Goal: Task Accomplishment & Management: Complete application form

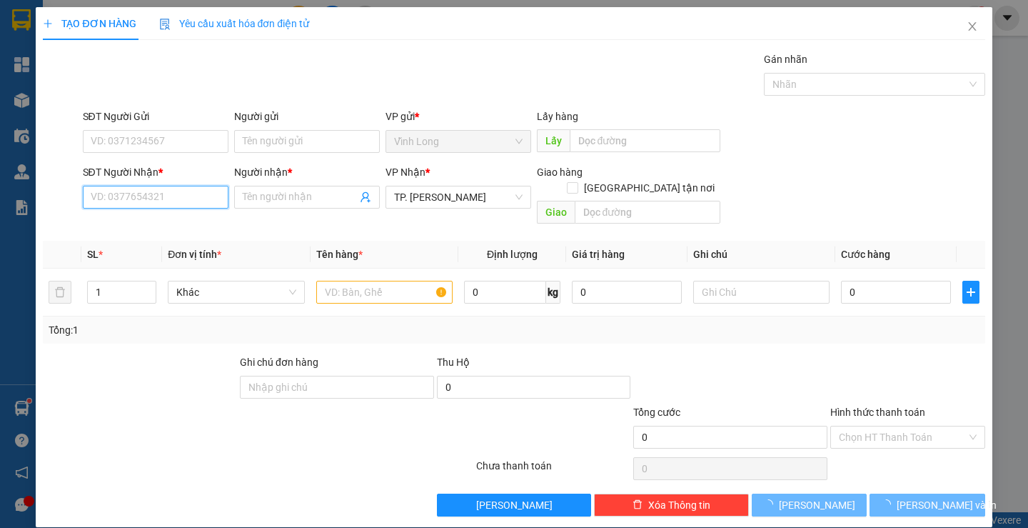
click at [163, 198] on input "SĐT Người Nhận *" at bounding box center [156, 197] width 146 height 23
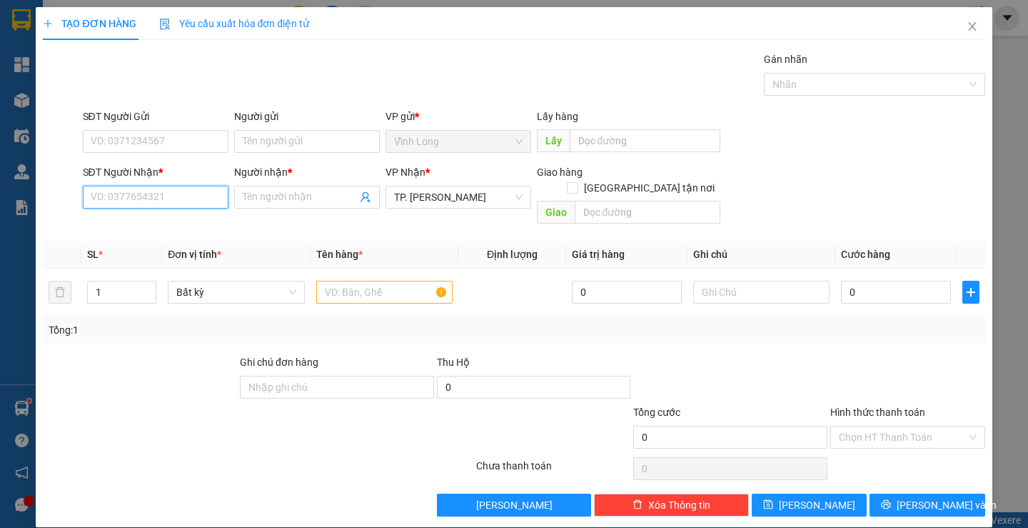
click at [163, 198] on input "SĐT Người Nhận *" at bounding box center [156, 197] width 146 height 23
type input "0907878681"
click at [184, 217] on div "0907878681 - MỰC IN MITA" at bounding box center [189, 225] width 216 height 23
type input "MỰC IN MITA"
type input "0907878681"
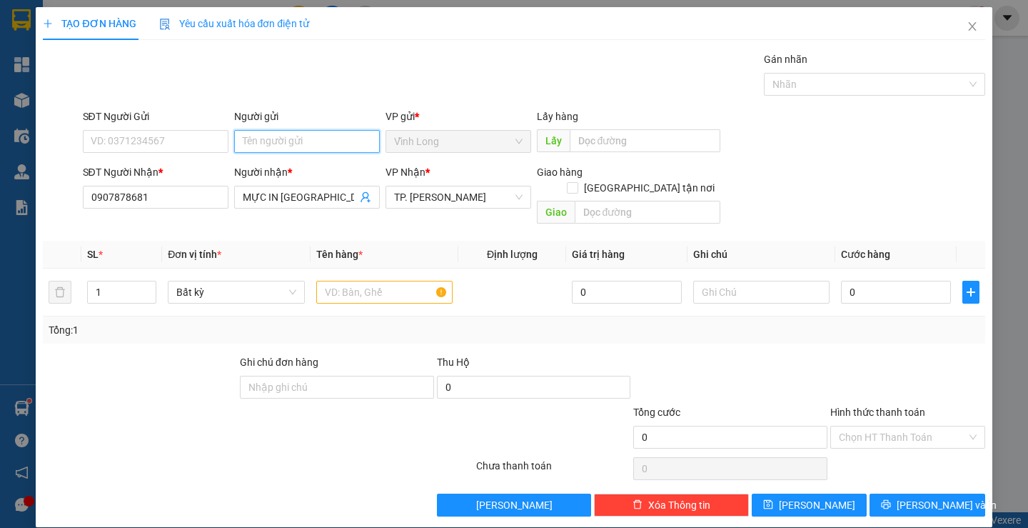
click at [278, 137] on input "Người gửi" at bounding box center [307, 141] width 146 height 23
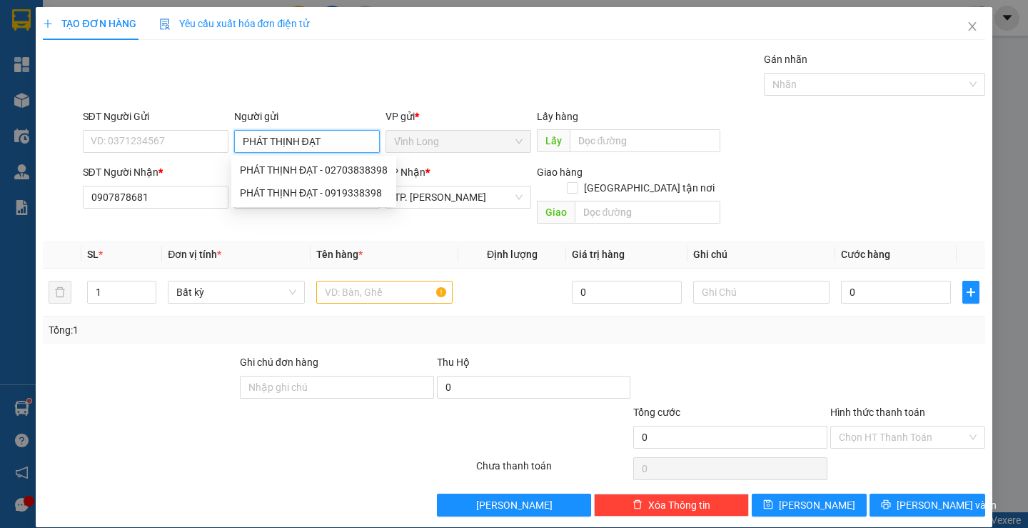
type input "PHÁT THỊNH ĐẠT"
click at [462, 36] on div "TẠO ĐƠN HÀNG Yêu cầu xuất hóa đơn điện tử" at bounding box center [514, 23] width 942 height 33
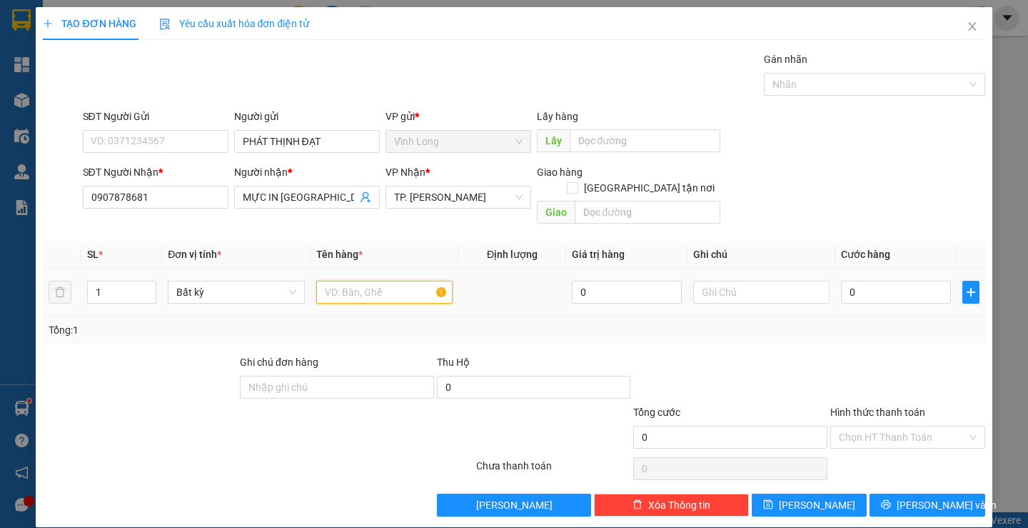
click at [405, 281] on input "text" at bounding box center [384, 292] width 136 height 23
type input "GÓI ĐEN"
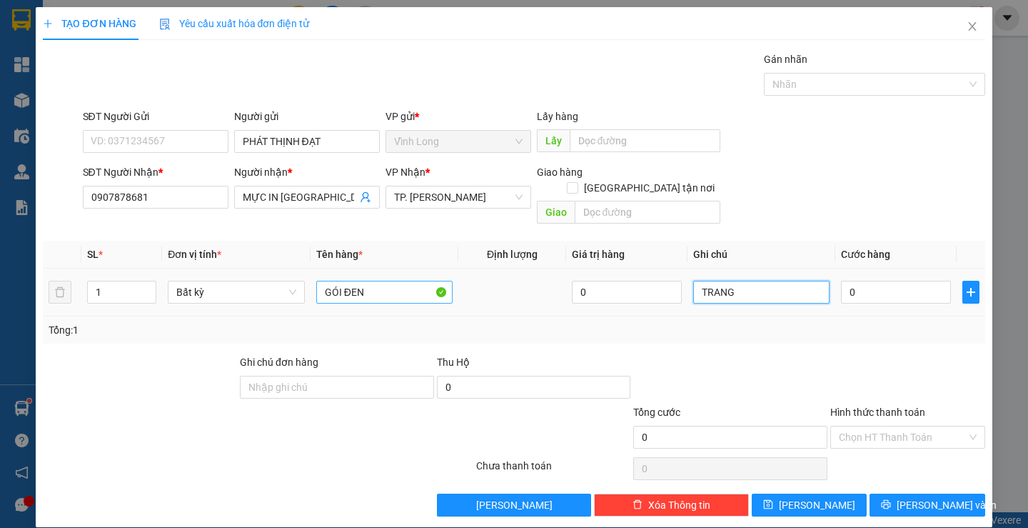
type input "TRANG"
type input "4"
type input "40"
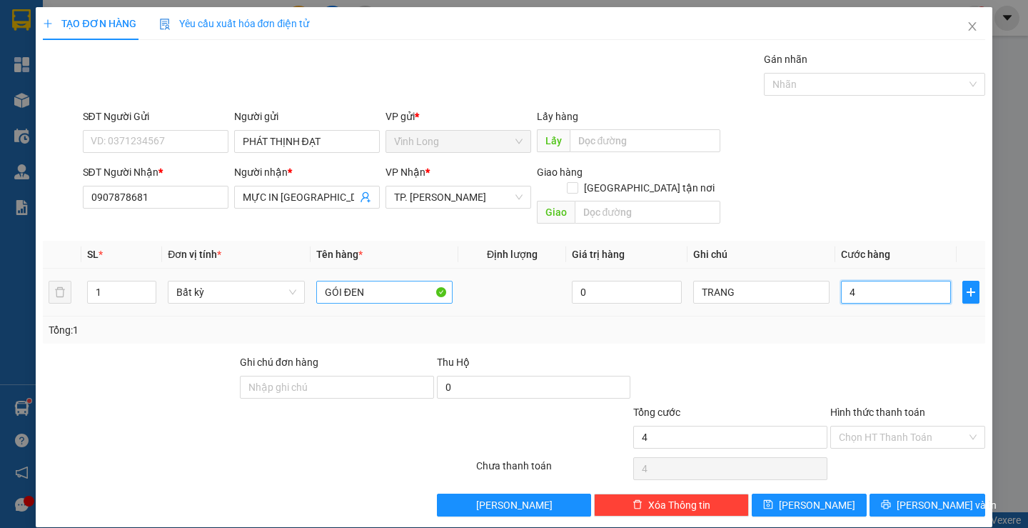
type input "40"
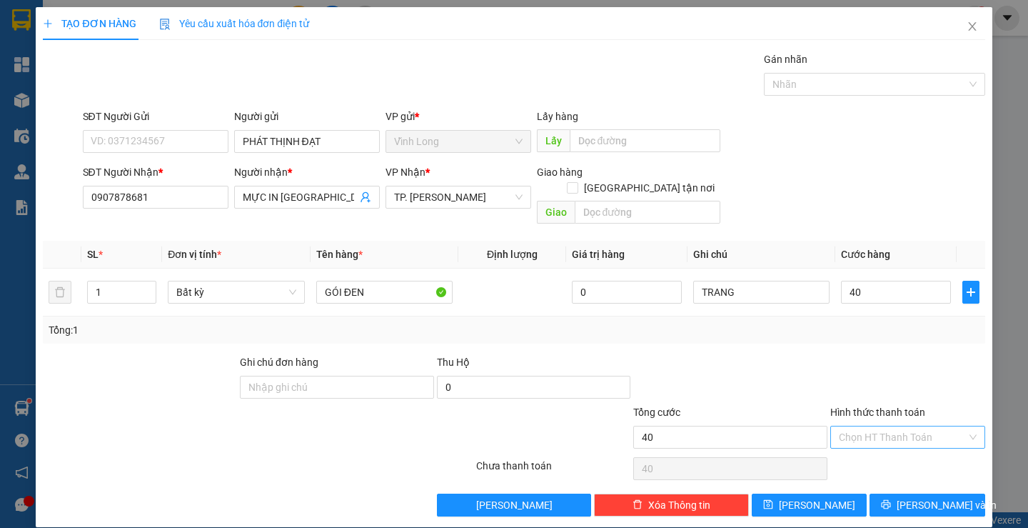
type input "40.000"
click at [857, 426] on input "Hình thức thanh toán" at bounding box center [903, 436] width 128 height 21
drag, startPoint x: 860, startPoint y: 439, endPoint x: 876, endPoint y: 466, distance: 31.7
click at [858, 440] on div "Tại văn phòng" at bounding box center [898, 449] width 153 height 23
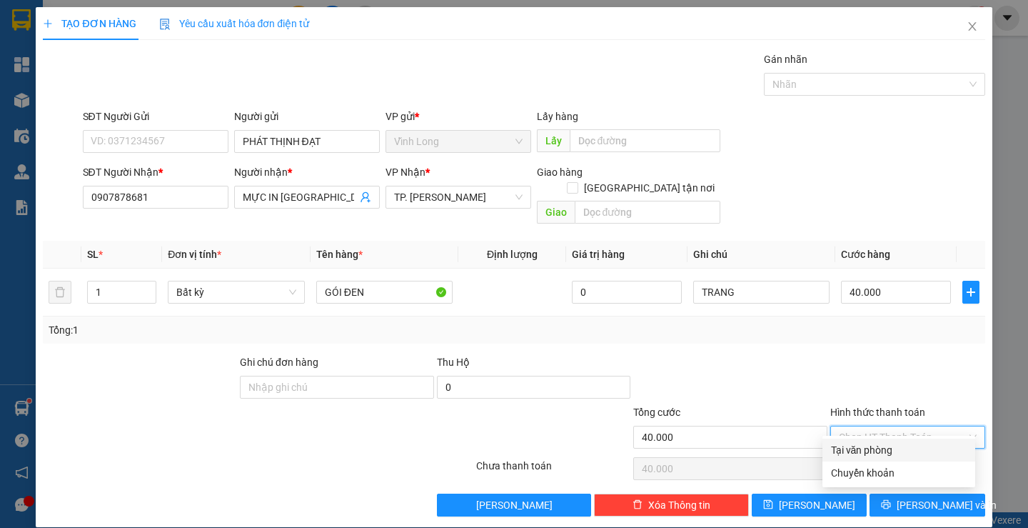
type input "0"
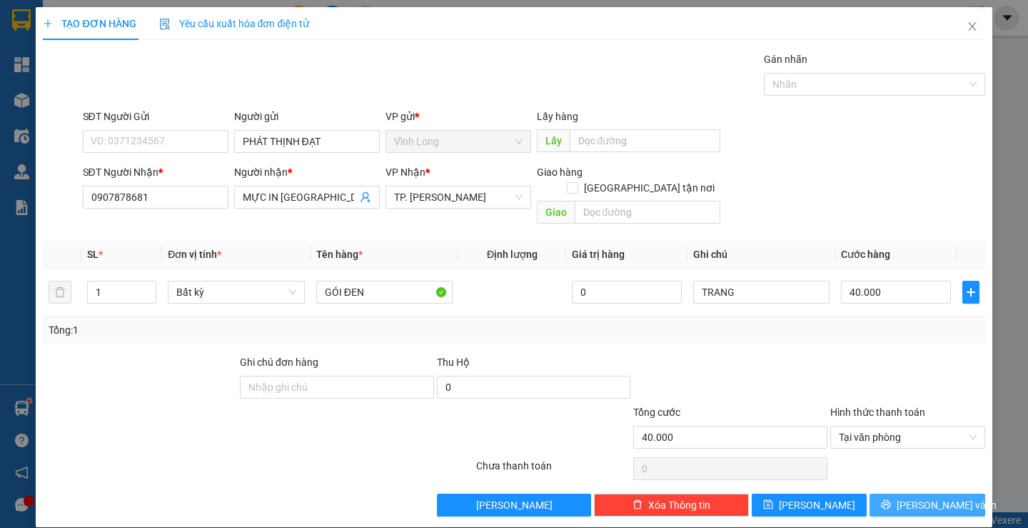
click at [891, 500] on icon "printer" at bounding box center [886, 504] width 9 height 9
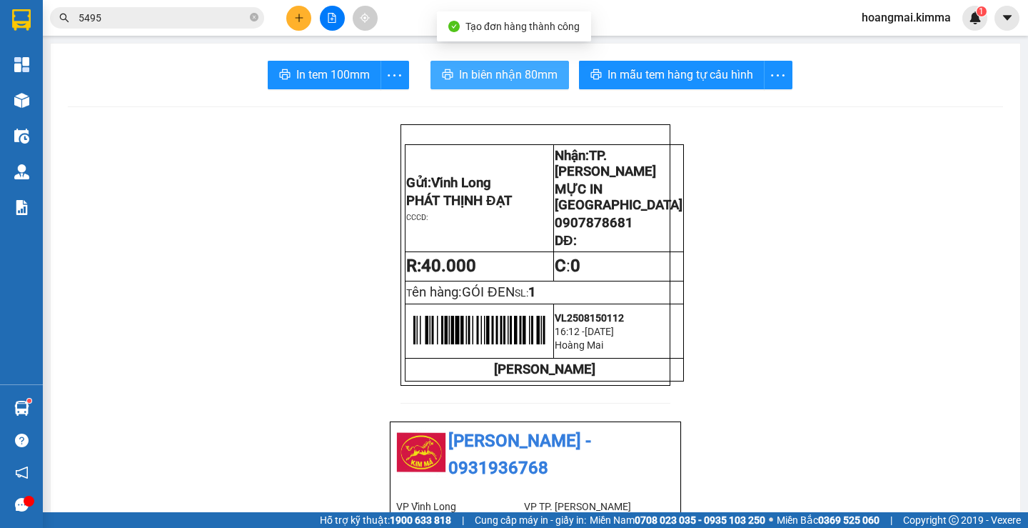
click at [459, 74] on span "In biên nhận 80mm" at bounding box center [508, 75] width 99 height 18
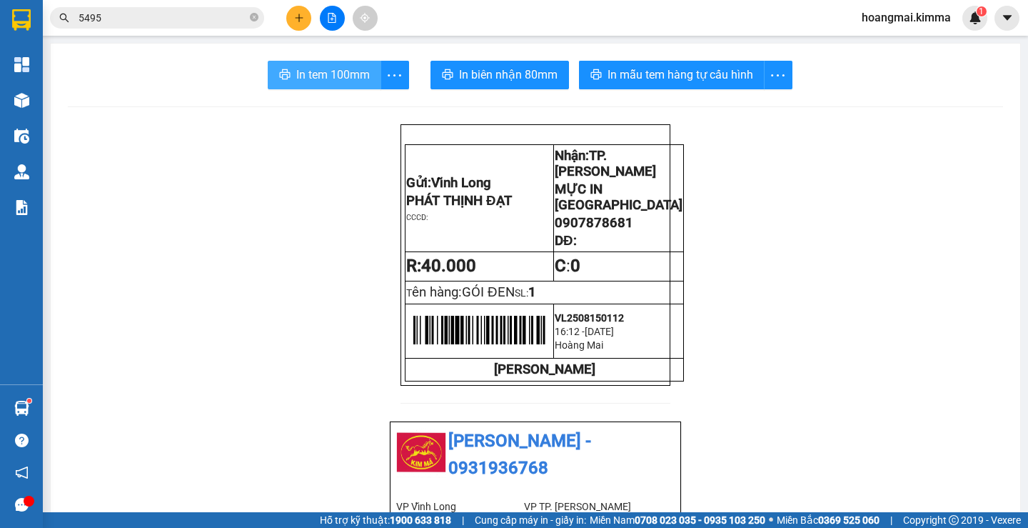
click at [323, 70] on span "In tem 100mm" at bounding box center [333, 75] width 74 height 18
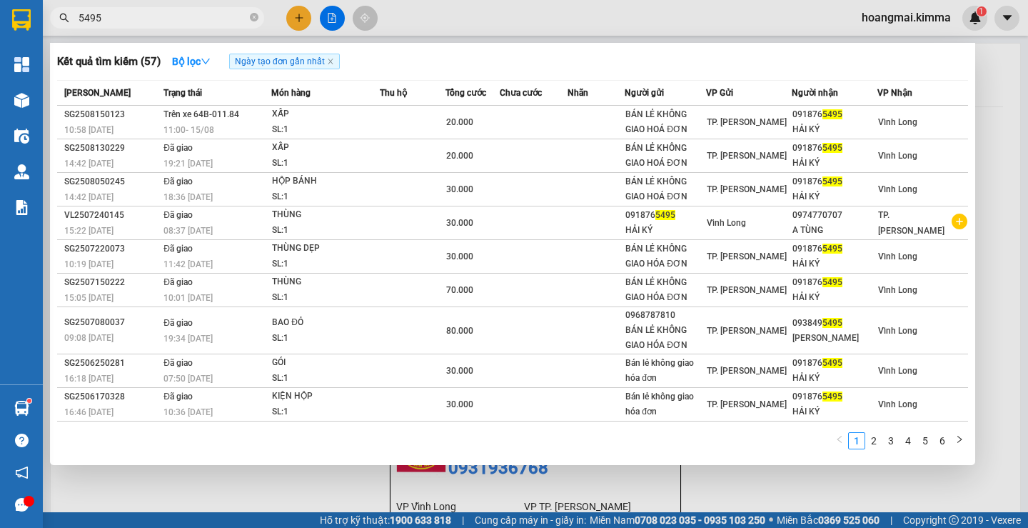
click at [233, 17] on input "5495" at bounding box center [163, 18] width 168 height 16
drag, startPoint x: 132, startPoint y: 16, endPoint x: 0, endPoint y: 14, distance: 132.1
click at [0, 19] on section "Kết quả tìm kiếm ( 57 ) Bộ lọc Ngày tạo đơn gần nhất Mã ĐH Trạng thái Món hàng …" at bounding box center [514, 264] width 1028 height 528
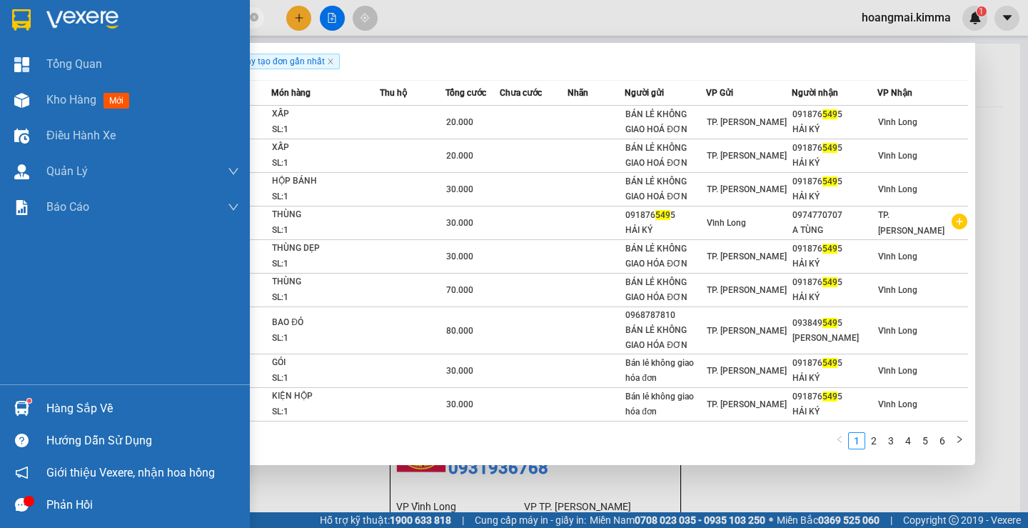
type input "5495"
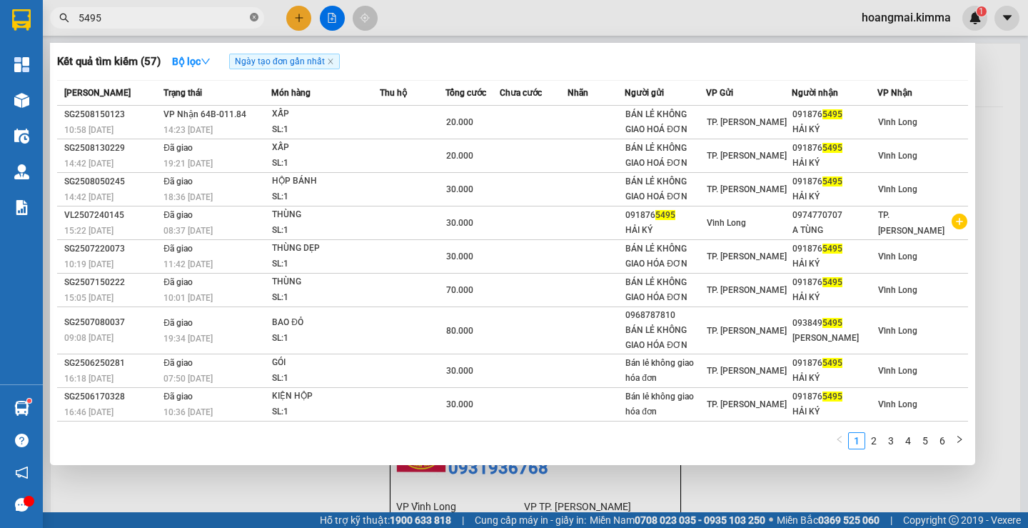
click at [252, 16] on icon "close-circle" at bounding box center [254, 17] width 9 height 9
click at [233, 17] on input "text" at bounding box center [163, 18] width 168 height 16
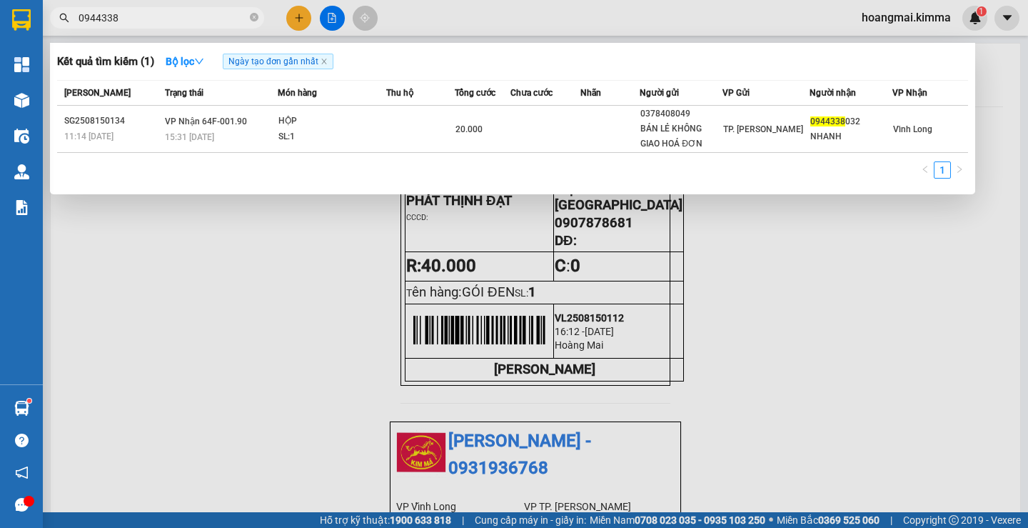
type input "0944338"
click at [291, 26] on div at bounding box center [514, 264] width 1028 height 528
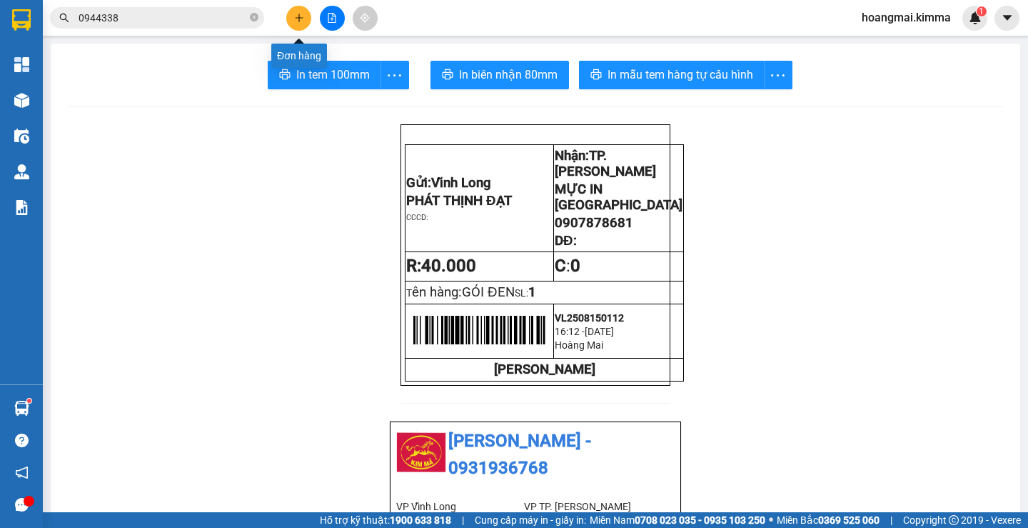
click at [297, 19] on icon "plus" at bounding box center [299, 18] width 10 height 10
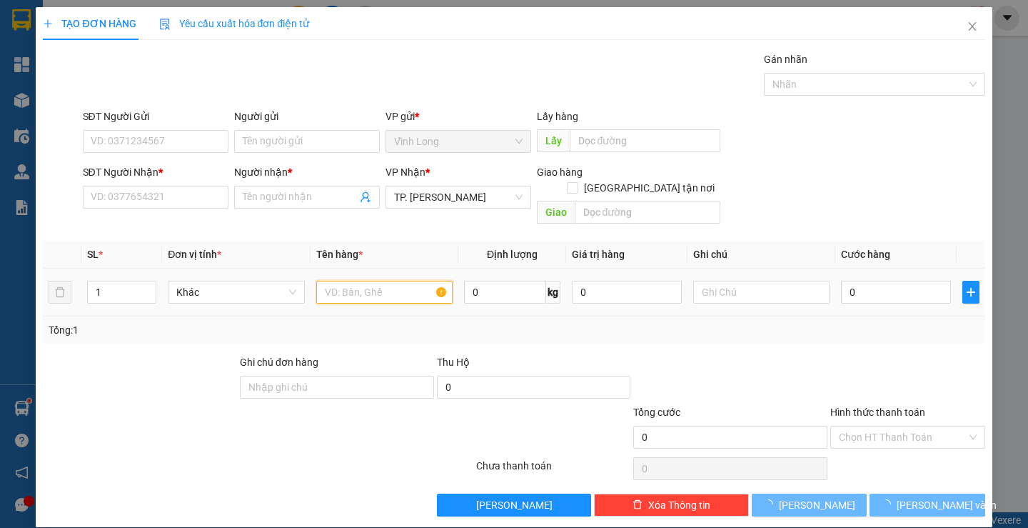
click at [338, 282] on input "text" at bounding box center [384, 292] width 136 height 23
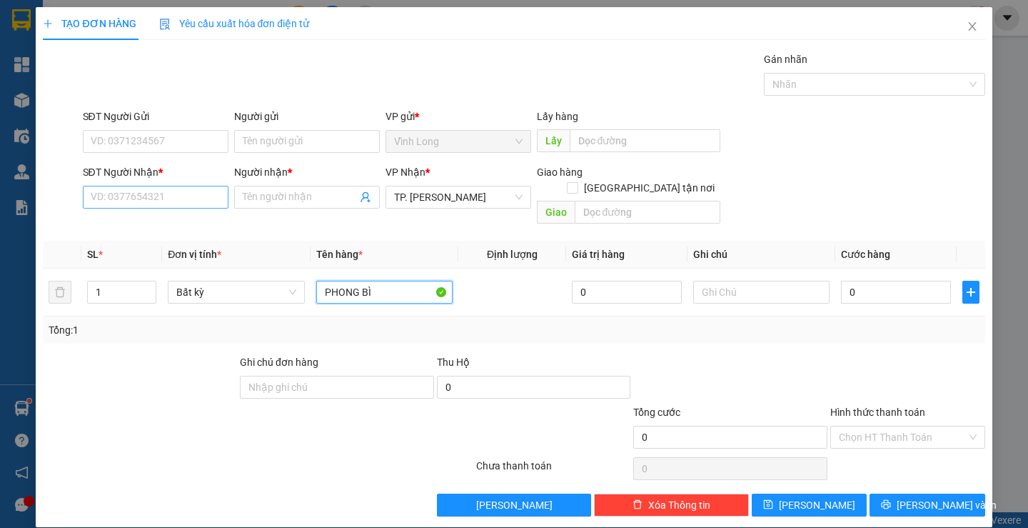
type input "PHONG BÌ"
click at [181, 195] on input "SĐT Người Nhận *" at bounding box center [156, 197] width 146 height 23
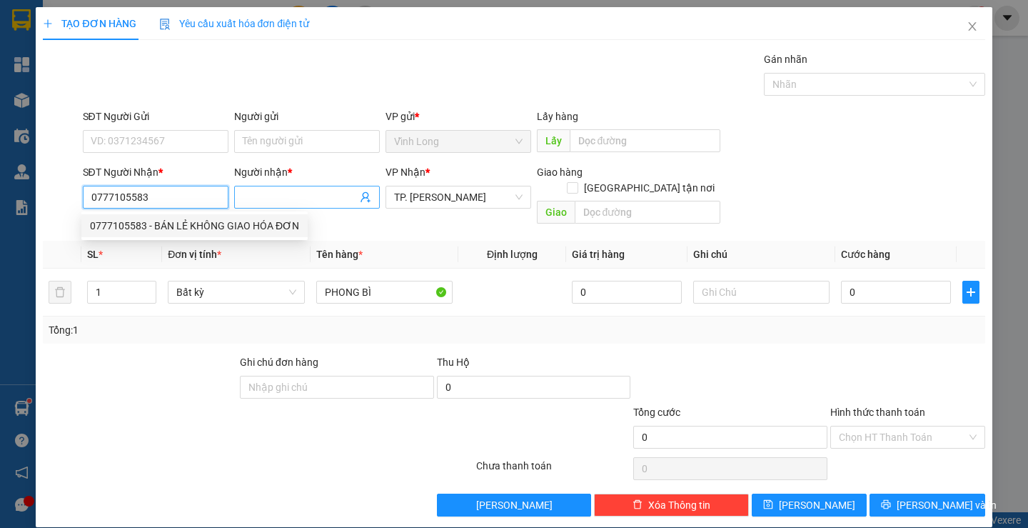
type input "0777105583"
click at [255, 198] on input "Người nhận *" at bounding box center [300, 197] width 114 height 16
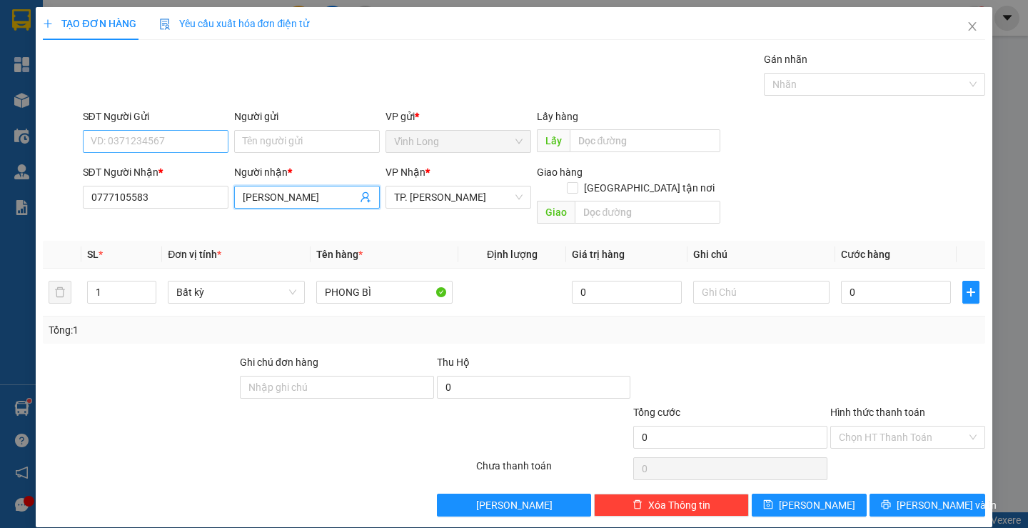
type input "NGUYỄN CHÍ THÂN"
click at [176, 138] on input "SĐT Người Gửi" at bounding box center [156, 141] width 146 height 23
type input "0939295529"
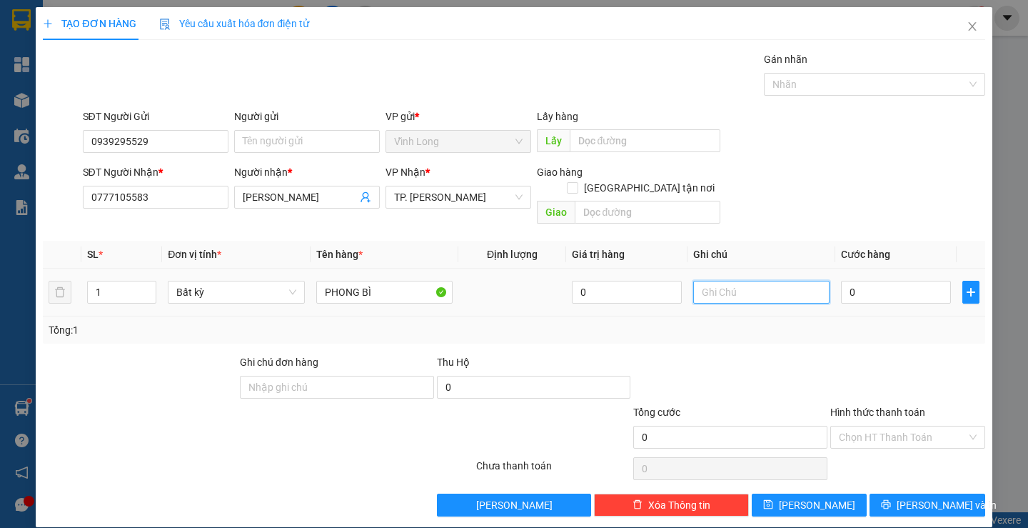
click at [717, 286] on input "text" at bounding box center [761, 292] width 136 height 23
type input "TRANG"
type input "2"
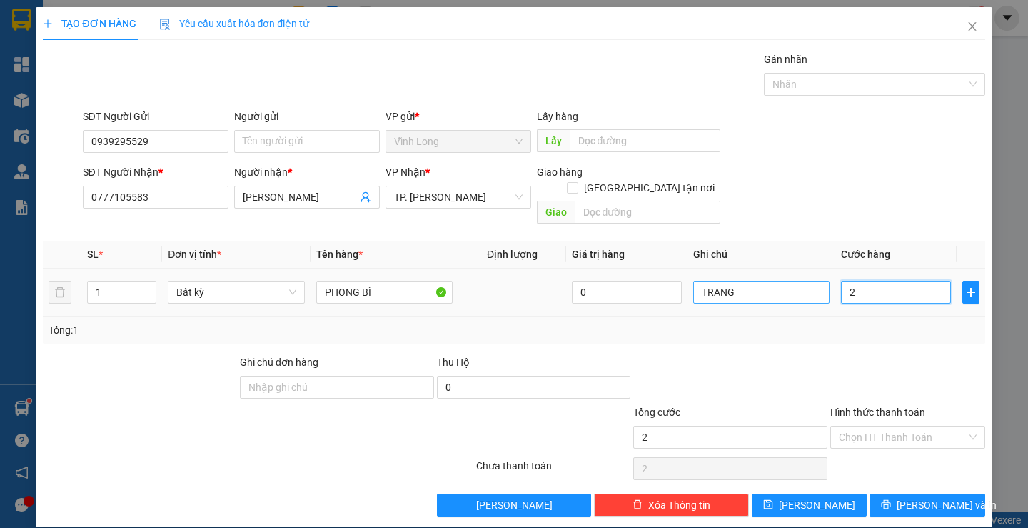
type input "20"
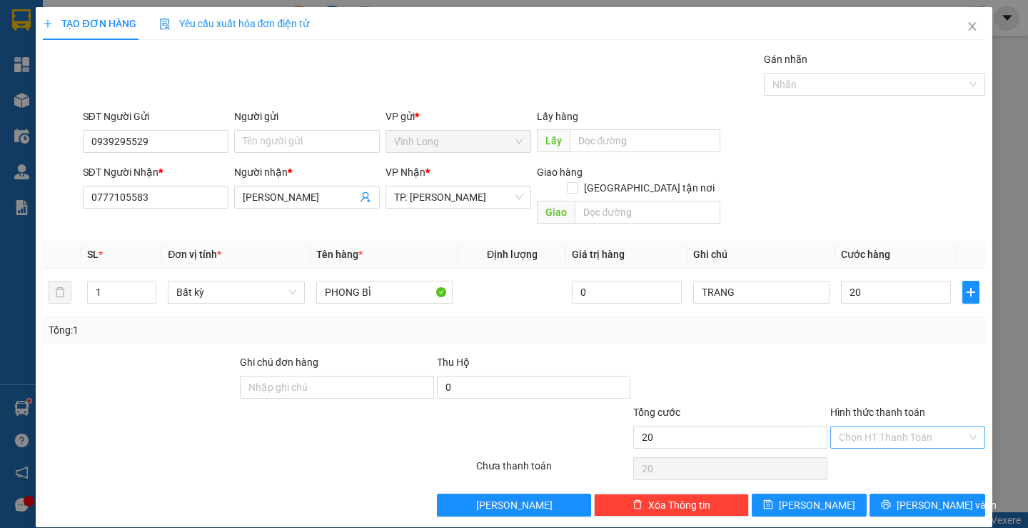
type input "20.000"
click at [869, 432] on div "Chọn HT Thanh Toán" at bounding box center [907, 436] width 155 height 23
click at [864, 449] on div "Tại văn phòng" at bounding box center [899, 450] width 136 height 16
type input "0"
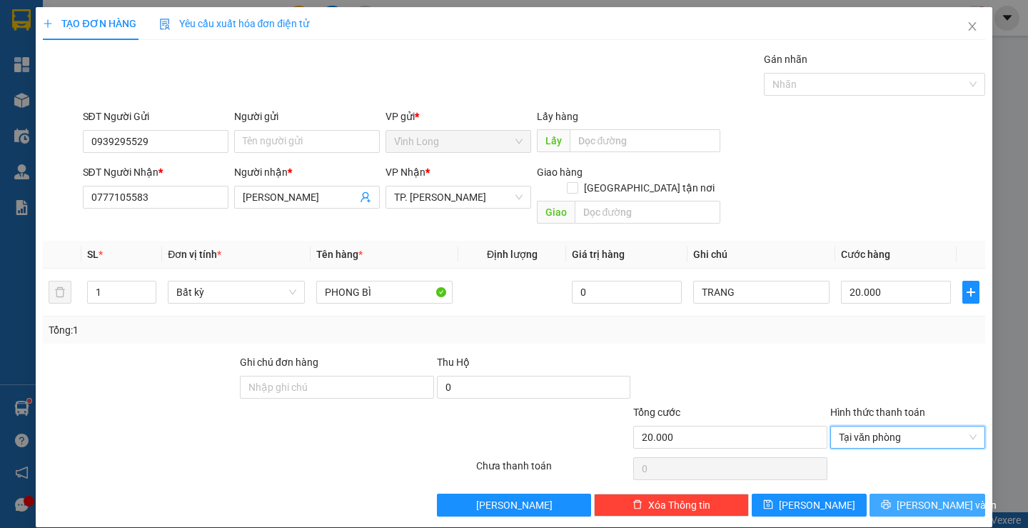
click at [891, 499] on icon "printer" at bounding box center [886, 504] width 10 height 10
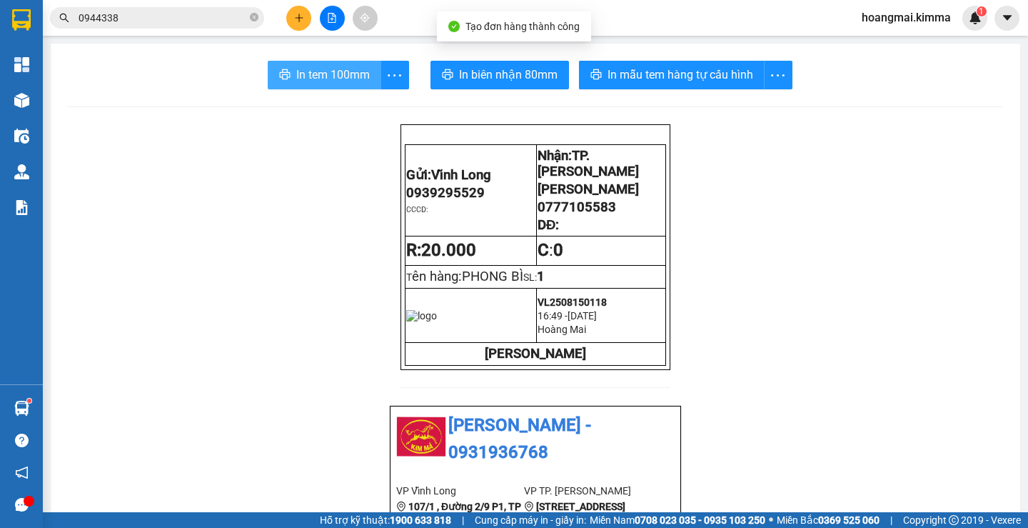
click at [352, 64] on button "In tem 100mm" at bounding box center [325, 75] width 114 height 29
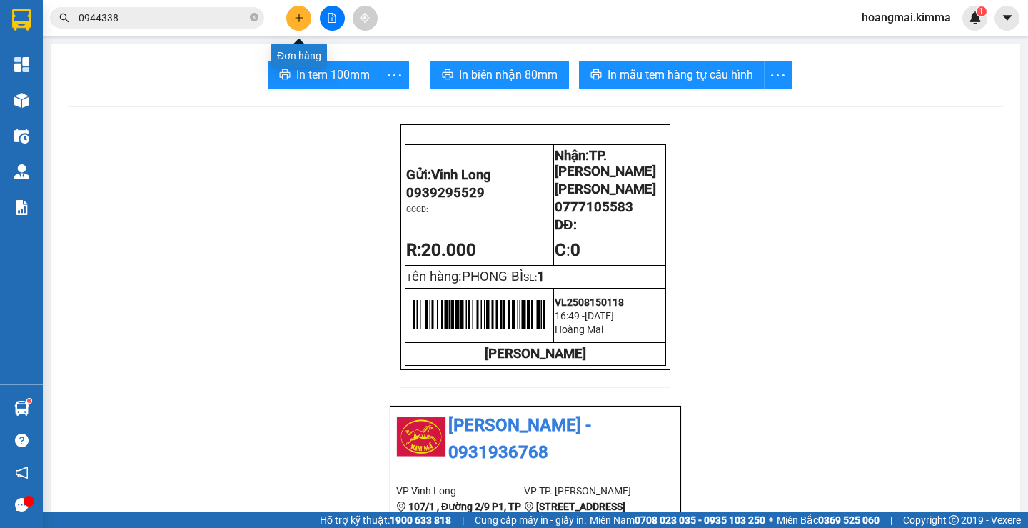
click at [301, 11] on button at bounding box center [298, 18] width 25 height 25
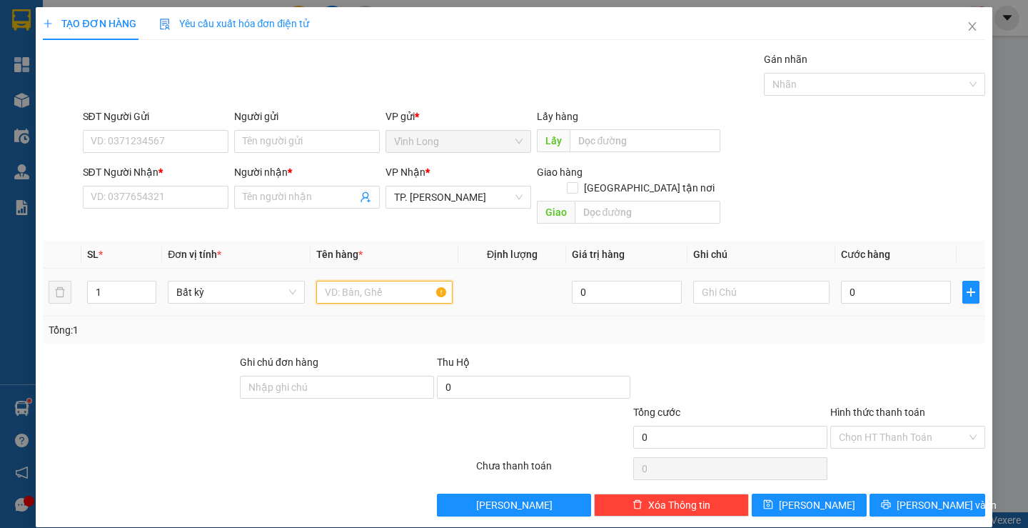
click at [349, 281] on input "text" at bounding box center [384, 292] width 136 height 23
click at [152, 193] on input "SĐT Người Nhận *" at bounding box center [156, 197] width 146 height 23
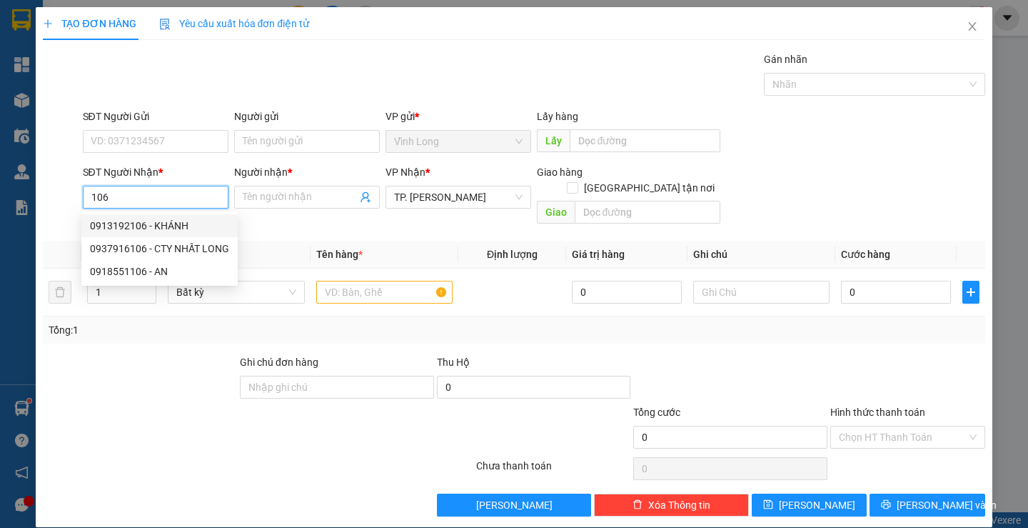
click at [160, 223] on div "0913192106 - KHÁNH" at bounding box center [159, 226] width 139 height 16
type input "0913192106"
click at [359, 283] on input "text" at bounding box center [384, 292] width 136 height 23
type input "KHÁNH"
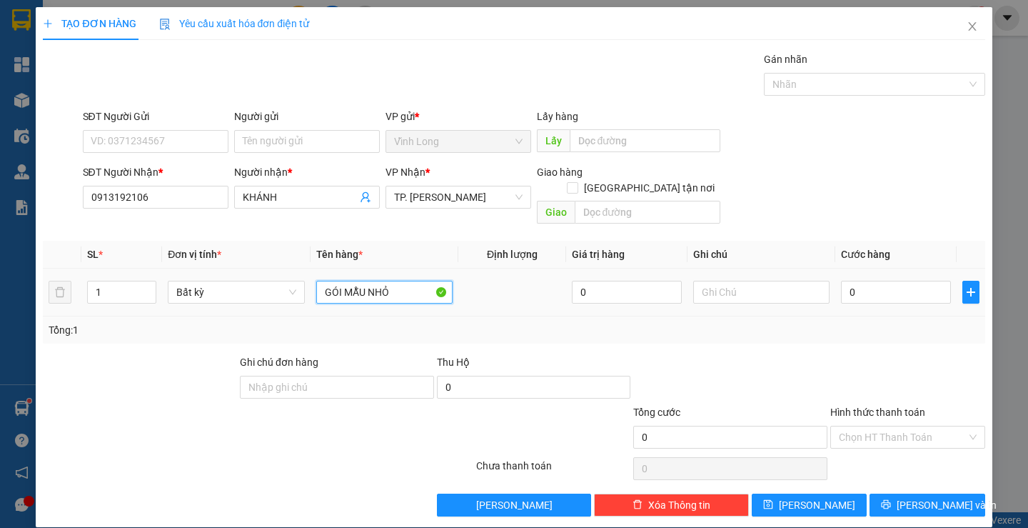
type input "GÓI MẪU NHỎ"
type input "TRANG"
type input "2"
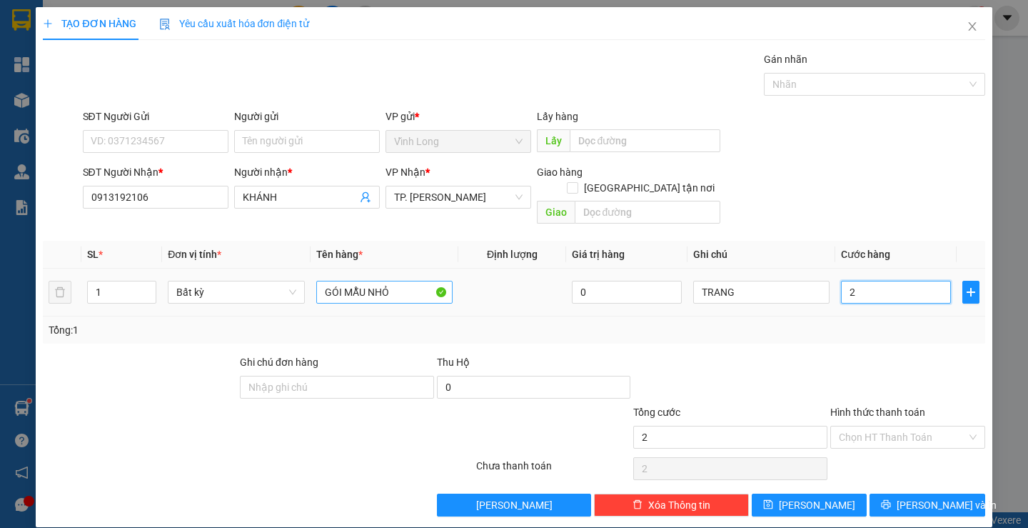
type input "20"
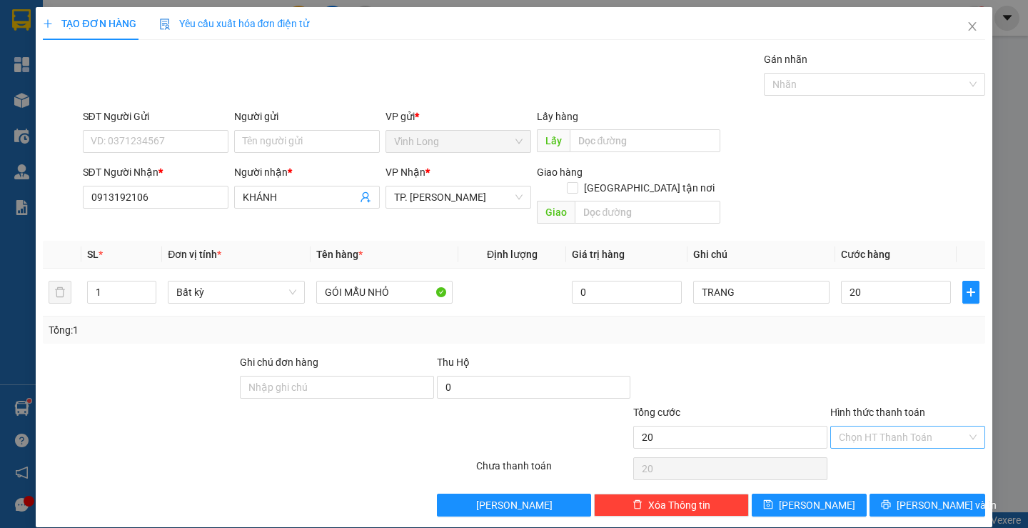
type input "20.000"
click at [880, 426] on input "Hình thức thanh toán" at bounding box center [903, 436] width 128 height 21
click at [885, 438] on div "Tại văn phòng" at bounding box center [898, 449] width 153 height 23
type input "0"
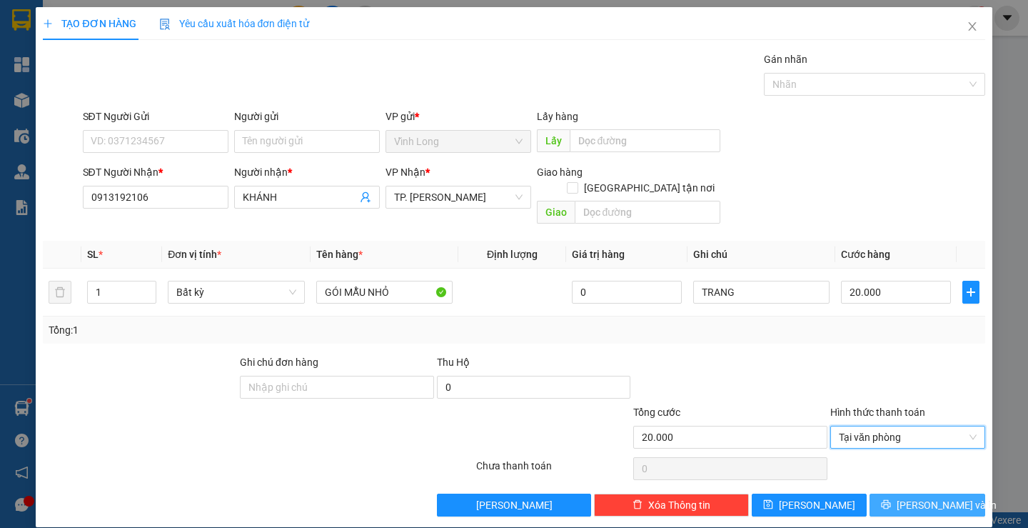
click at [891, 493] on button "Lưu và In" at bounding box center [927, 504] width 115 height 23
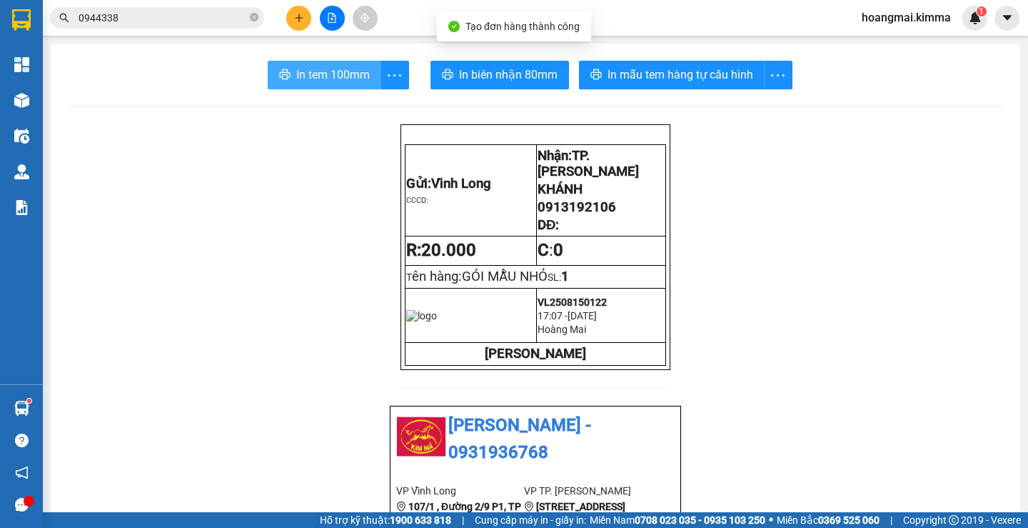
click at [279, 76] on icon "printer" at bounding box center [284, 74] width 11 height 11
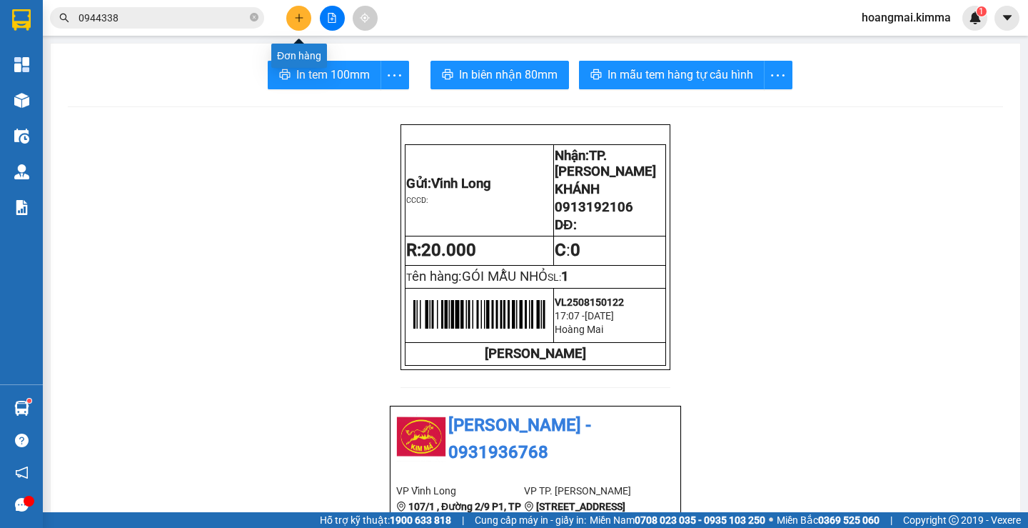
click at [305, 24] on button at bounding box center [298, 18] width 25 height 25
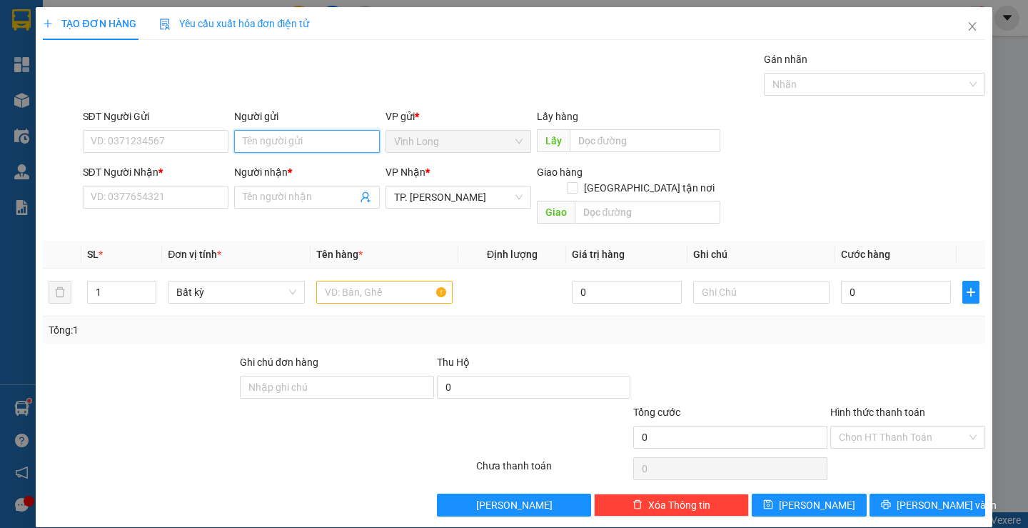
click at [292, 136] on input "Người gửi" at bounding box center [307, 141] width 146 height 23
type input "BA"
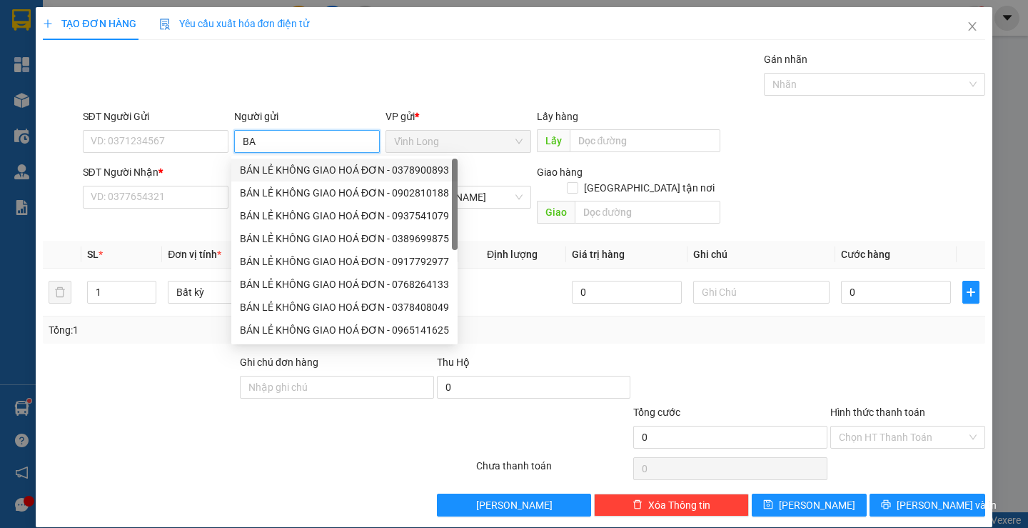
click at [291, 173] on div "BÁN LẺ KHÔNG GIAO HOÁ ĐƠN - 0378900893" at bounding box center [344, 170] width 209 height 16
type input "0378900893"
type input "BÁN LẺ KHÔNG GIAO HOÁ ĐƠN"
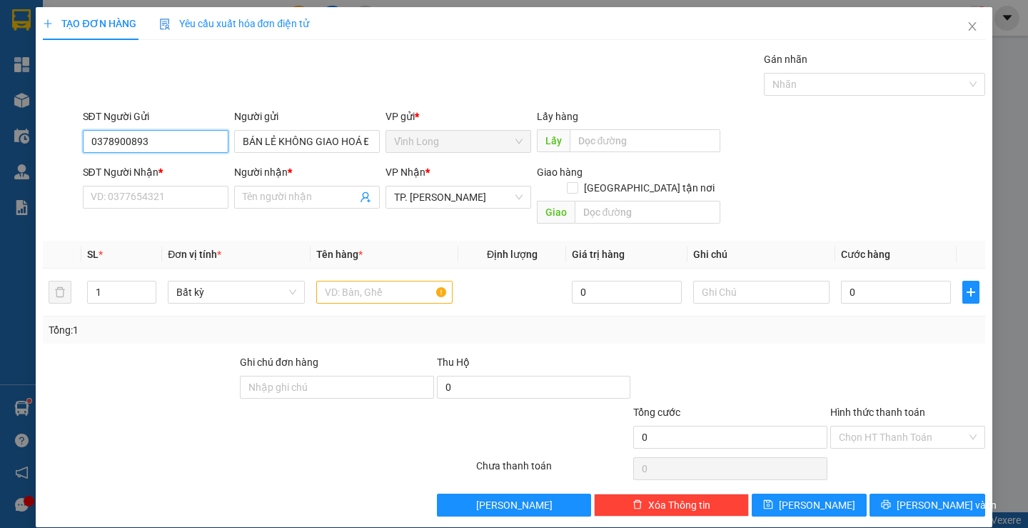
drag, startPoint x: 203, startPoint y: 148, endPoint x: 0, endPoint y: 122, distance: 205.2
click at [0, 122] on div "TẠO ĐƠN HÀNG Yêu cầu xuất hóa đơn điện tử Transit Pickup Surcharge Ids Transit …" at bounding box center [514, 264] width 1028 height 528
click at [163, 196] on input "SĐT Người Nhận *" at bounding box center [156, 197] width 146 height 23
click at [341, 281] on input "text" at bounding box center [384, 292] width 136 height 23
click at [149, 200] on input "SĐT Người Nhận *" at bounding box center [156, 197] width 146 height 23
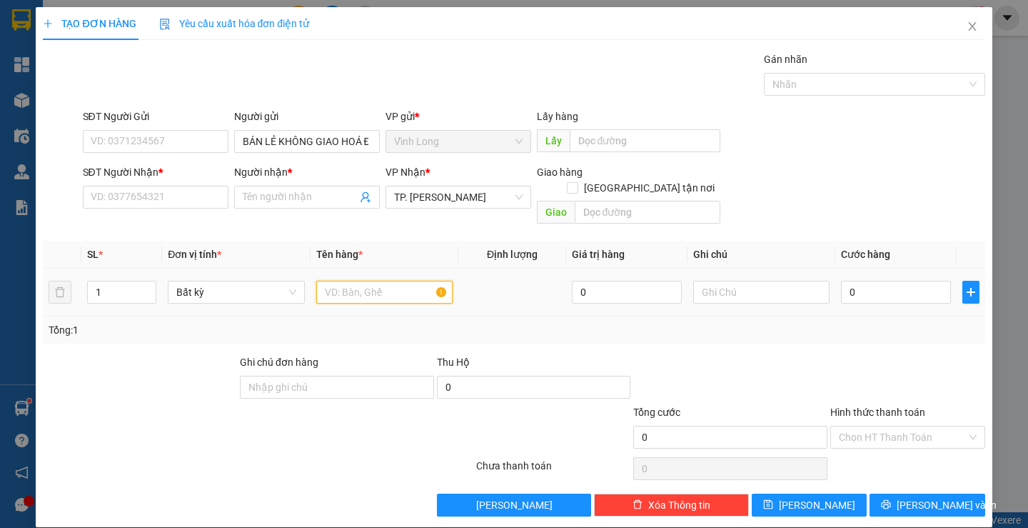
click at [337, 281] on input "text" at bounding box center [384, 292] width 136 height 23
type input "H"
type input "GÓI"
click at [758, 281] on input "text" at bounding box center [761, 292] width 136 height 23
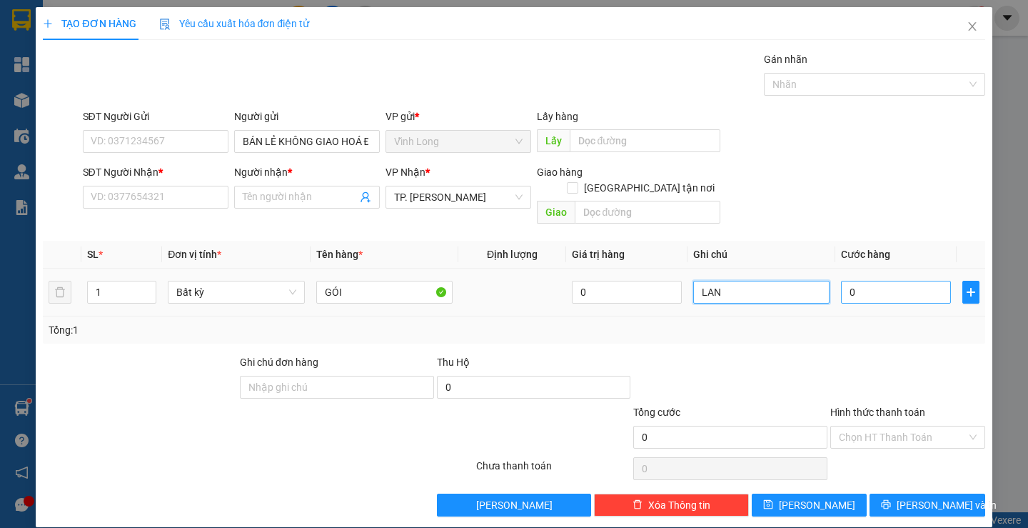
type input "LAN"
click at [853, 281] on input "0" at bounding box center [896, 292] width 110 height 23
type input "2"
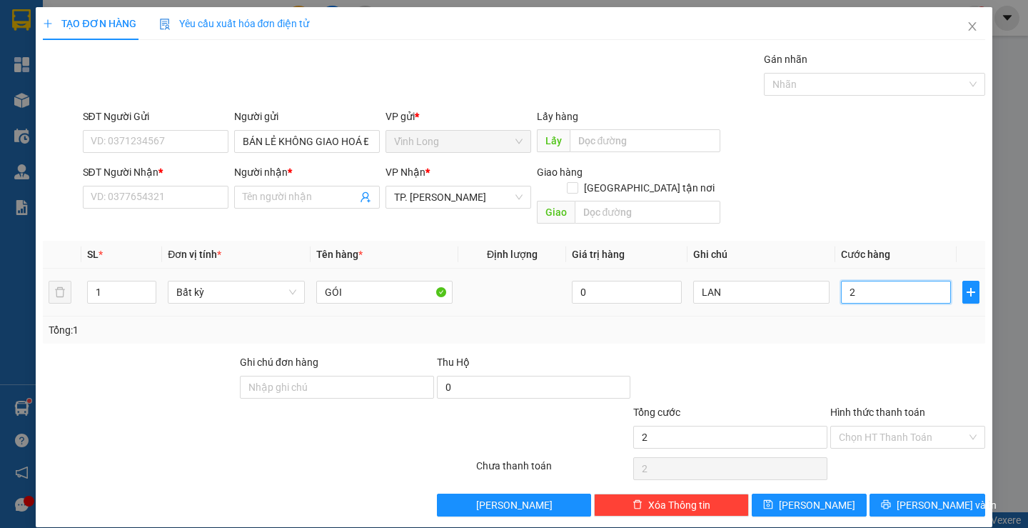
type input "20"
type input "20.000"
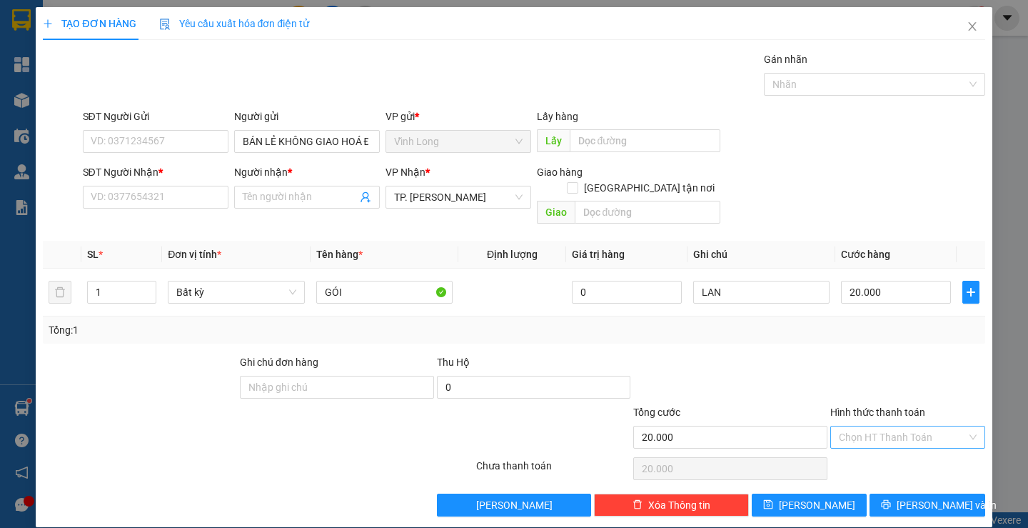
click at [862, 426] on input "Hình thức thanh toán" at bounding box center [903, 436] width 128 height 21
click at [857, 440] on div "Tại văn phòng" at bounding box center [898, 449] width 153 height 23
type input "0"
click at [194, 190] on input "SĐT Người Nhận *" at bounding box center [156, 197] width 146 height 23
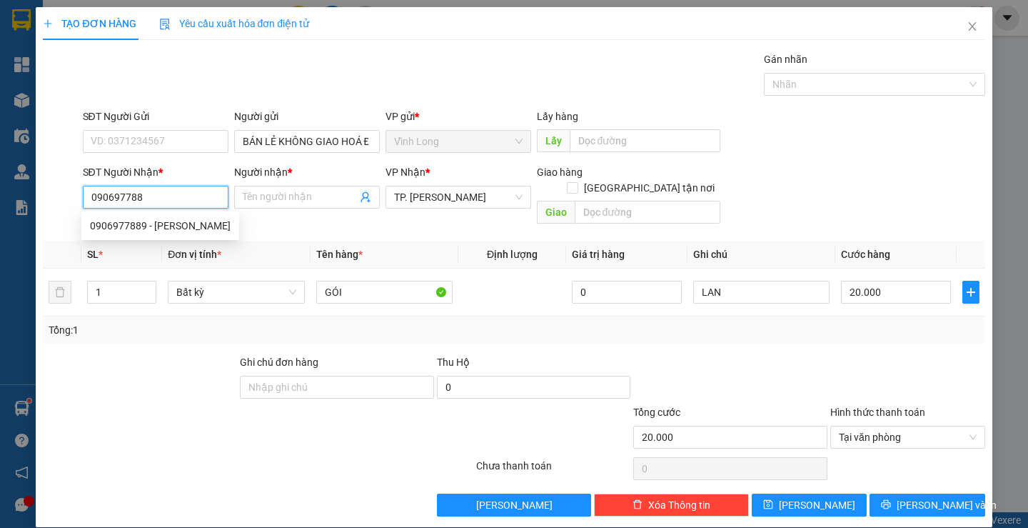
type input "0906977889"
click at [190, 219] on div "0906977889 - ANH NGỌC" at bounding box center [160, 226] width 141 height 16
type input "ANH NGỌC"
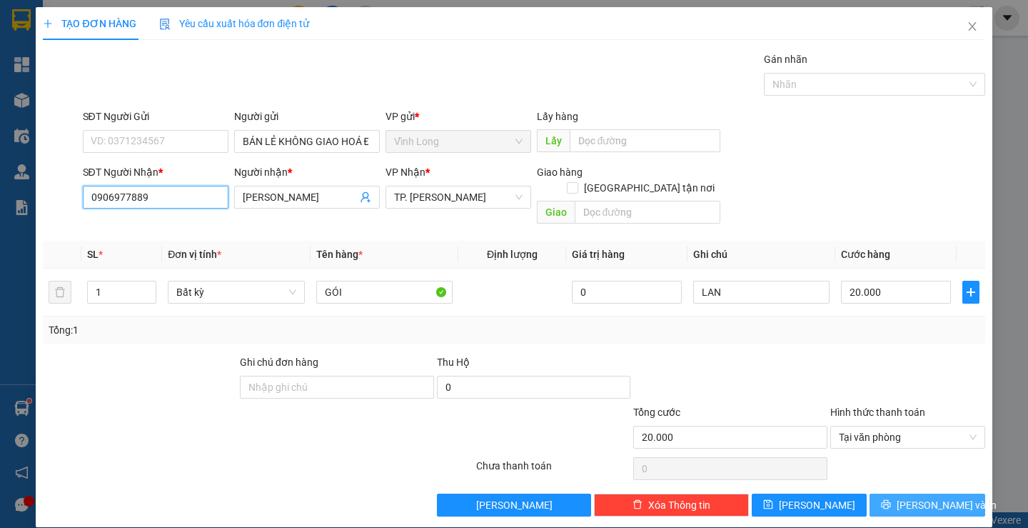
type input "0906977889"
click at [900, 493] on button "Lưu và In" at bounding box center [927, 504] width 115 height 23
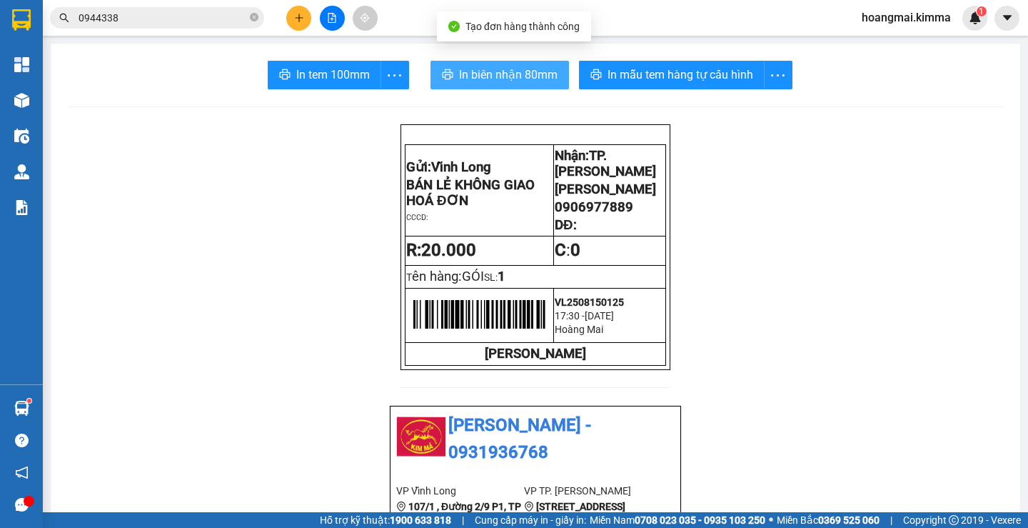
click at [493, 83] on span "In biên nhận 80mm" at bounding box center [508, 75] width 99 height 18
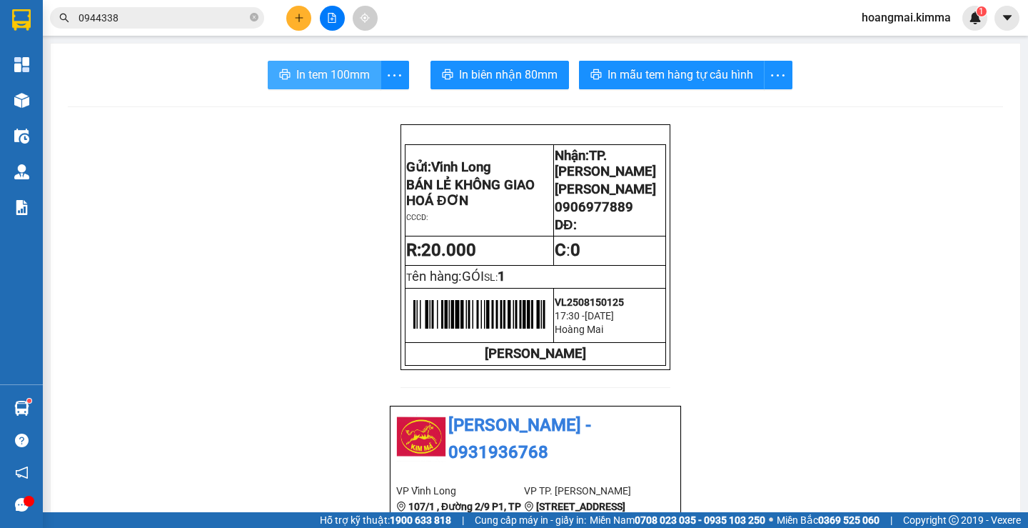
click at [339, 81] on span "In tem 100mm" at bounding box center [333, 75] width 74 height 18
click at [312, 79] on span "In tem 100mm" at bounding box center [333, 75] width 74 height 18
click at [324, 64] on button "In tem 100mm" at bounding box center [325, 75] width 114 height 29
click at [303, 26] on button at bounding box center [298, 18] width 25 height 25
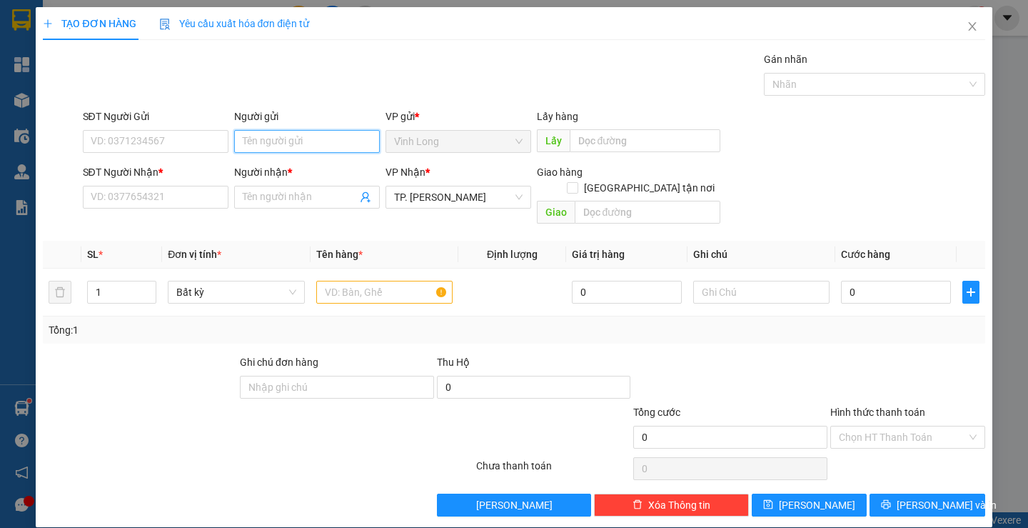
click at [256, 144] on input "Người gửi" at bounding box center [307, 141] width 146 height 23
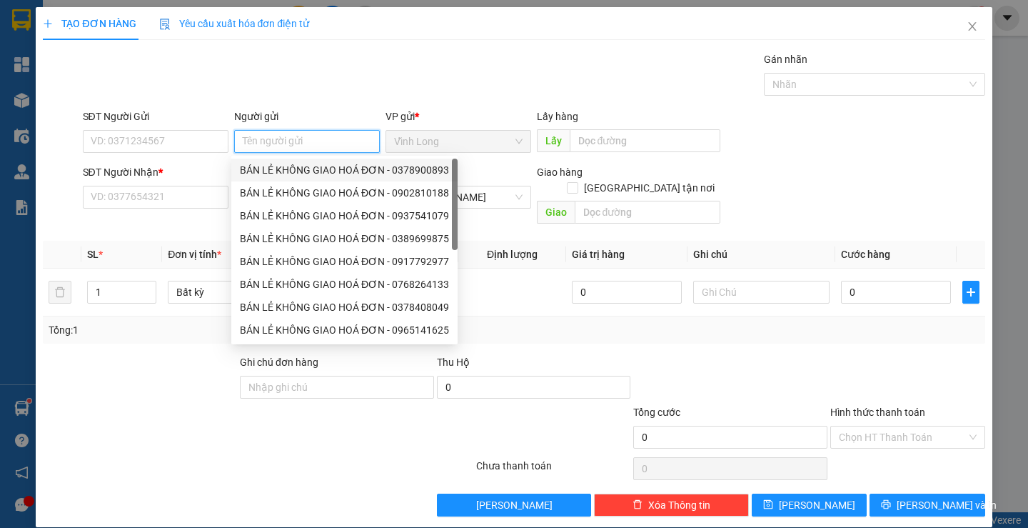
click at [263, 172] on div "BÁN LẺ KHÔNG GIAO HOÁ ĐƠN - 0378900893" at bounding box center [344, 170] width 209 height 16
type input "0378900893"
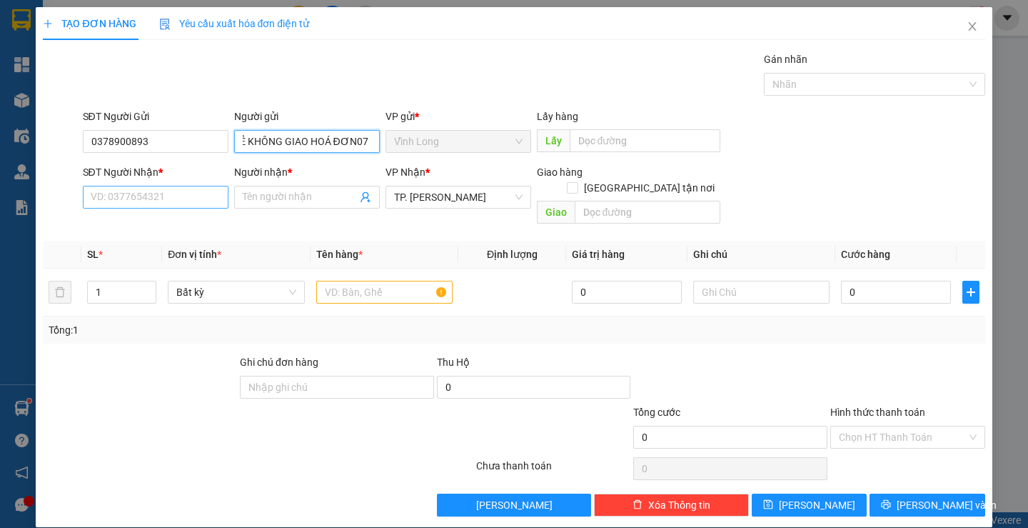
scroll to position [0, 36]
type input "BÁN LẺ KHÔNG GIAO HOÁ ĐƠN"
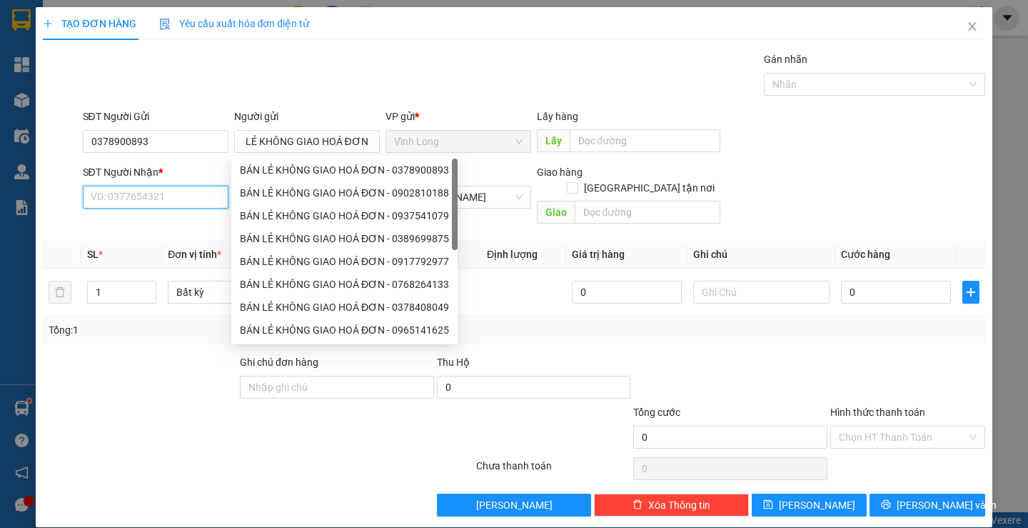
click at [183, 198] on input "SĐT Người Nhận *" at bounding box center [156, 197] width 146 height 23
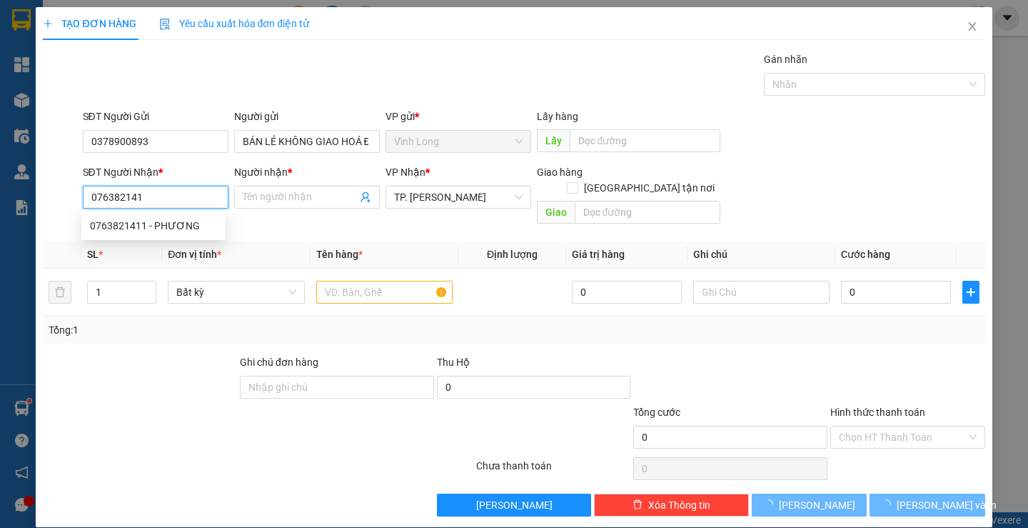
type input "0763821411"
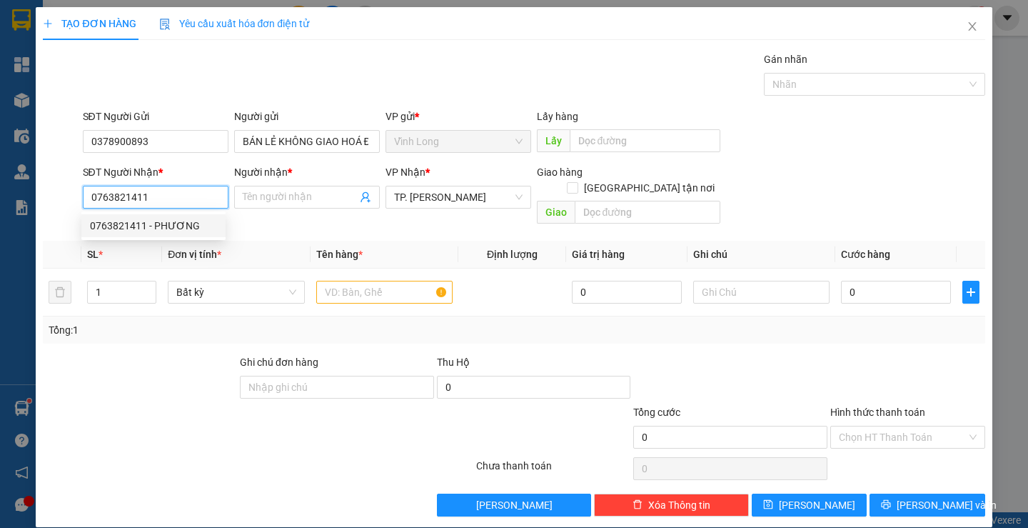
click at [201, 233] on div "0763821411 - PHƯƠNG" at bounding box center [153, 226] width 127 height 16
type input "PHƯƠNG"
type input "0763821411"
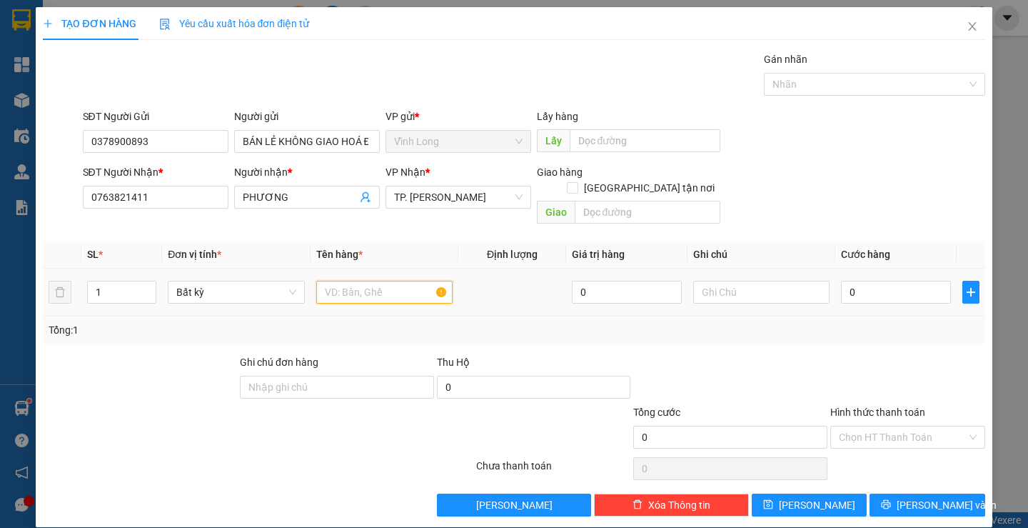
click at [339, 281] on input "text" at bounding box center [384, 292] width 136 height 23
type input "HỘP"
click at [745, 281] on input "text" at bounding box center [761, 292] width 136 height 23
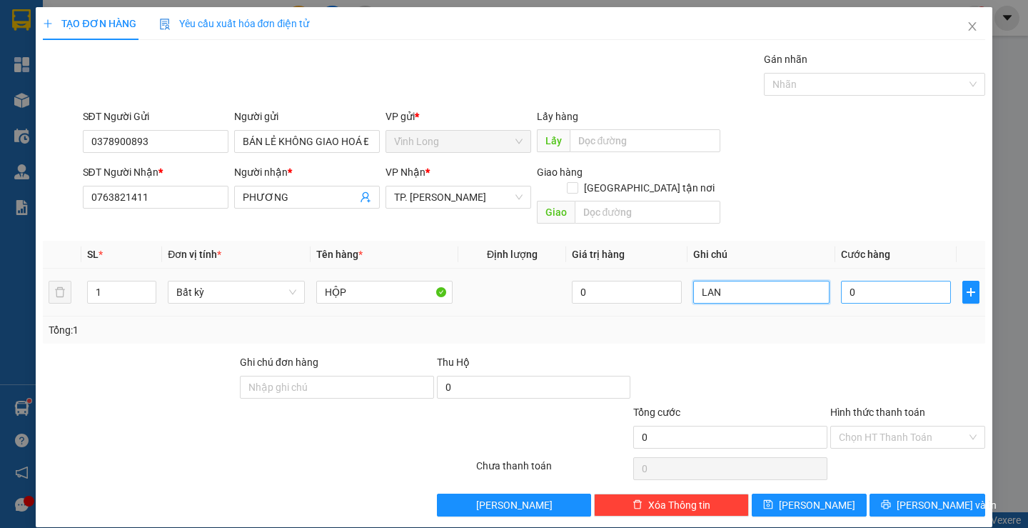
type input "LAN"
click at [857, 281] on input "0" at bounding box center [896, 292] width 110 height 23
type input "2"
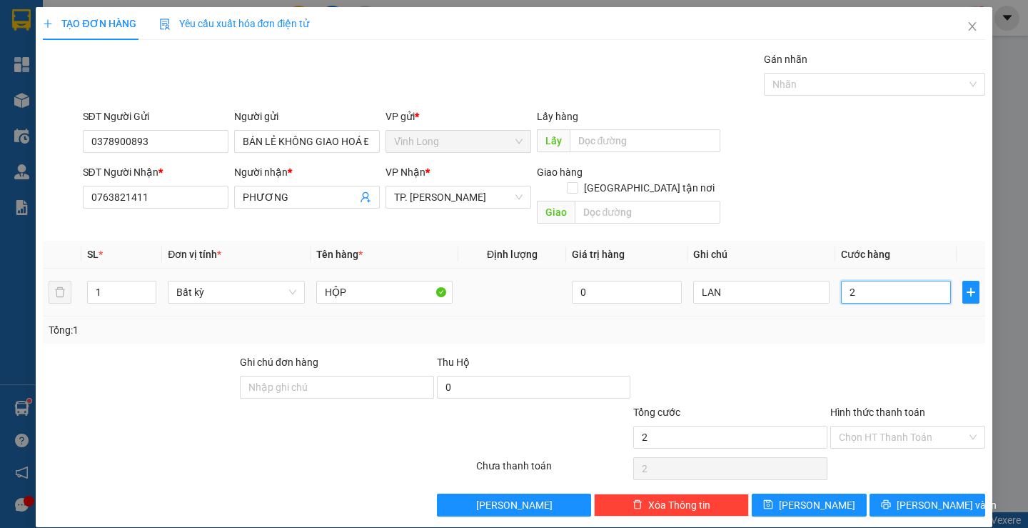
type input "20"
type input "20.000"
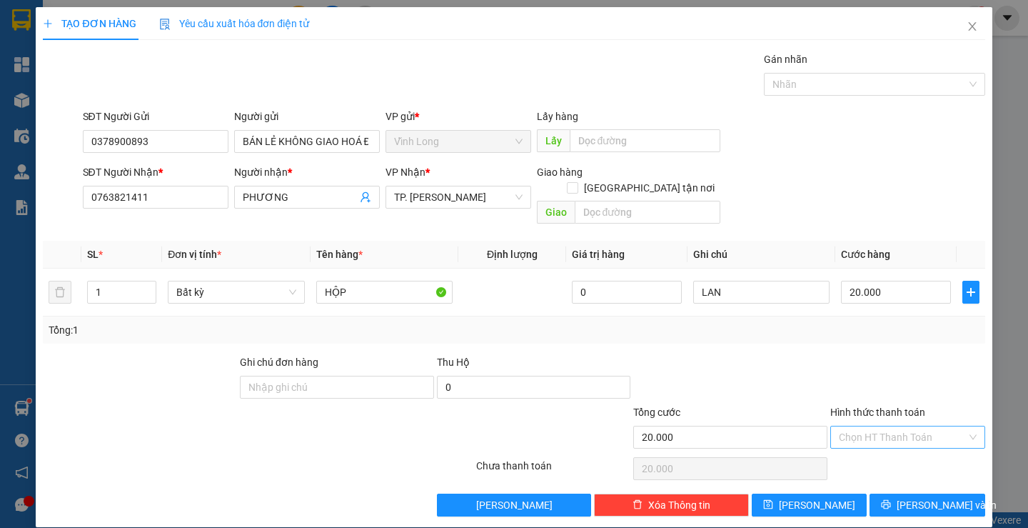
click at [905, 429] on input "Hình thức thanh toán" at bounding box center [903, 436] width 128 height 21
click at [894, 448] on div "Tại văn phòng" at bounding box center [899, 450] width 136 height 16
type input "0"
click at [934, 497] on span "Lưu và In" at bounding box center [947, 505] width 100 height 16
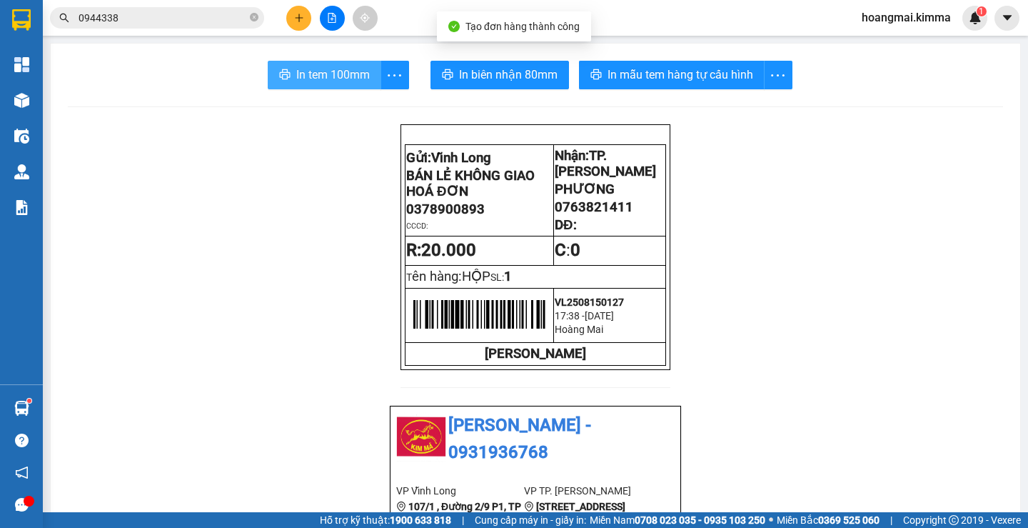
click at [311, 68] on span "In tem 100mm" at bounding box center [333, 75] width 74 height 18
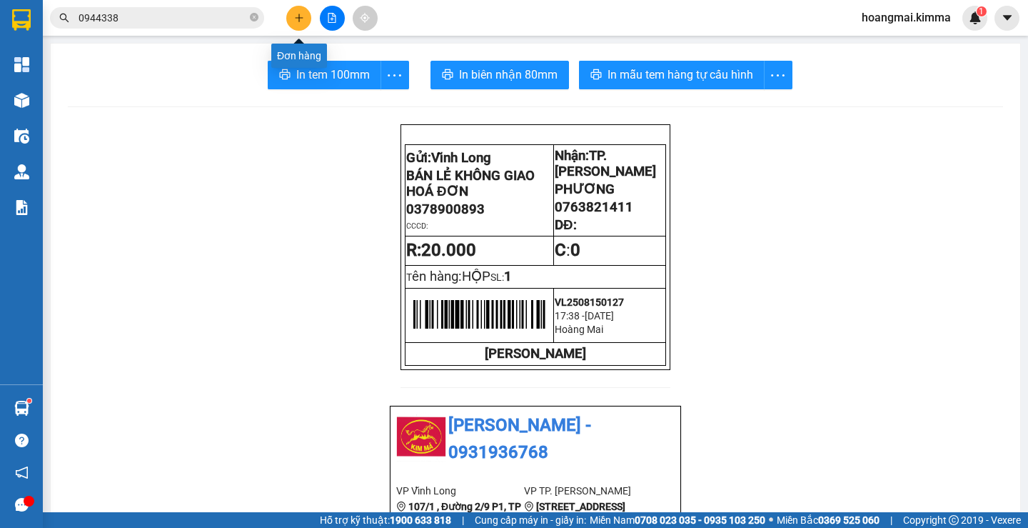
click at [300, 16] on icon "plus" at bounding box center [299, 18] width 10 height 10
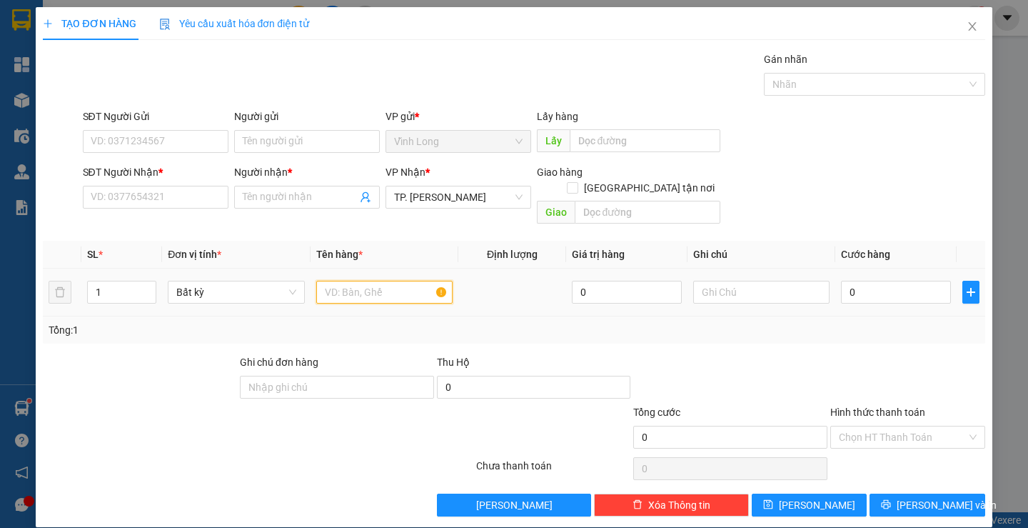
click at [365, 281] on input "text" at bounding box center [384, 292] width 136 height 23
type input "THÙNG"
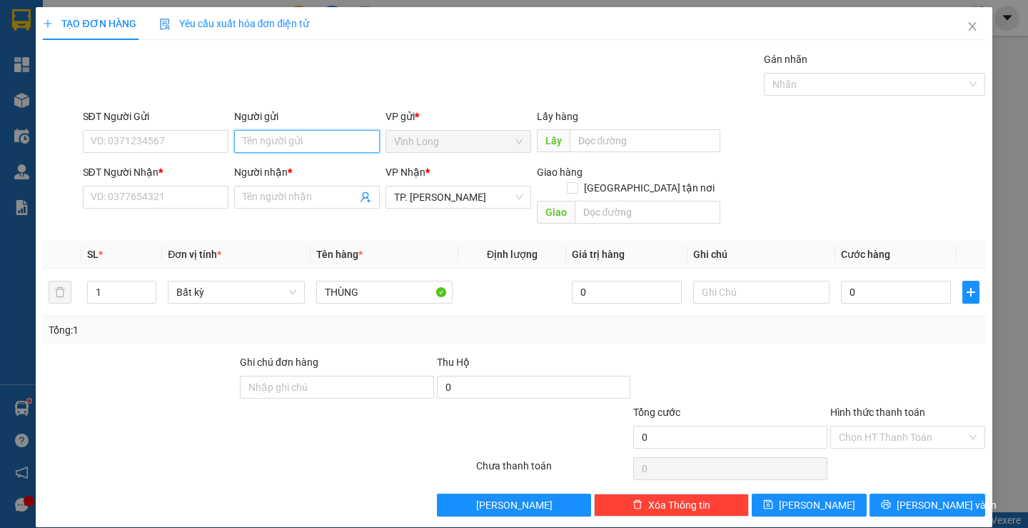
click at [316, 143] on input "Người gửi" at bounding box center [307, 141] width 146 height 23
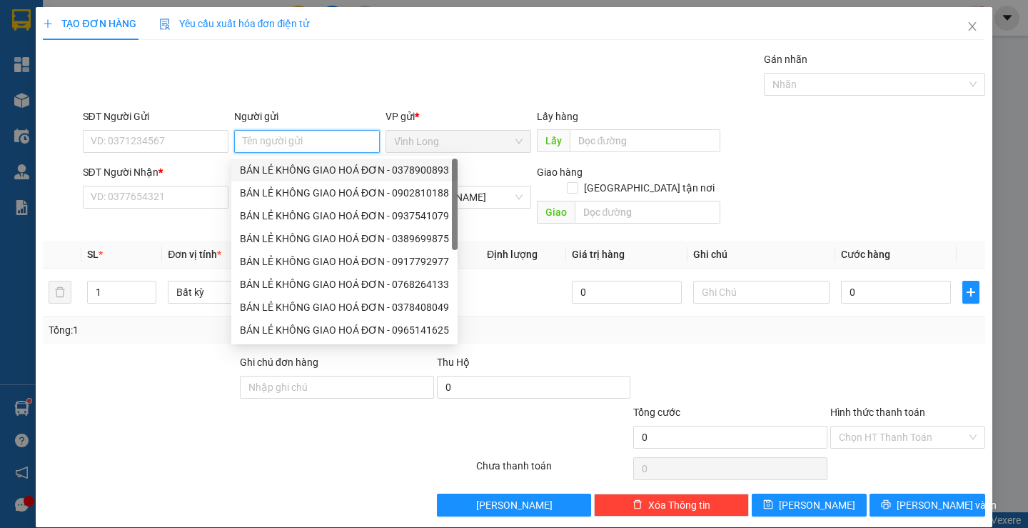
click at [277, 174] on div "BÁN LẺ KHÔNG GIAO HOÁ ĐƠN - 0378900893" at bounding box center [344, 170] width 209 height 16
type input "0378900893"
type input "BÁN LẺ KHÔNG GIAO HOÁ ĐƠN"
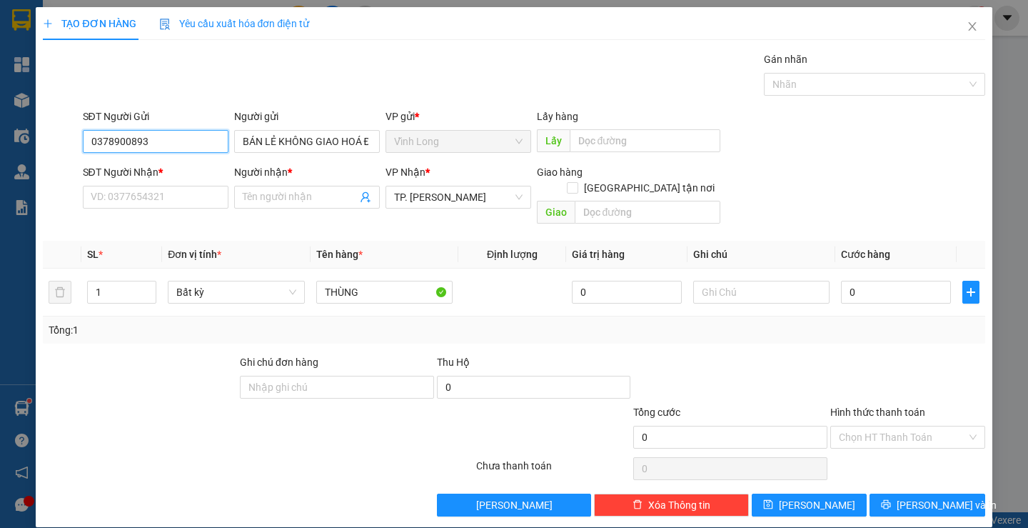
drag, startPoint x: 179, startPoint y: 150, endPoint x: 36, endPoint y: 145, distance: 142.9
click at [36, 145] on div "TẠO ĐƠN HÀNG Yêu cầu xuất hóa đơn điện tử Transit Pickup Surcharge Ids Transit …" at bounding box center [514, 267] width 956 height 520
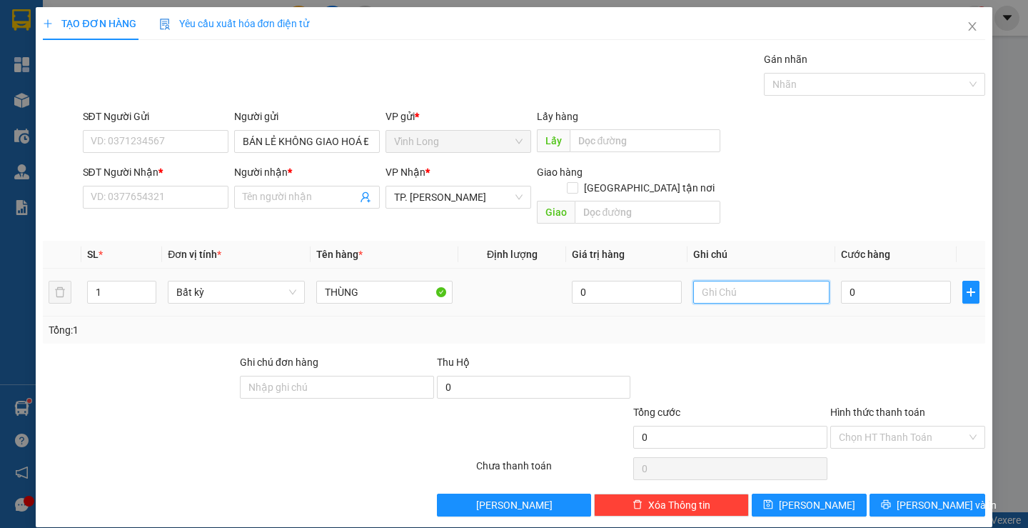
click at [714, 284] on input "text" at bounding box center [761, 292] width 136 height 23
type input "LAN"
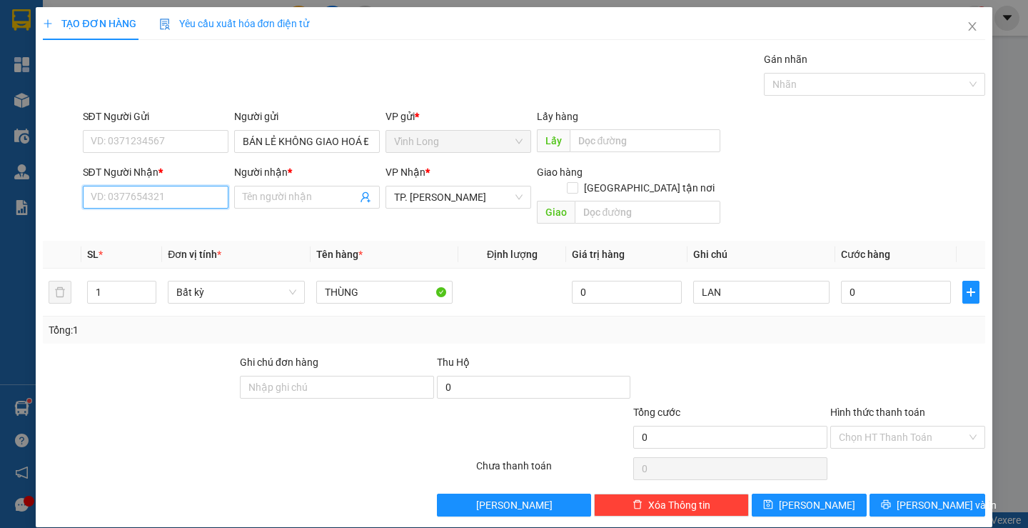
click at [169, 204] on input "SĐT Người Nhận *" at bounding box center [156, 197] width 146 height 23
type input "0908613036"
click at [169, 224] on div "0908613036 - QUỐC" at bounding box center [153, 226] width 127 height 16
type input "QUỐC"
type input "0908613036"
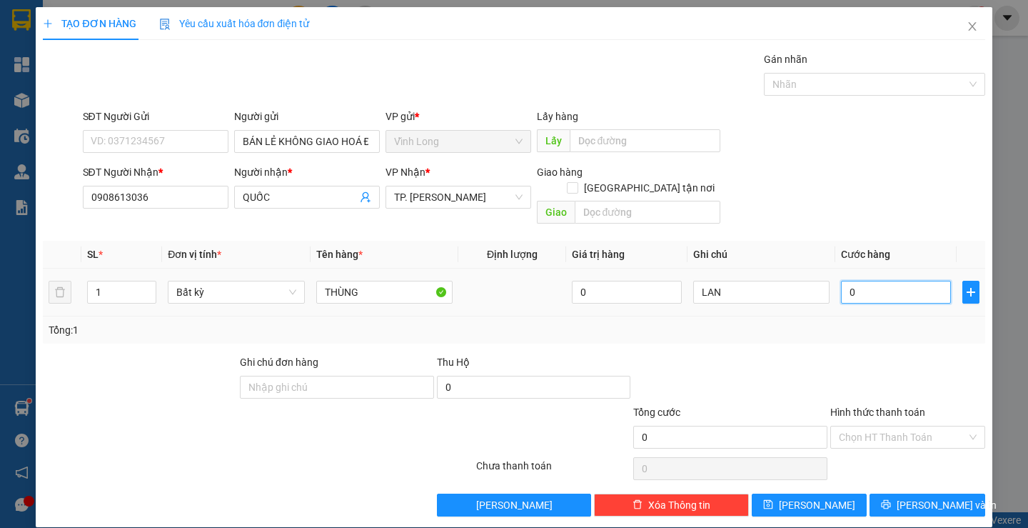
click at [871, 285] on input "0" at bounding box center [896, 292] width 110 height 23
type input "1"
type input "10"
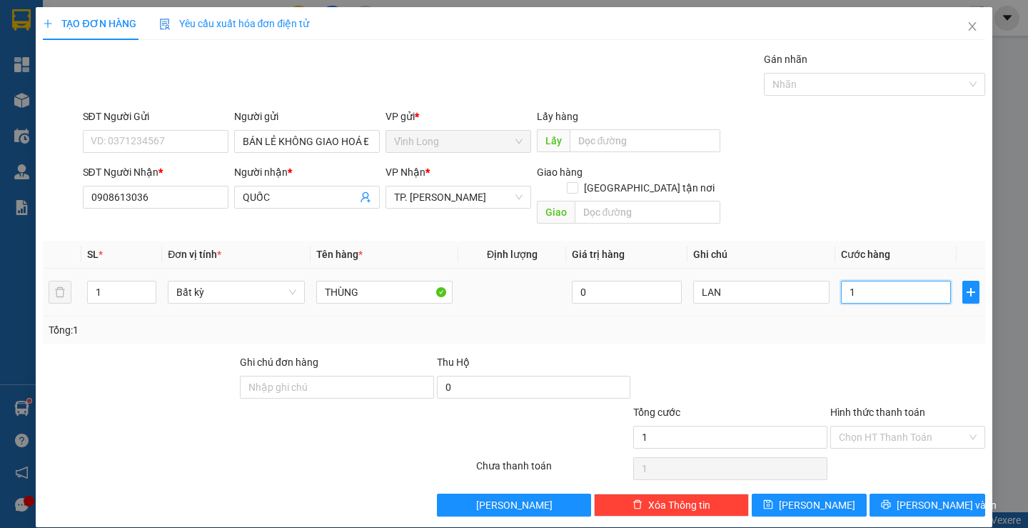
type input "10"
type input "100"
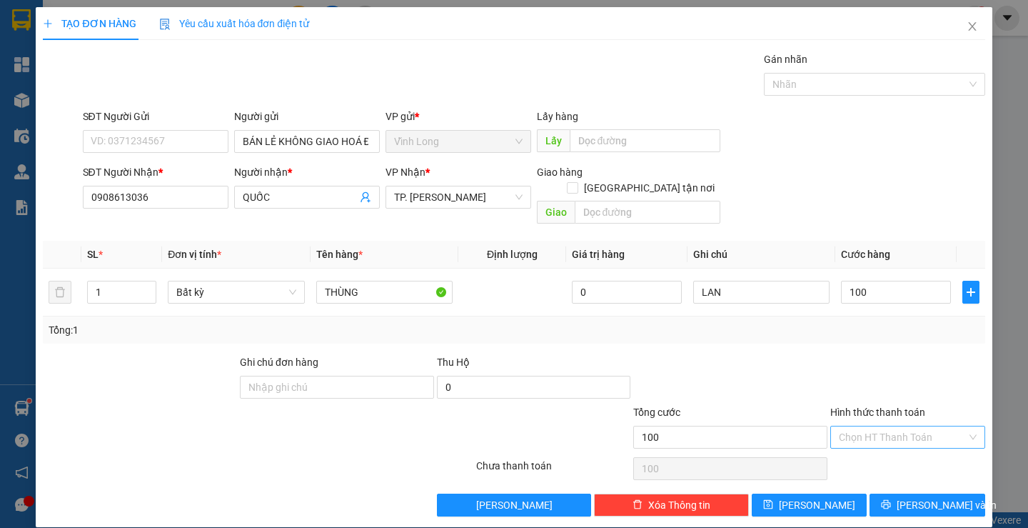
type input "100.000"
click at [902, 426] on input "Hình thức thanh toán" at bounding box center [903, 436] width 128 height 21
click at [890, 454] on div "Tại văn phòng" at bounding box center [899, 450] width 136 height 16
type input "0"
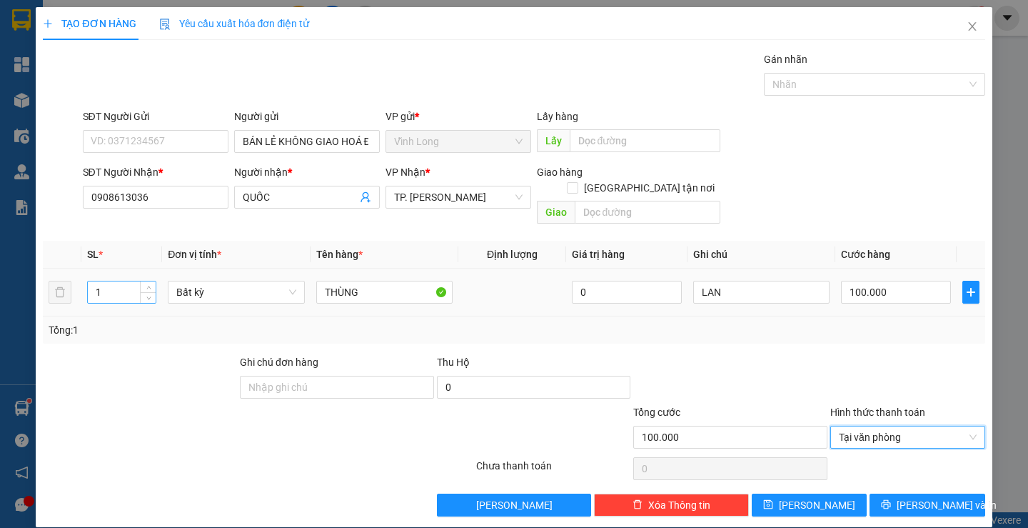
click at [129, 281] on input "1" at bounding box center [122, 291] width 68 height 21
type input "2"
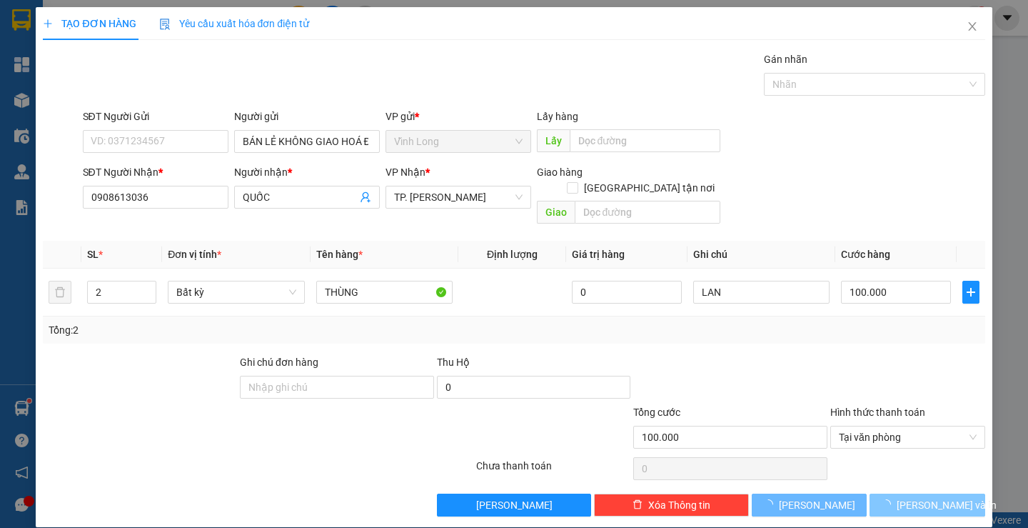
click at [942, 497] on span "Lưu và In" at bounding box center [947, 505] width 100 height 16
type input "0"
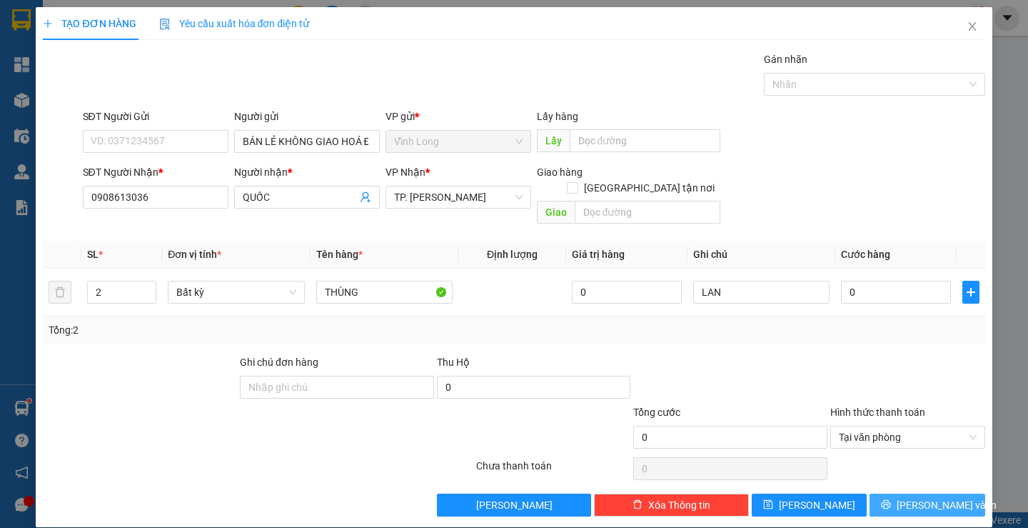
click at [917, 497] on span "Lưu và In" at bounding box center [947, 505] width 100 height 16
click at [848, 370] on div at bounding box center [908, 379] width 158 height 50
click at [932, 497] on span "Lưu và In" at bounding box center [947, 505] width 100 height 16
click at [875, 283] on input "0" at bounding box center [896, 292] width 110 height 23
type input "1"
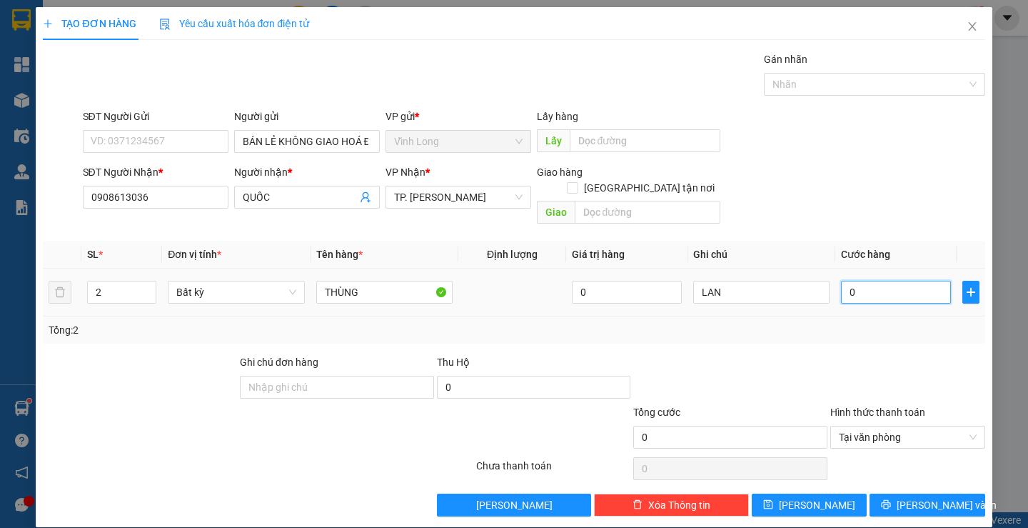
type input "1"
type input "10"
type input "100"
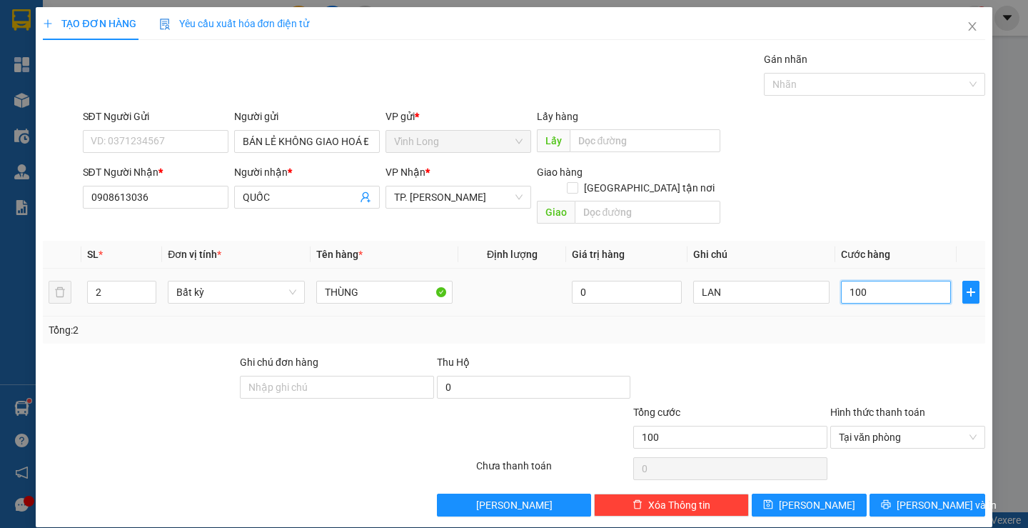
type input "1.000"
type input "10.000"
type input "100.000"
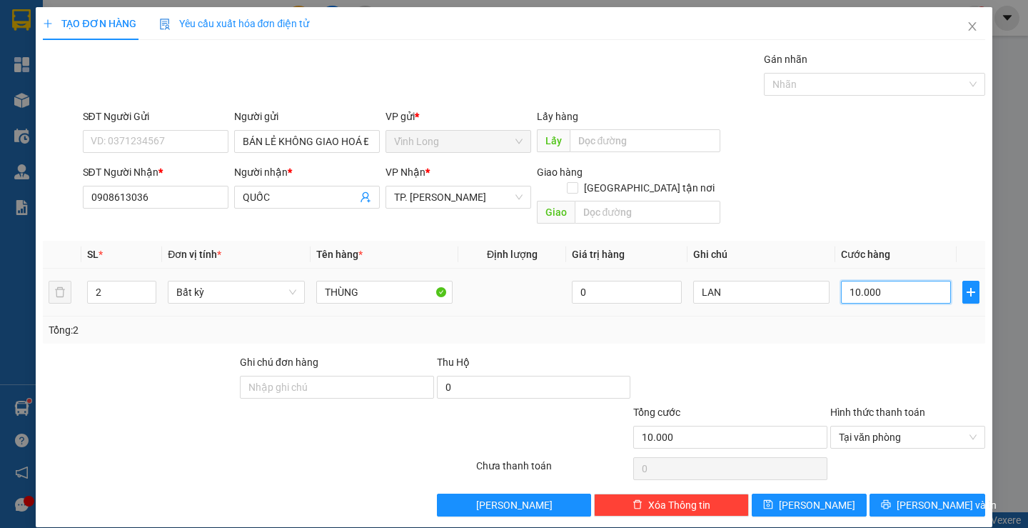
type input "100.000"
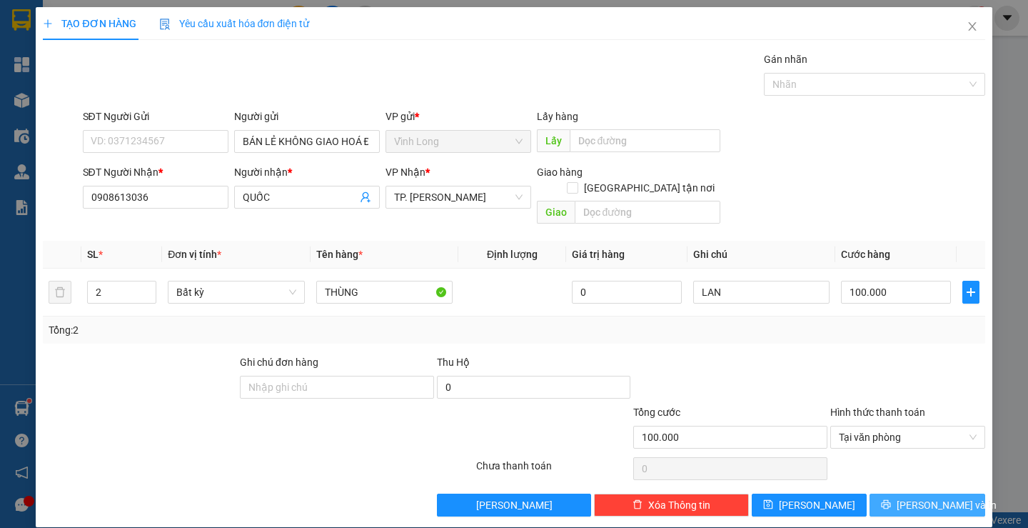
click at [929, 497] on span "Lưu và In" at bounding box center [947, 505] width 100 height 16
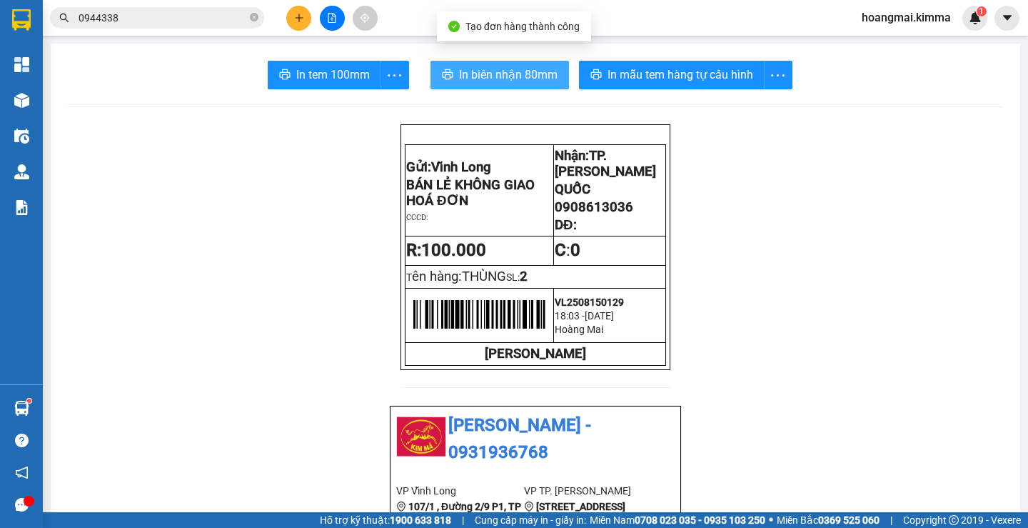
click at [496, 62] on button "In biên nhận 80mm" at bounding box center [499, 75] width 138 height 29
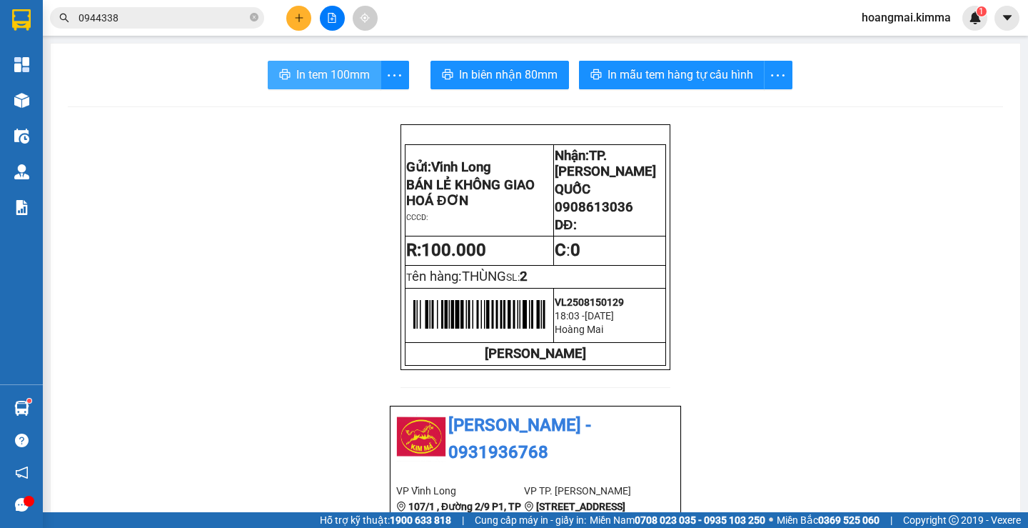
click at [316, 87] on button "In tem 100mm" at bounding box center [325, 75] width 114 height 29
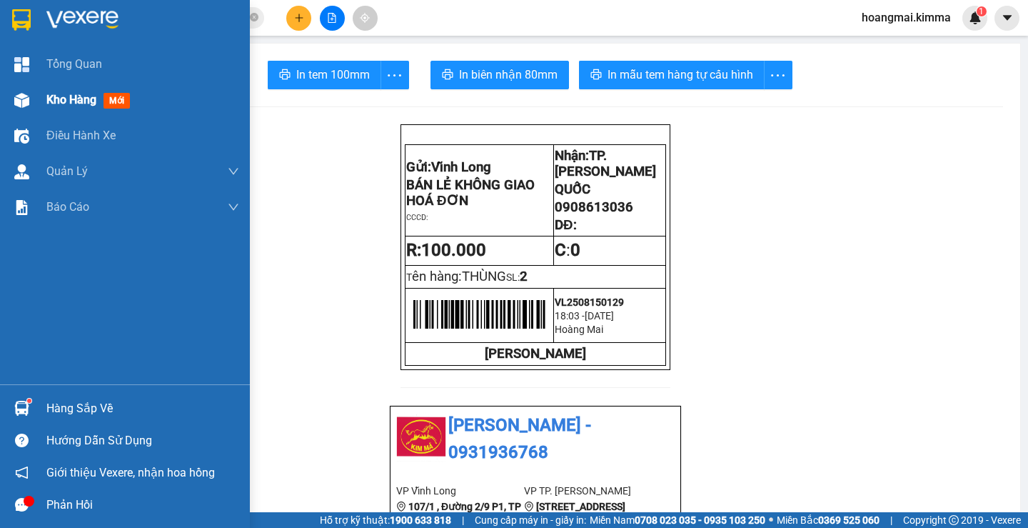
click at [76, 99] on span "Kho hàng" at bounding box center [71, 100] width 50 height 14
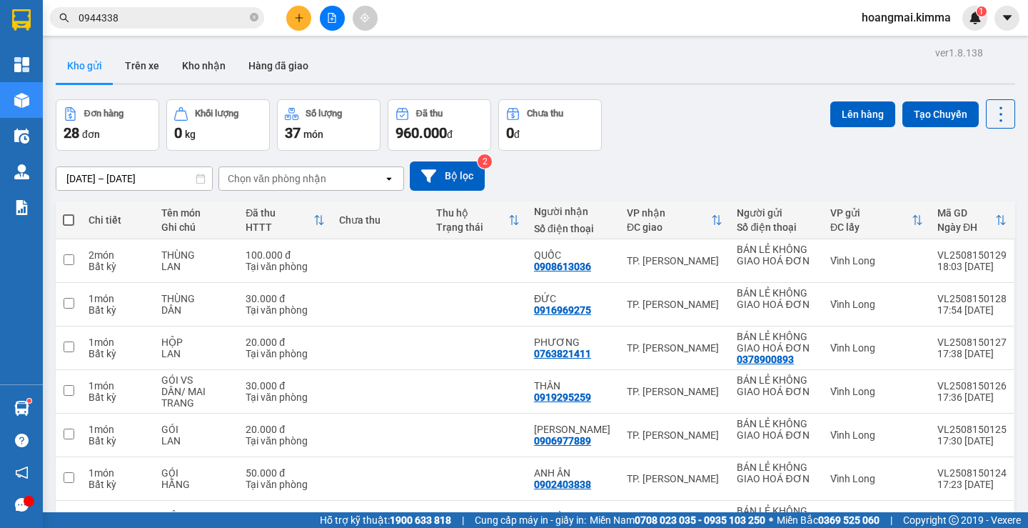
click at [308, 18] on button at bounding box center [298, 18] width 25 height 25
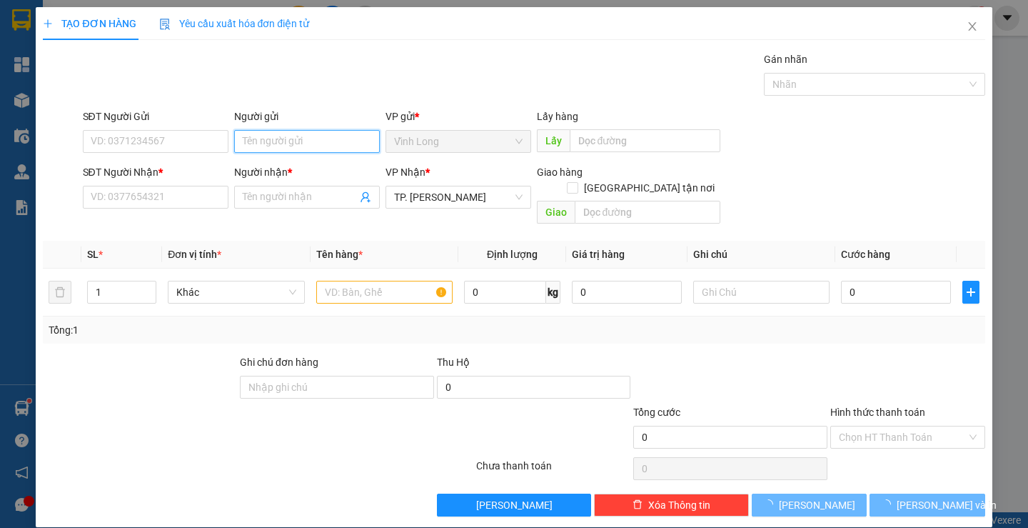
click at [298, 138] on input "Người gửi" at bounding box center [307, 141] width 146 height 23
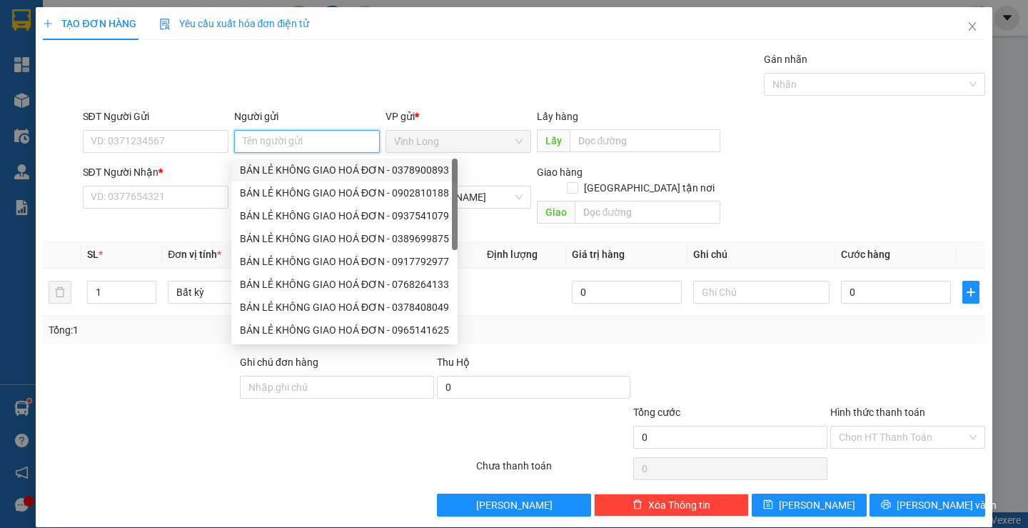
click at [292, 170] on div "BÁN LẺ KHÔNG GIAO HOÁ ĐƠN - 0378900893" at bounding box center [344, 170] width 209 height 16
type input "0378900893"
type input "BÁN LẺ KHÔNG GIAO HOÁ ĐƠN"
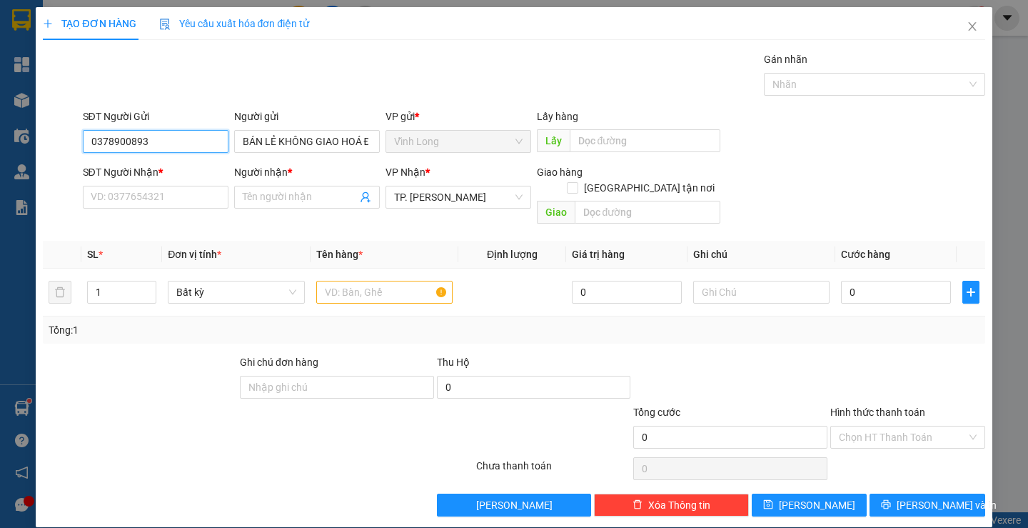
drag, startPoint x: 181, startPoint y: 136, endPoint x: 0, endPoint y: 138, distance: 180.6
click at [0, 138] on div "TẠO ĐƠN HÀNG Yêu cầu xuất hóa đơn điện tử Transit Pickup Surcharge Ids Transit …" at bounding box center [514, 264] width 1028 height 528
click at [171, 193] on input "SĐT Người Nhận *" at bounding box center [156, 197] width 146 height 23
click at [338, 281] on input "text" at bounding box center [384, 292] width 136 height 23
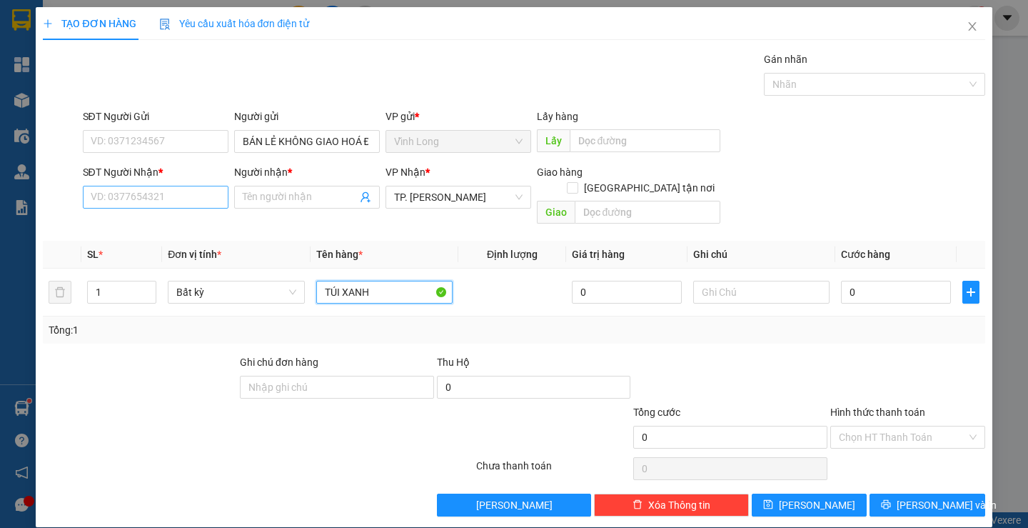
type input "TÚI XANH"
click at [173, 191] on input "SĐT Người Nhận *" at bounding box center [156, 197] width 146 height 23
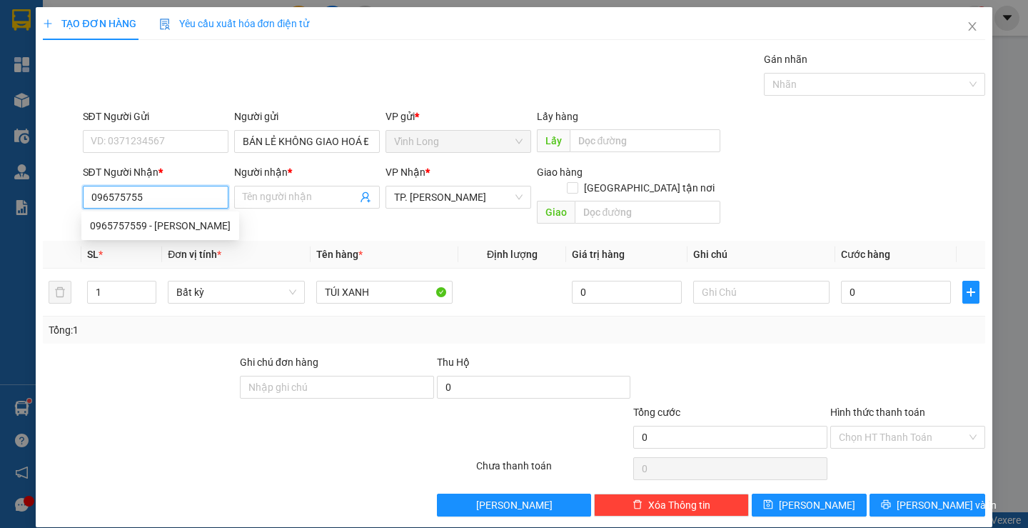
type input "0965757559"
click at [202, 227] on div "0965757559 - PHƯƠNG VŨ" at bounding box center [160, 226] width 141 height 16
type input "PHƯƠNG VŨ"
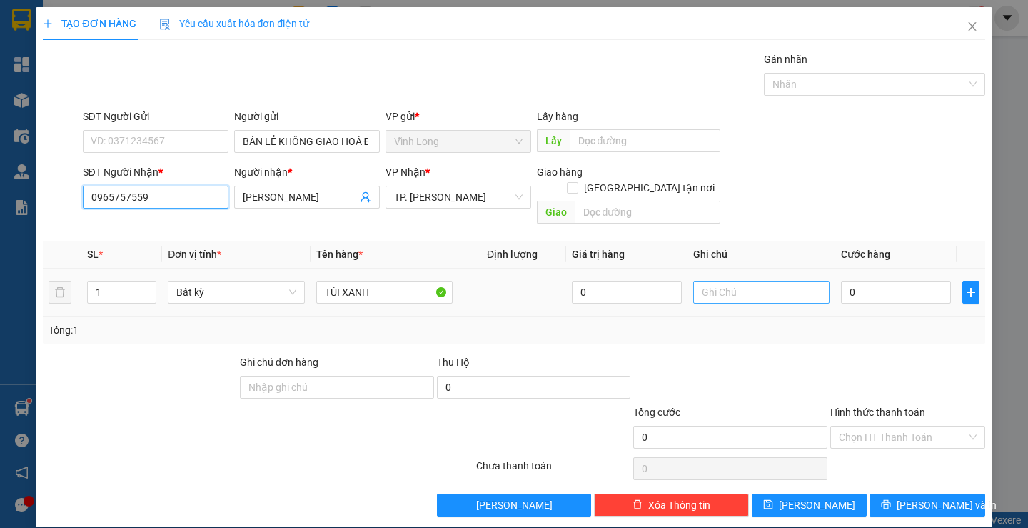
type input "0965757559"
click at [755, 281] on input "text" at bounding box center [761, 292] width 136 height 23
type input "LAN"
click at [863, 281] on input "0" at bounding box center [896, 292] width 110 height 23
type input "3"
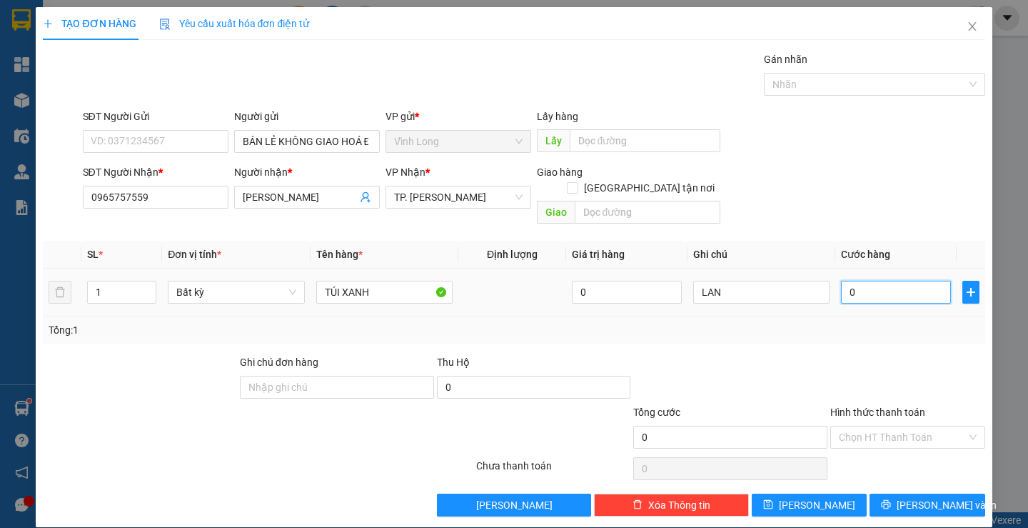
type input "3"
type input "30"
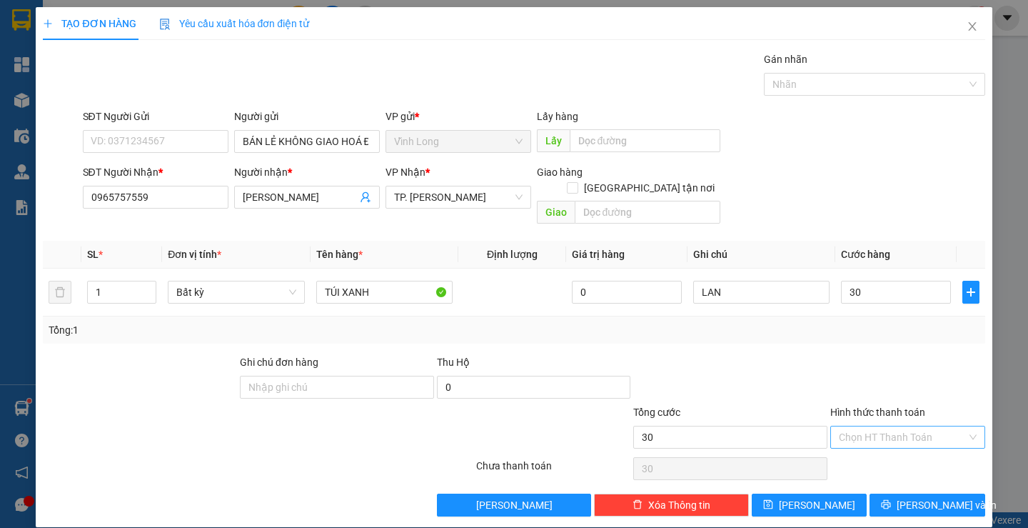
type input "30.000"
click at [903, 426] on input "Hình thức thanh toán" at bounding box center [903, 436] width 128 height 21
click at [887, 444] on div "Tại văn phòng" at bounding box center [899, 450] width 136 height 16
type input "0"
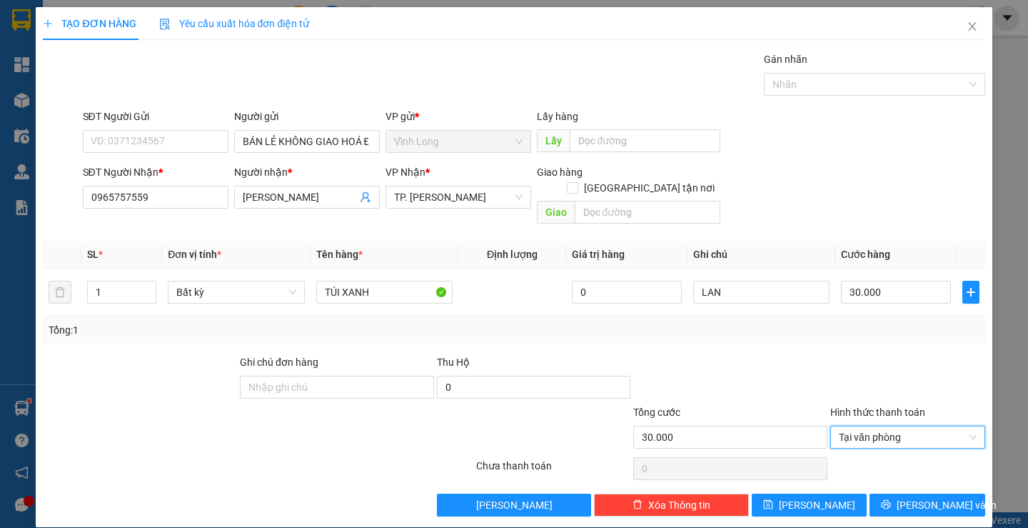
scroll to position [1, 0]
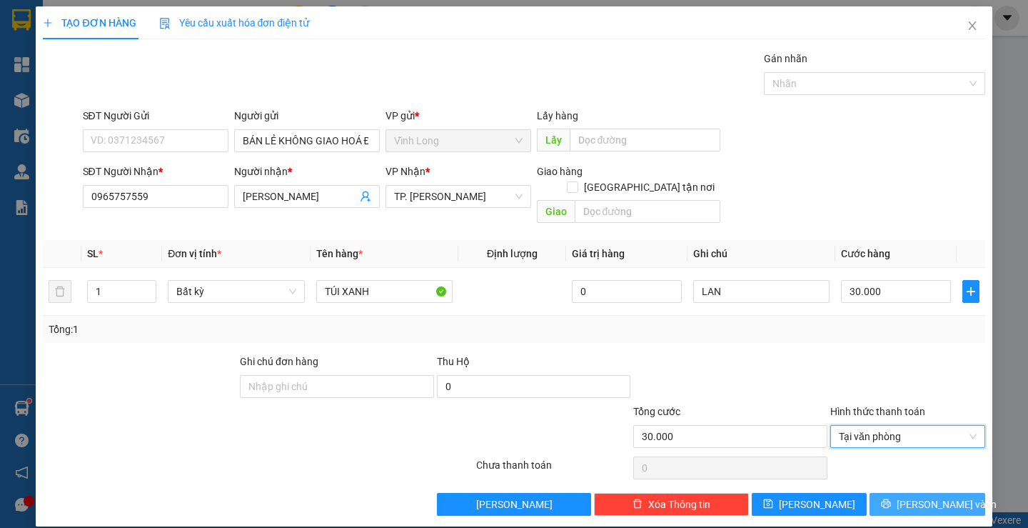
click at [924, 496] on span "Lưu và In" at bounding box center [947, 504] width 100 height 16
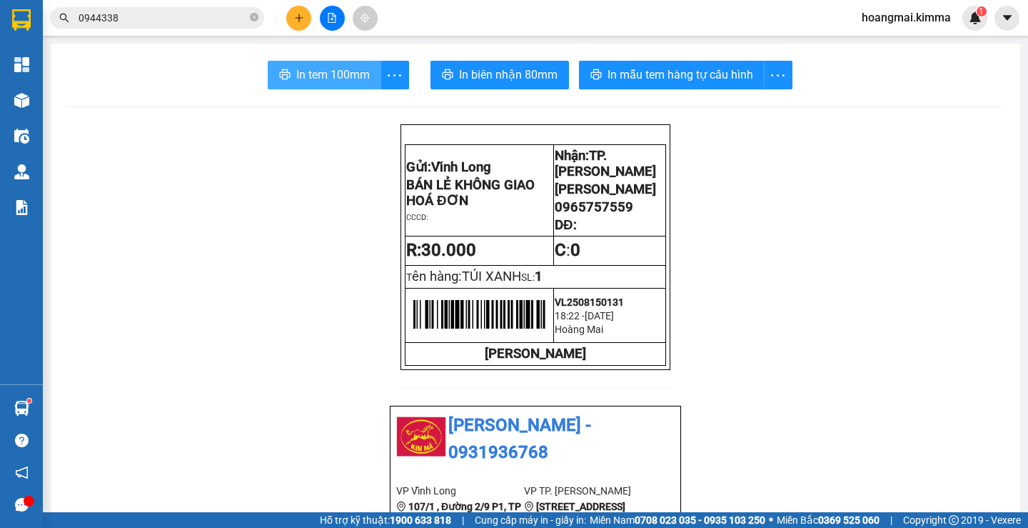
click at [327, 75] on span "In tem 100mm" at bounding box center [333, 75] width 74 height 18
click at [296, 15] on icon "plus" at bounding box center [299, 18] width 10 height 10
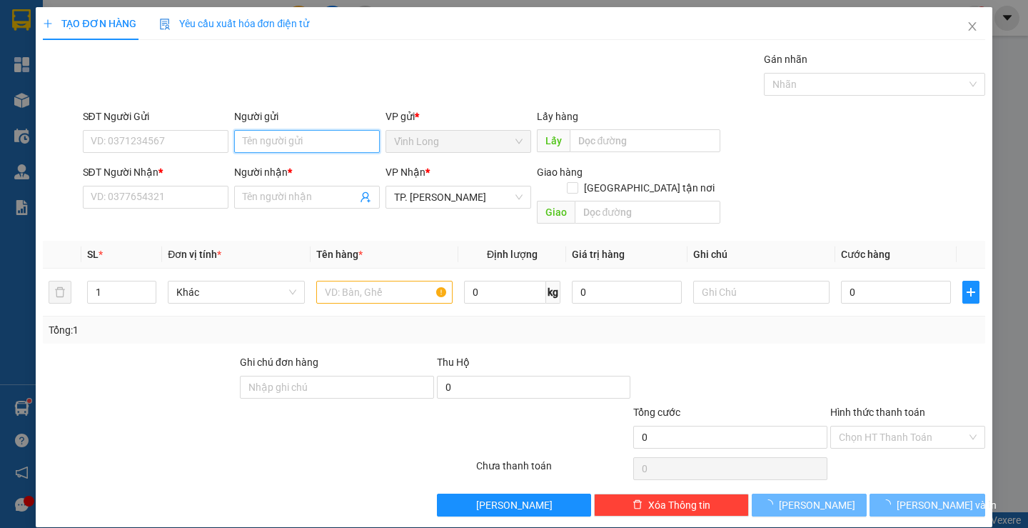
click at [291, 140] on input "Người gửi" at bounding box center [307, 141] width 146 height 23
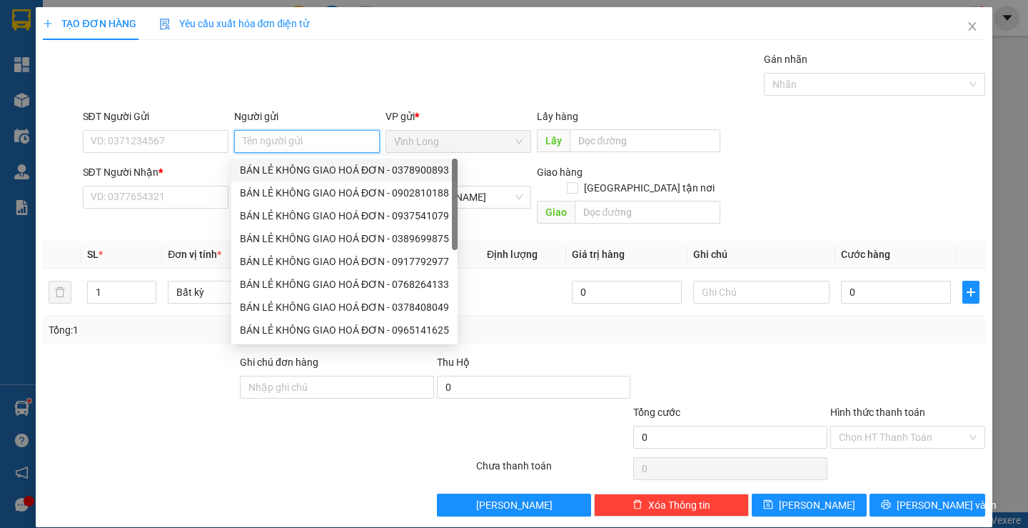
click at [281, 169] on div "BÁN LẺ KHÔNG GIAO HOÁ ĐƠN - 0378900893" at bounding box center [344, 170] width 209 height 16
type input "0378900893"
type input "BÁN LẺ KHÔNG GIAO HOÁ ĐƠN"
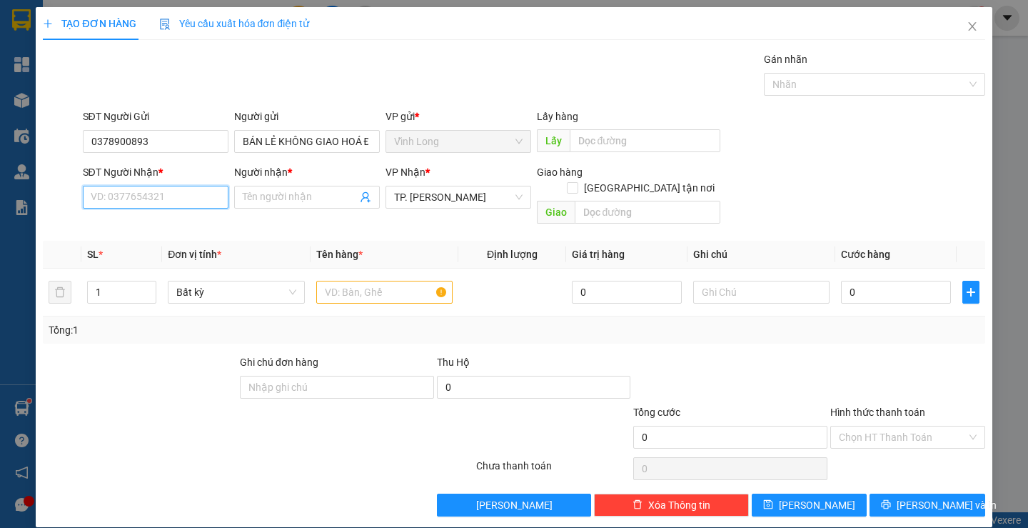
click at [183, 200] on input "SĐT Người Nhận *" at bounding box center [156, 197] width 146 height 23
type input "0931065038"
click at [188, 228] on div "0931065038 - NHÂN" at bounding box center [153, 226] width 127 height 16
type input "NHÂN"
type input "0931065038"
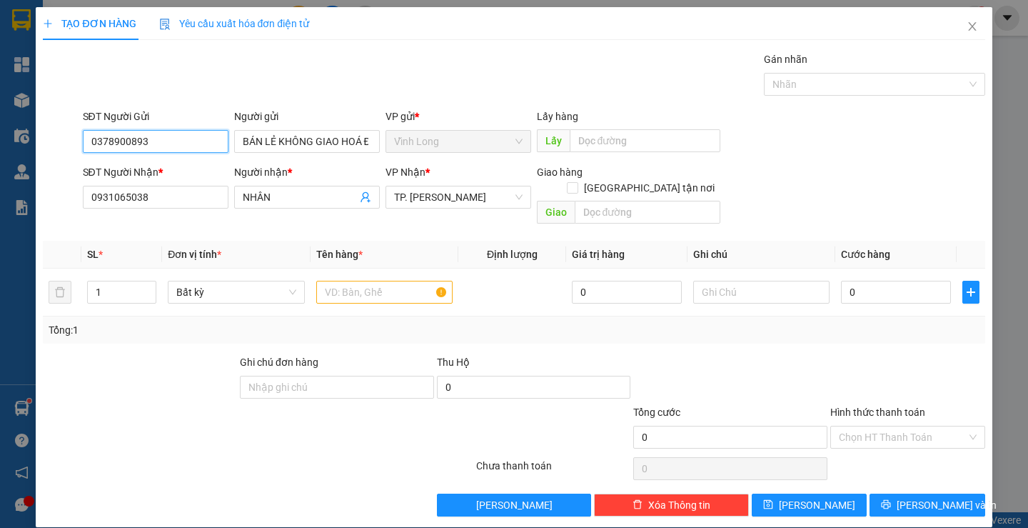
drag, startPoint x: 173, startPoint y: 148, endPoint x: 64, endPoint y: 130, distance: 110.7
click at [64, 130] on div "SĐT Người Gửi 0378900893 0378900893 Người gửi BÁN LẺ KHÔNG GIAO HOÁ ĐƠN VP gửi …" at bounding box center [513, 134] width 944 height 50
click at [380, 288] on div at bounding box center [384, 292] width 136 height 29
click at [380, 281] on input "text" at bounding box center [384, 292] width 136 height 23
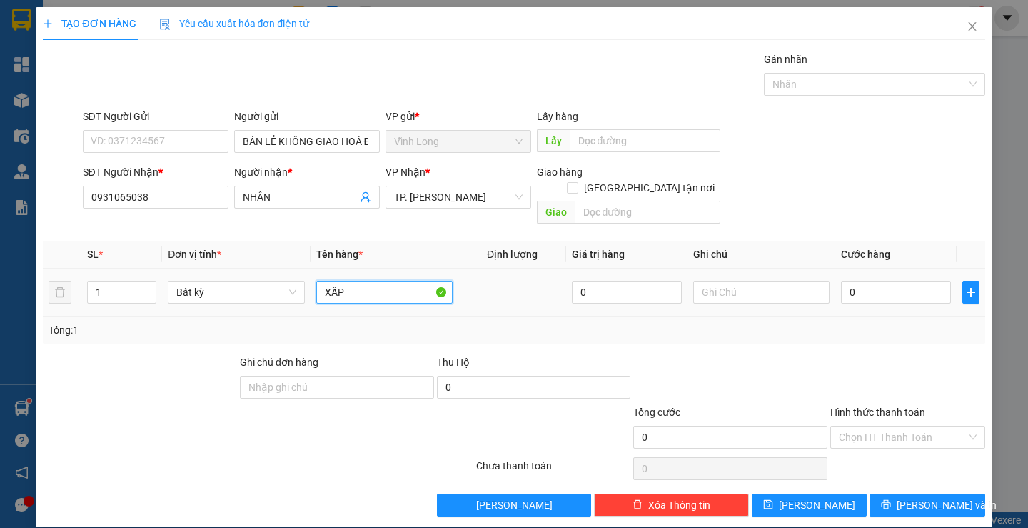
type input "XẤP"
type input "LAN"
type input "2"
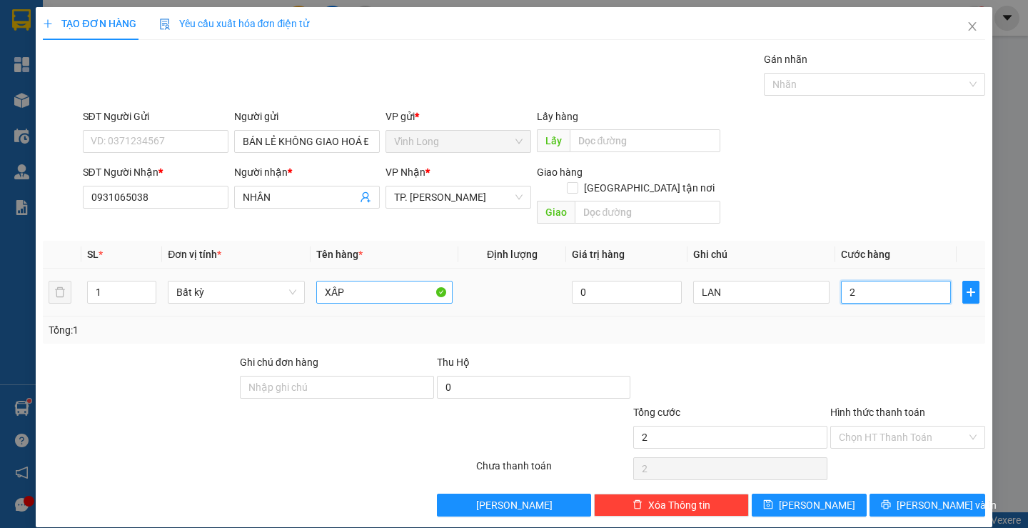
type input "20"
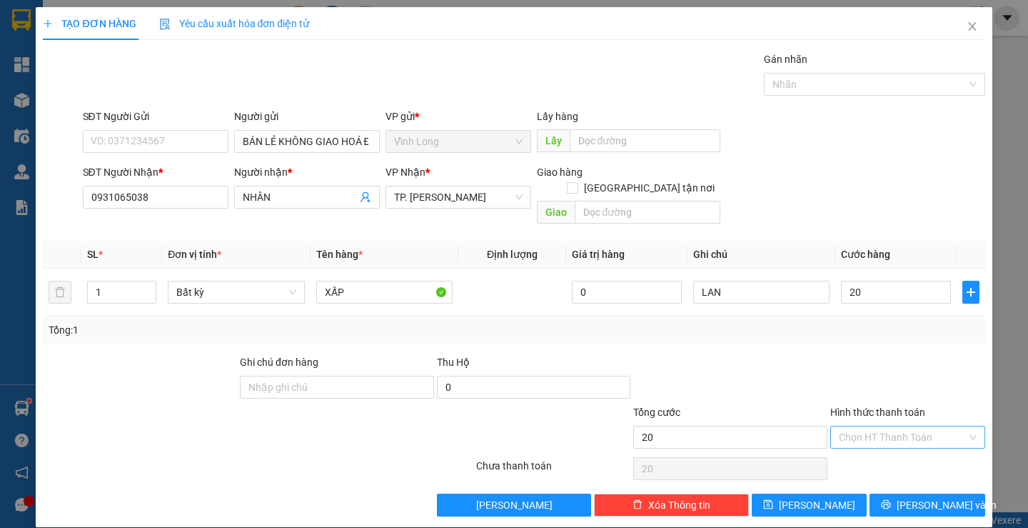
type input "20.000"
click at [895, 426] on input "Hình thức thanh toán" at bounding box center [903, 436] width 128 height 21
click at [906, 454] on div "Tại văn phòng" at bounding box center [899, 450] width 136 height 16
type input "0"
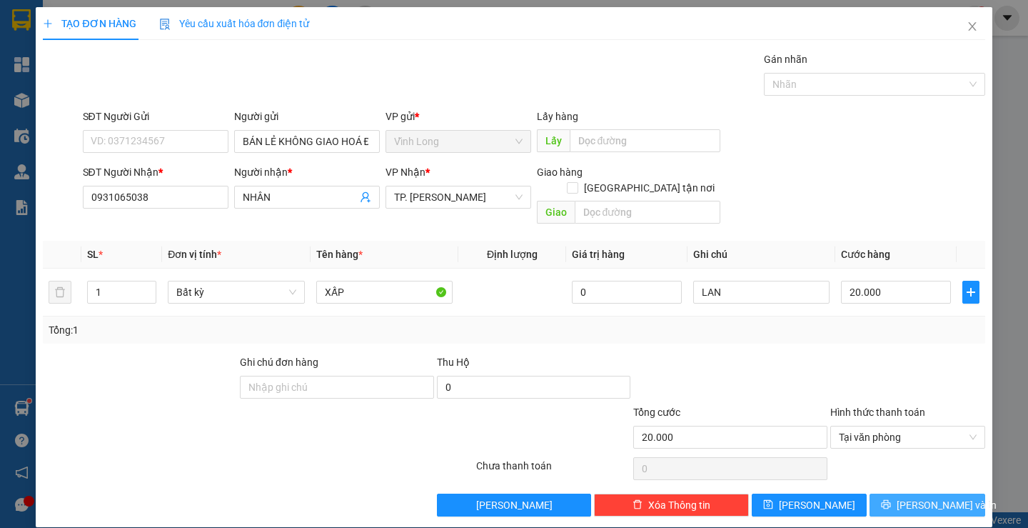
click at [917, 497] on span "Lưu và In" at bounding box center [947, 505] width 100 height 16
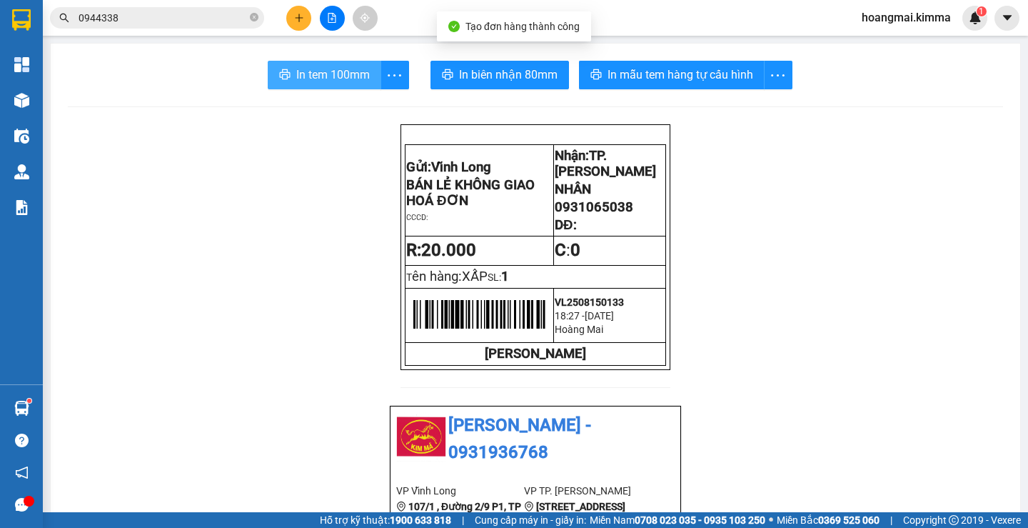
click at [328, 72] on span "In tem 100mm" at bounding box center [333, 75] width 74 height 18
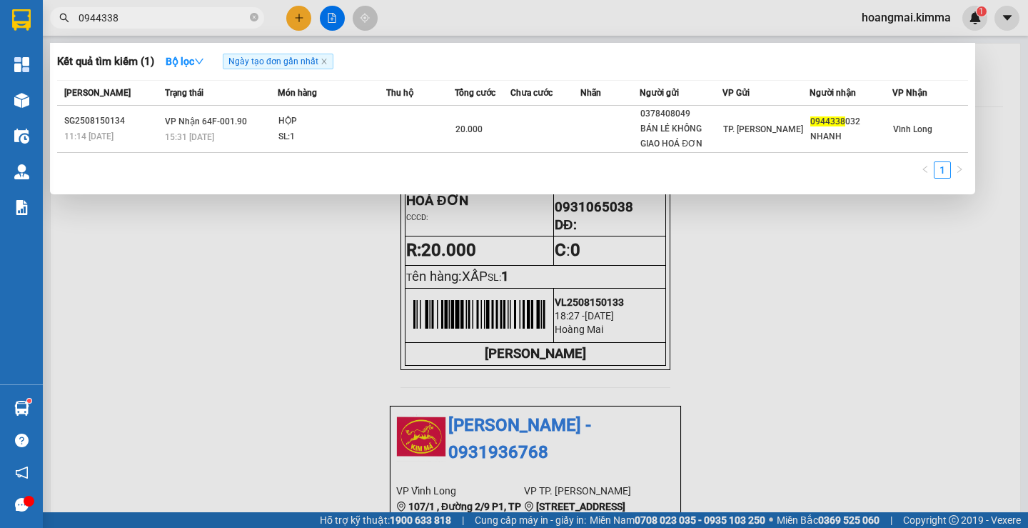
click at [177, 14] on input "0944338" at bounding box center [163, 18] width 168 height 16
click at [247, 21] on span "0944338" at bounding box center [157, 17] width 214 height 21
click at [255, 15] on icon "close-circle" at bounding box center [254, 17] width 9 height 9
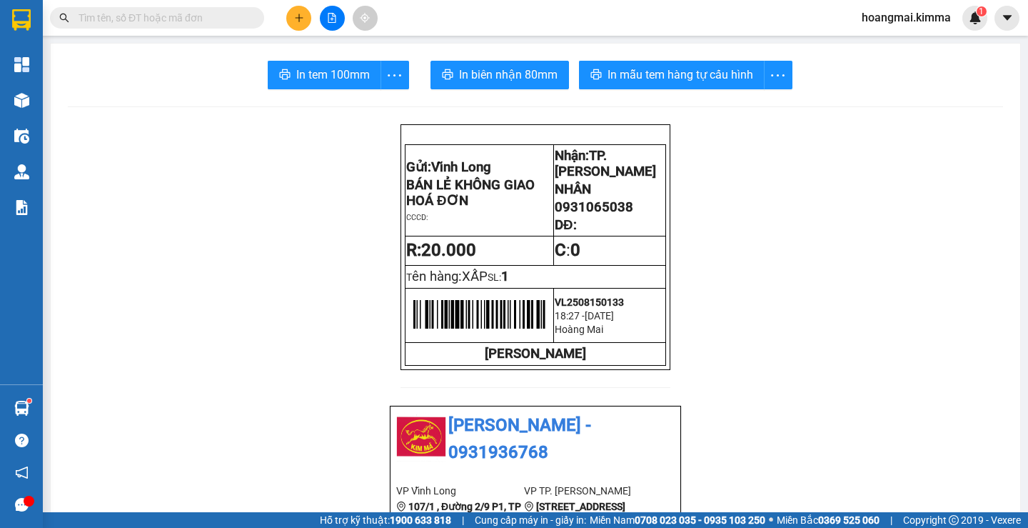
click at [294, 16] on icon "plus" at bounding box center [299, 18] width 10 height 10
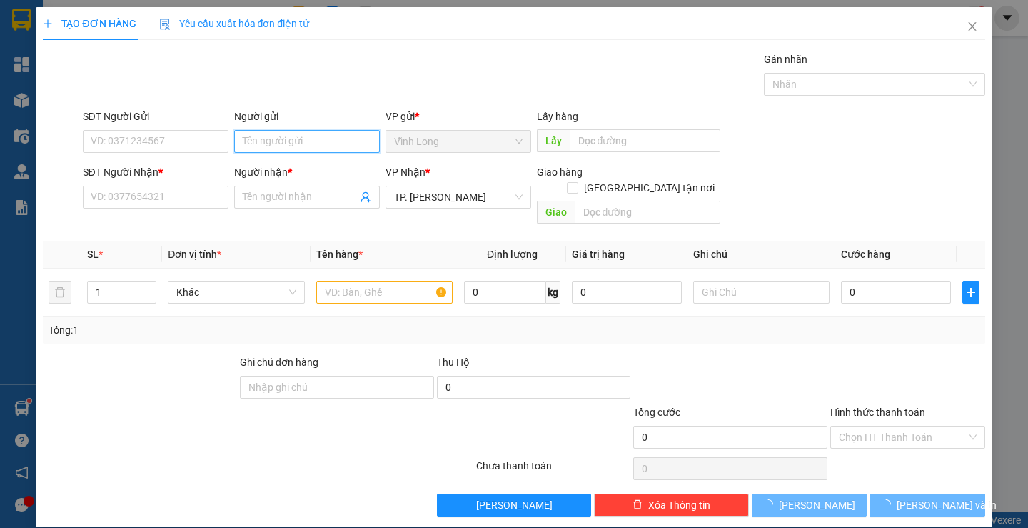
click at [292, 143] on input "Người gửi" at bounding box center [307, 141] width 146 height 23
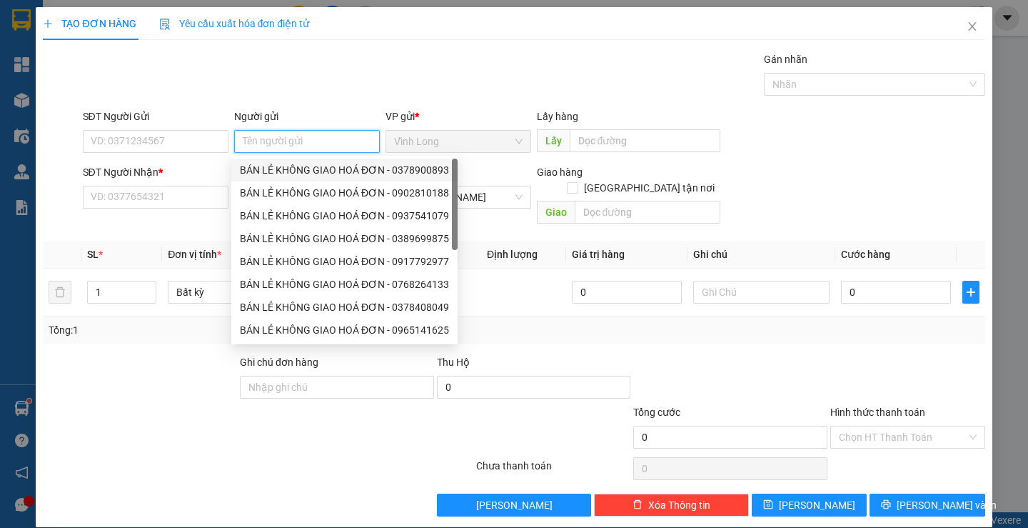
click at [301, 163] on div "BÁN LẺ KHÔNG GIAO HOÁ ĐƠN - 0378900893" at bounding box center [344, 170] width 209 height 16
type input "0378900893"
type input "BÁN LẺ KHÔNG GIAO HOÁ ĐƠN"
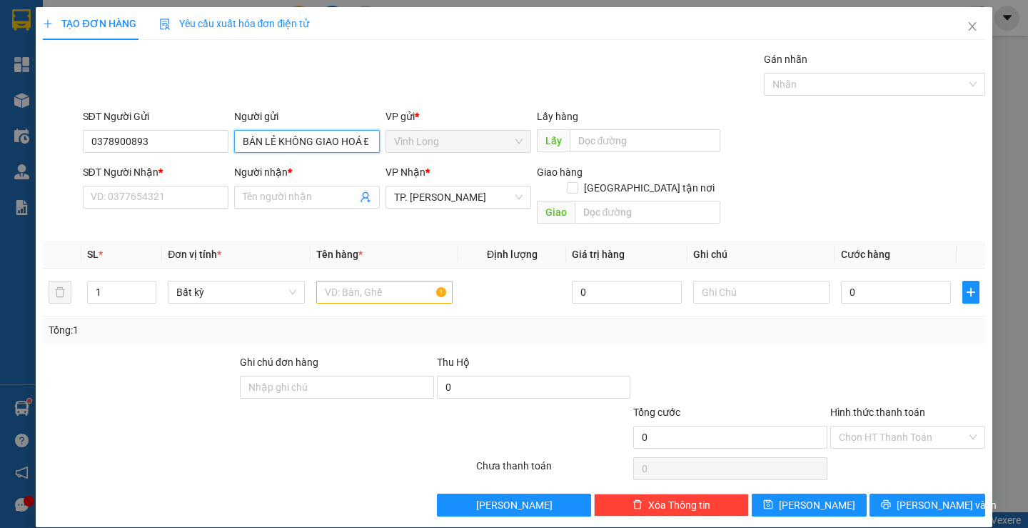
drag, startPoint x: 243, startPoint y: 143, endPoint x: 51, endPoint y: 145, distance: 192.0
click at [51, 145] on div "SĐT Người Gửi 0378900893 Người gửi BÁN LẺ KHÔNG GIAO HOÁ ĐƠN BÁN LẺ KHÔNG GIAO …" at bounding box center [513, 134] width 944 height 50
click at [178, 144] on input "0378900893" at bounding box center [156, 141] width 146 height 23
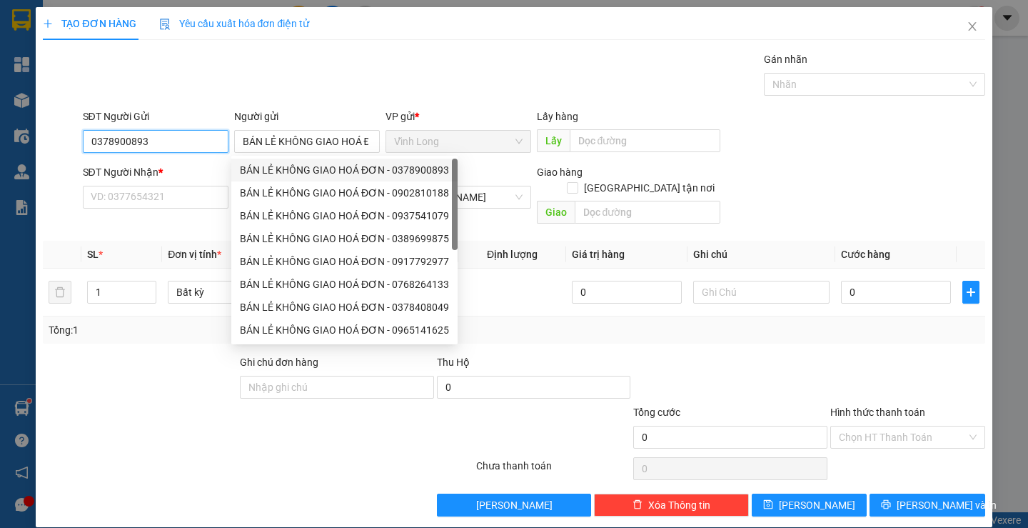
drag, startPoint x: 163, startPoint y: 143, endPoint x: 0, endPoint y: 168, distance: 164.8
click at [0, 168] on div "TẠO ĐƠN HÀNG Yêu cầu xuất hóa đơn điện tử Transit Pickup Surcharge Ids Transit …" at bounding box center [514, 264] width 1028 height 528
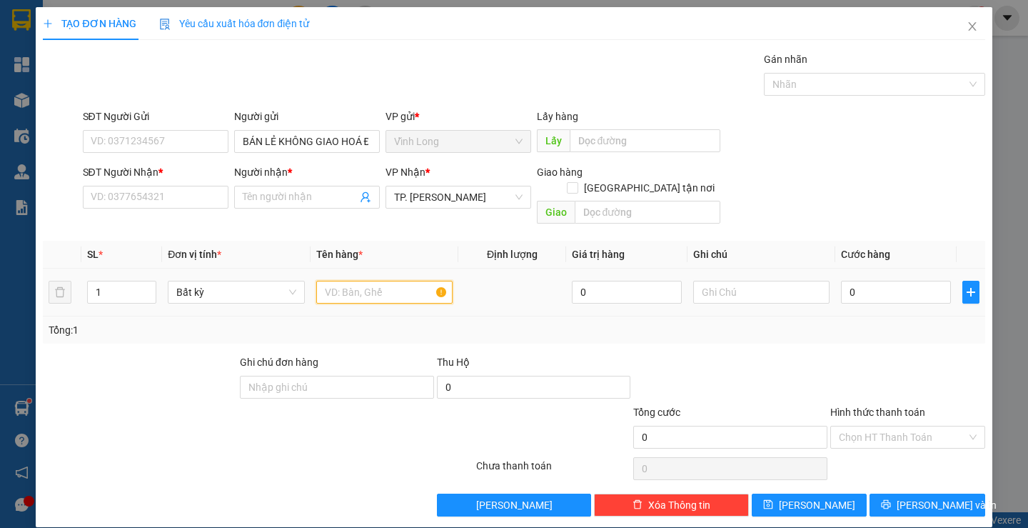
click at [349, 281] on input "text" at bounding box center [384, 292] width 136 height 23
type input "HỘP"
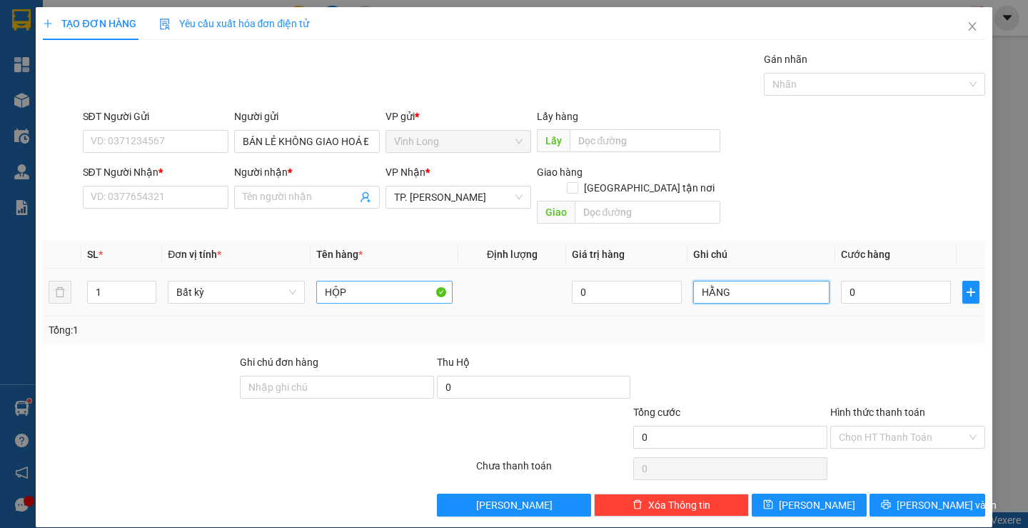
type input "HẰNG"
type input "2"
type input "20"
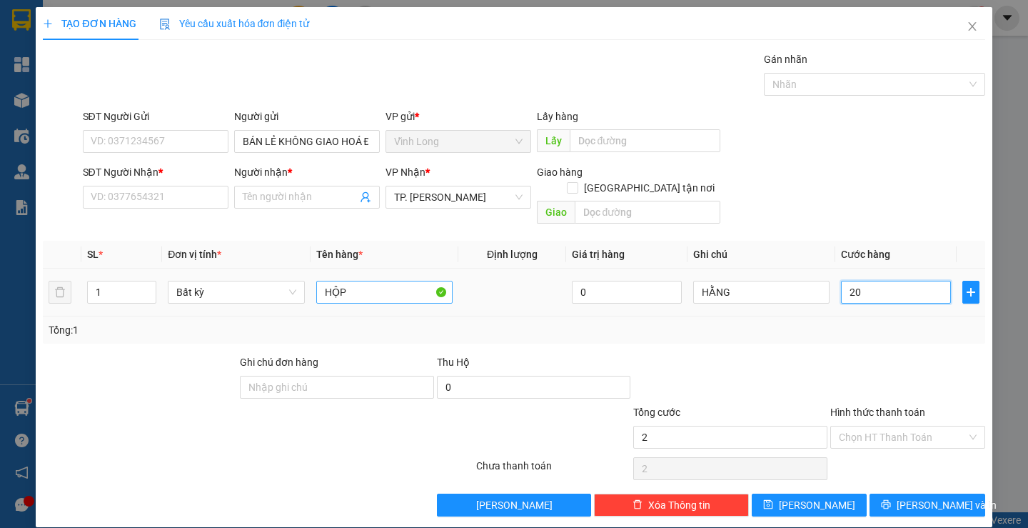
type input "20"
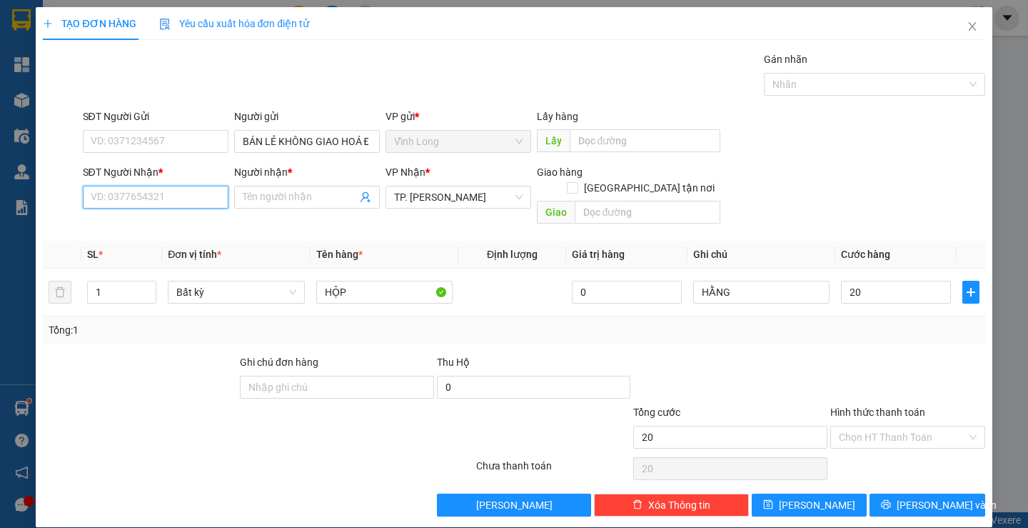
type input "20.000"
click at [193, 198] on input "SĐT Người Nhận *" at bounding box center [156, 197] width 146 height 23
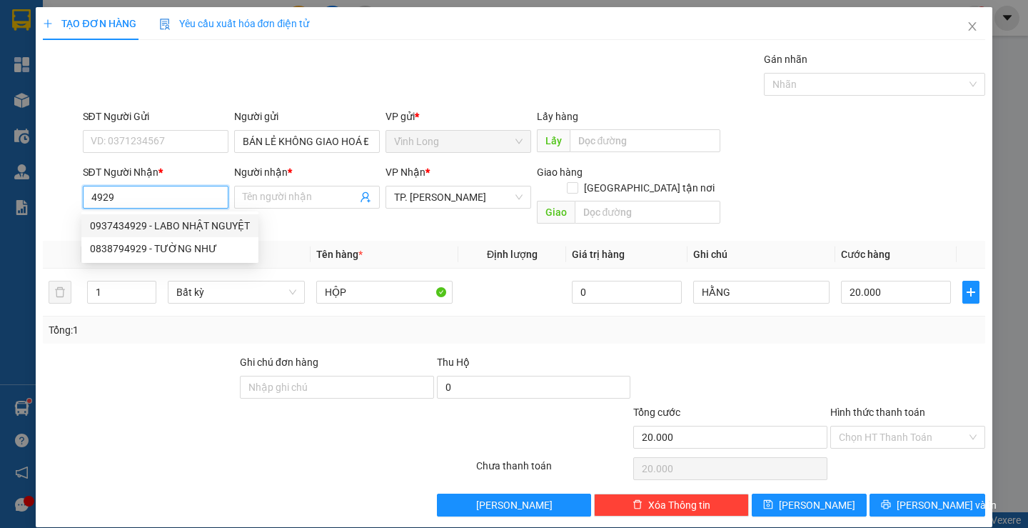
click at [192, 222] on div "0937434929 - LABO NHẬT NGUYỆT" at bounding box center [170, 226] width 160 height 16
type input "0937434929"
type input "LABO NHẬT NGUYỆT"
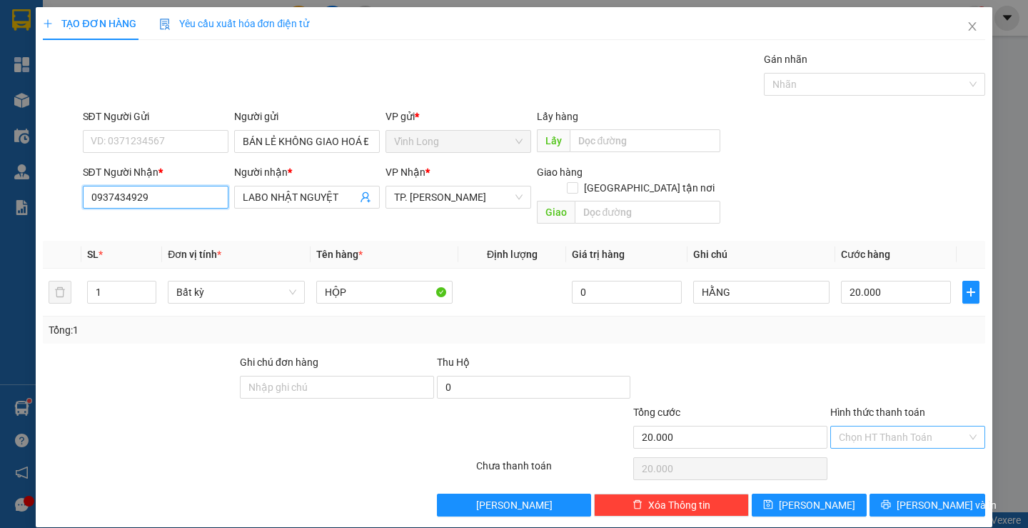
type input "0937434929"
click at [896, 426] on input "Hình thức thanh toán" at bounding box center [903, 436] width 128 height 21
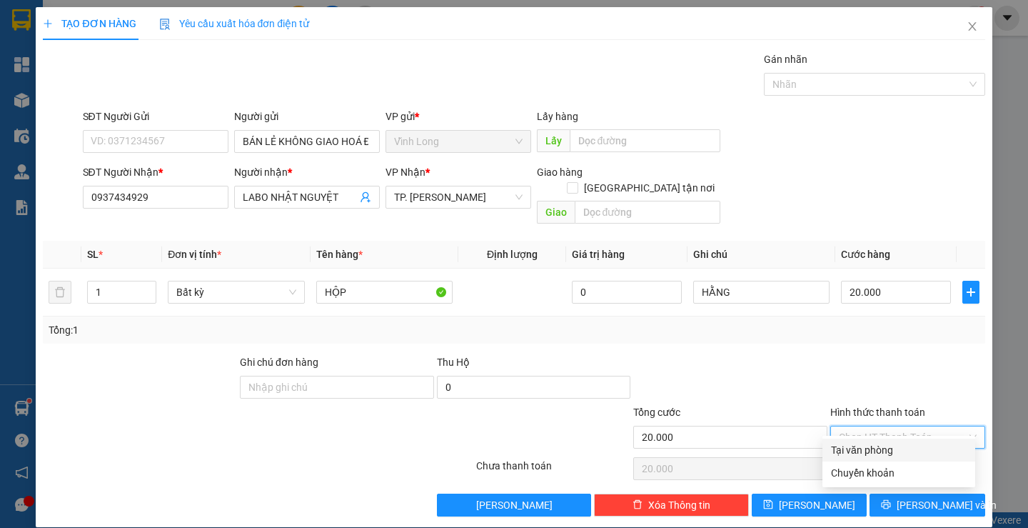
drag, startPoint x: 895, startPoint y: 444, endPoint x: 924, endPoint y: 465, distance: 35.3
click at [899, 447] on div "Tại văn phòng" at bounding box center [899, 450] width 136 height 16
type input "0"
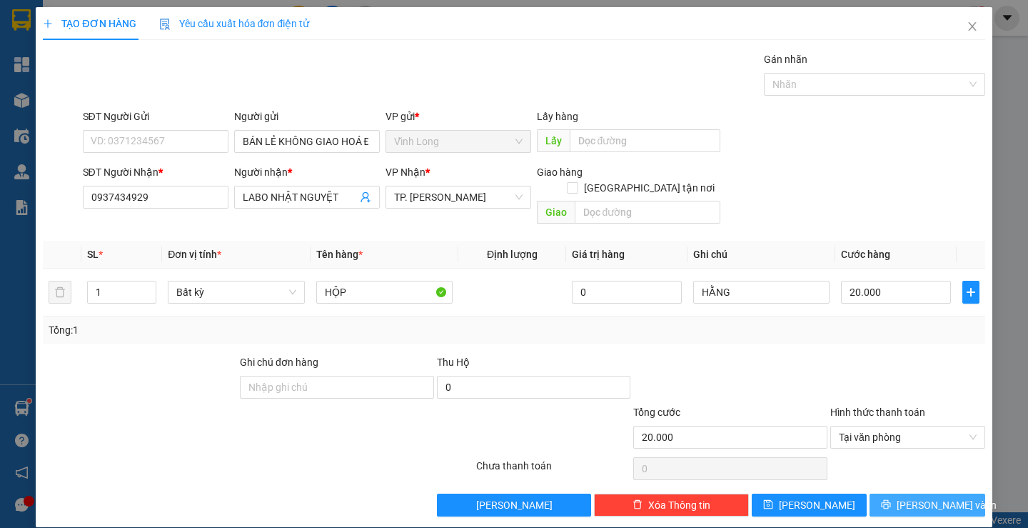
click at [929, 497] on span "Lưu và In" at bounding box center [947, 505] width 100 height 16
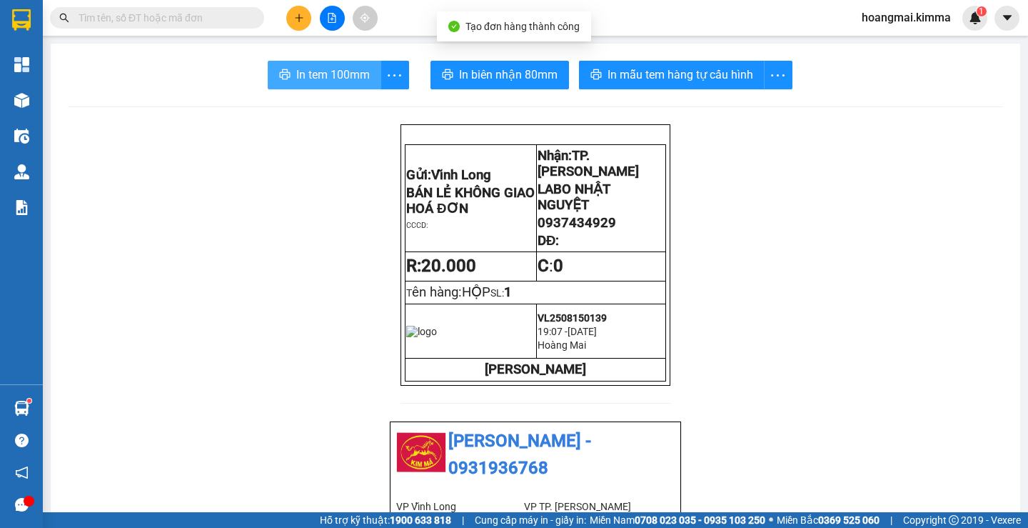
click at [298, 80] on span "In tem 100mm" at bounding box center [333, 75] width 74 height 18
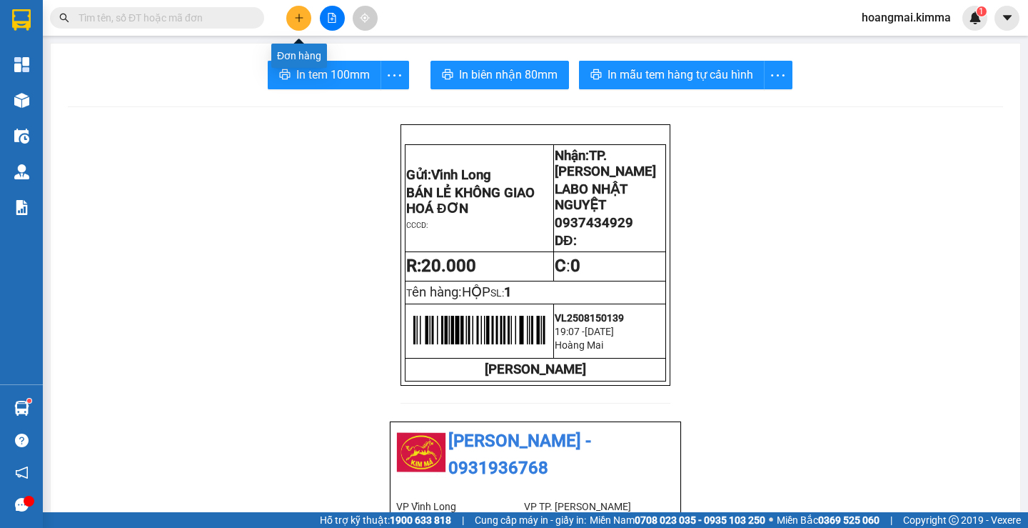
click at [303, 9] on button at bounding box center [298, 18] width 25 height 25
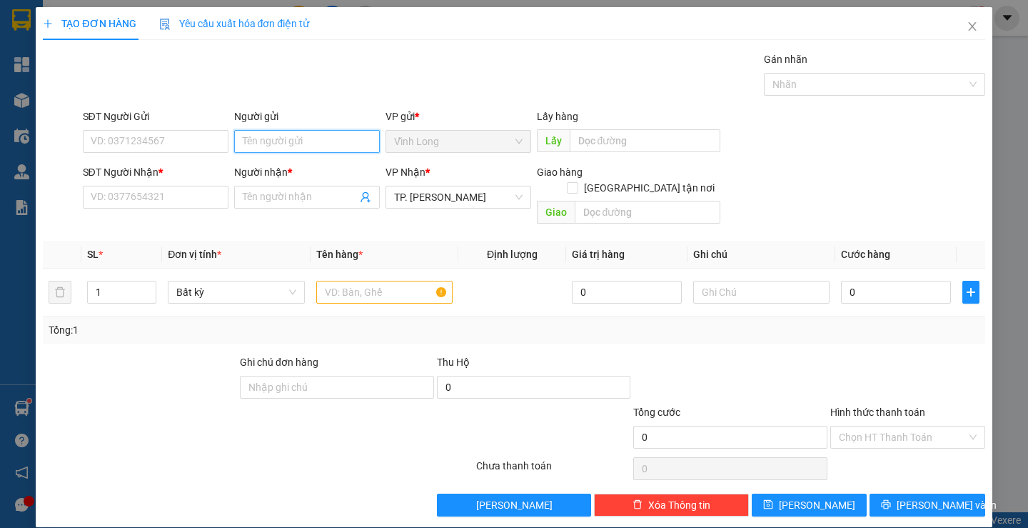
click at [292, 134] on input "Người gửi" at bounding box center [307, 141] width 146 height 23
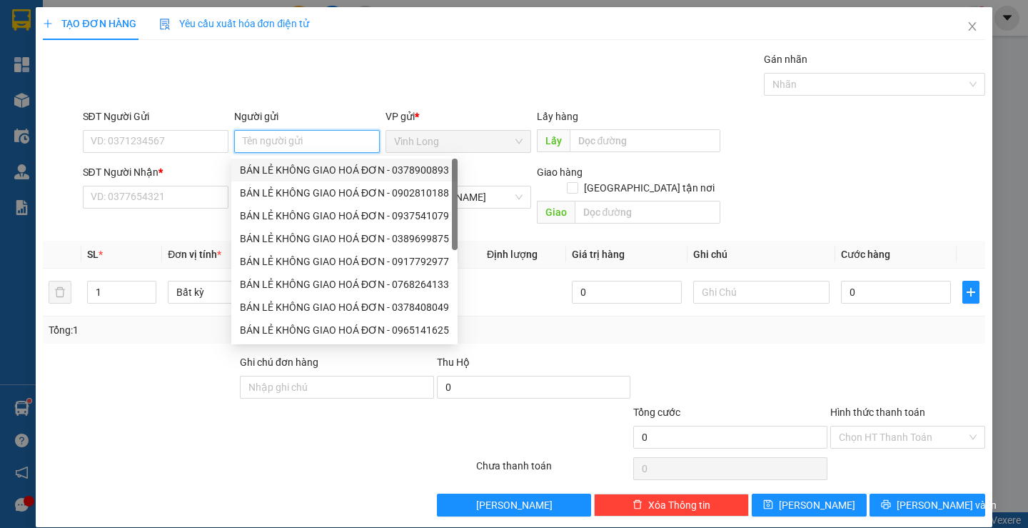
click at [285, 163] on div "BÁN LẺ KHÔNG GIAO HOÁ ĐƠN - 0378900893" at bounding box center [344, 170] width 209 height 16
type input "0378900893"
type input "BÁN LẺ KHÔNG GIAO HOÁ ĐƠN"
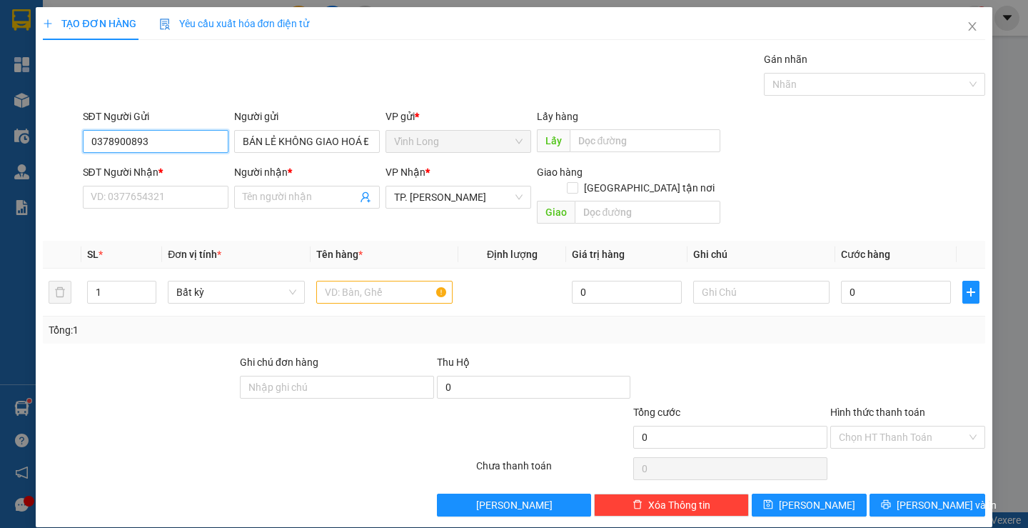
drag, startPoint x: 205, startPoint y: 136, endPoint x: 29, endPoint y: 153, distance: 176.5
click at [29, 153] on div "TẠO ĐƠN HÀNG Yêu cầu xuất hóa đơn điện tử Transit Pickup Surcharge Ids Transit …" at bounding box center [514, 264] width 1028 height 528
click at [121, 186] on div "SĐT Người Nhận * VD: 0377654321" at bounding box center [156, 189] width 146 height 50
click at [134, 208] on div "SĐT Người Nhận * VD: 0377654321" at bounding box center [156, 189] width 146 height 50
click at [141, 199] on input "SĐT Người Nhận *" at bounding box center [156, 197] width 146 height 23
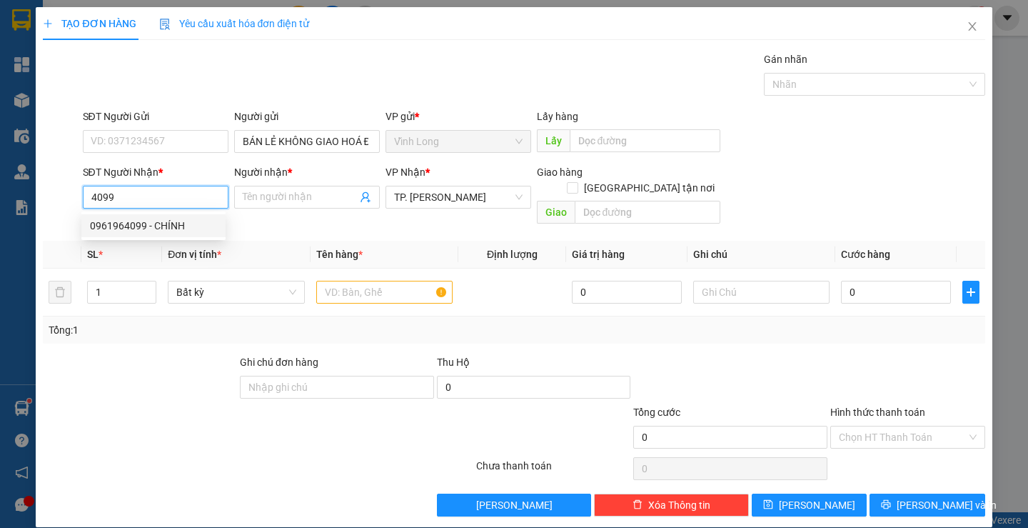
click at [145, 232] on div "0961964099 - CHÍNH" at bounding box center [153, 226] width 127 height 16
type input "0961964099"
type input "CHÍNH"
type input "0961964099"
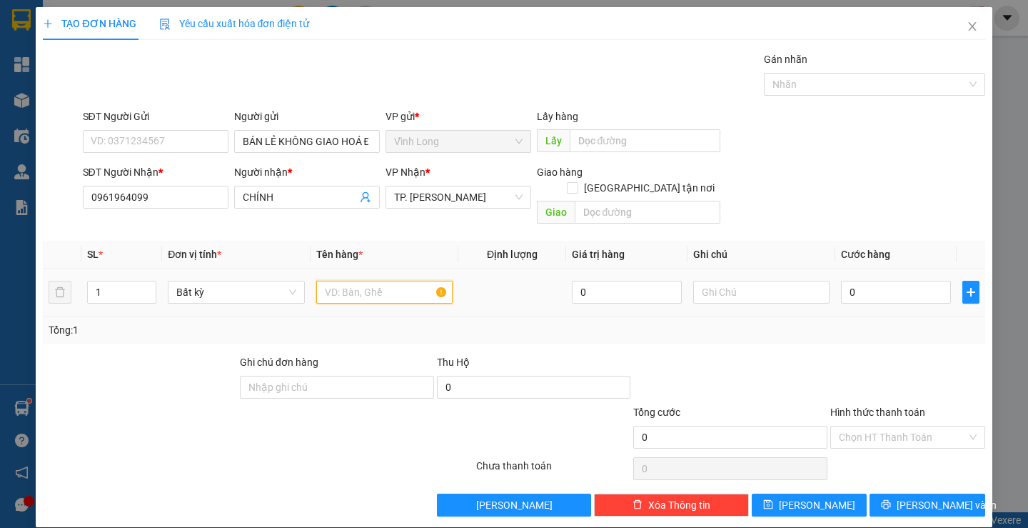
click at [358, 281] on input "text" at bounding box center [384, 292] width 136 height 23
type input "HỘP"
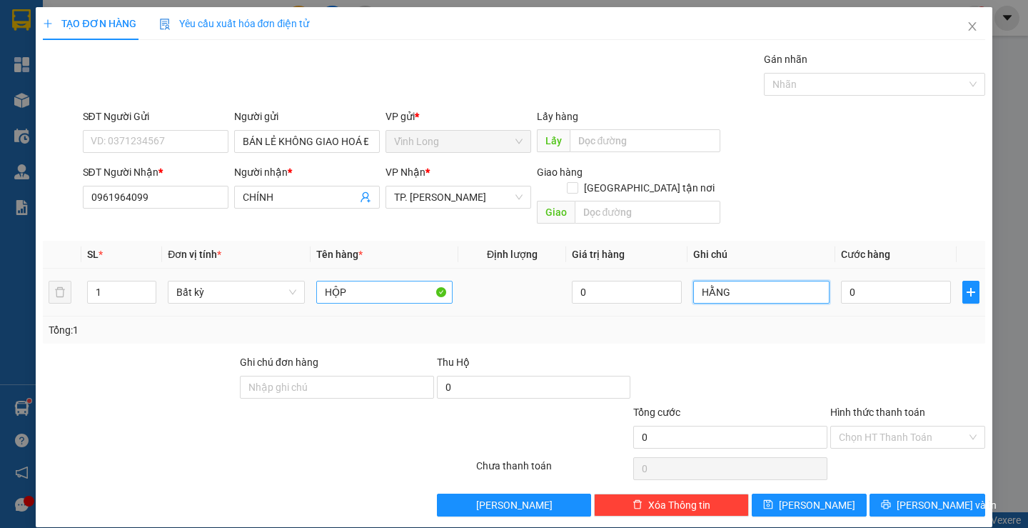
type input "HẰNG"
type input "2"
type input "20"
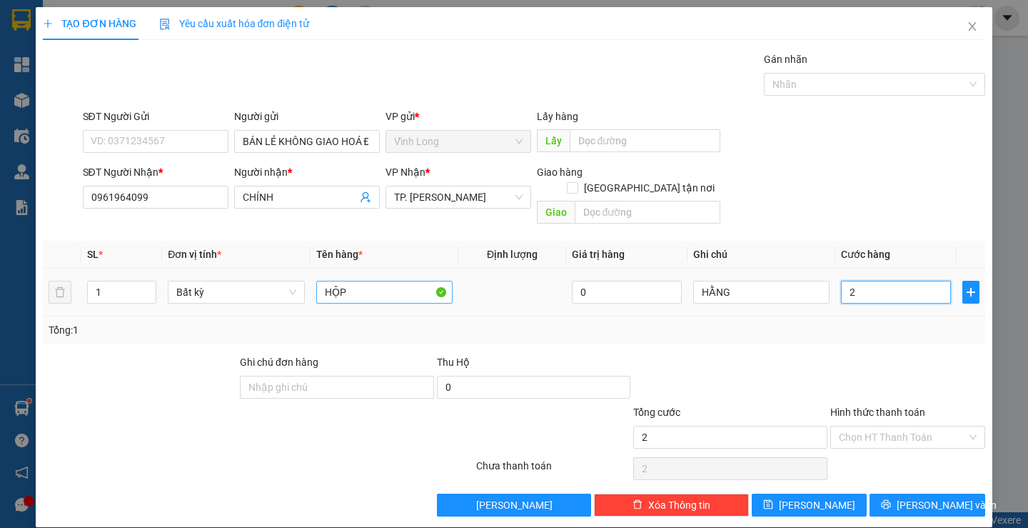
type input "20"
type input "20.000"
drag, startPoint x: 701, startPoint y: 338, endPoint x: 887, endPoint y: 391, distance: 193.7
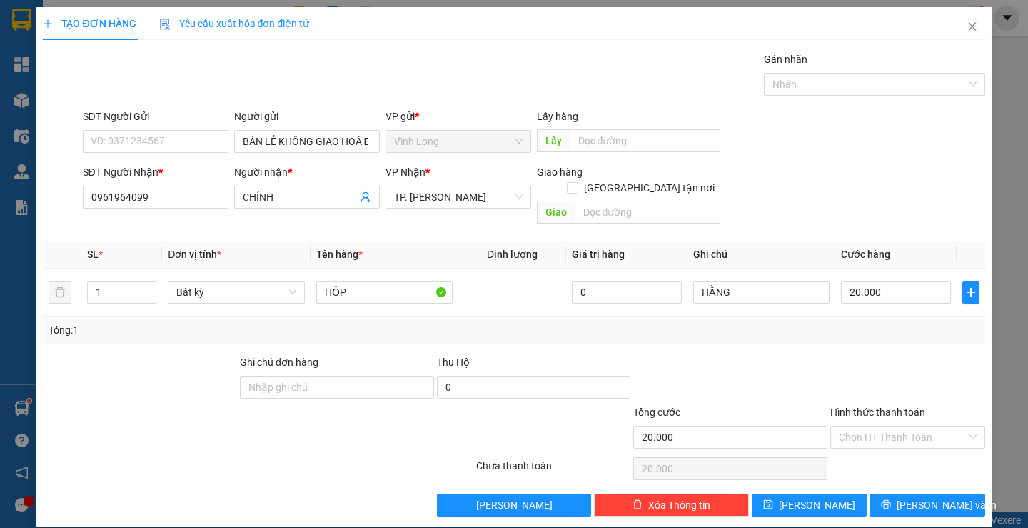
click at [755, 358] on div at bounding box center [730, 379] width 197 height 50
drag, startPoint x: 887, startPoint y: 420, endPoint x: 870, endPoint y: 441, distance: 27.4
click at [883, 431] on input "Hình thức thanh toán" at bounding box center [903, 436] width 128 height 21
drag, startPoint x: 870, startPoint y: 441, endPoint x: 885, endPoint y: 455, distance: 20.2
click at [871, 445] on div "Tại văn phòng" at bounding box center [898, 449] width 153 height 23
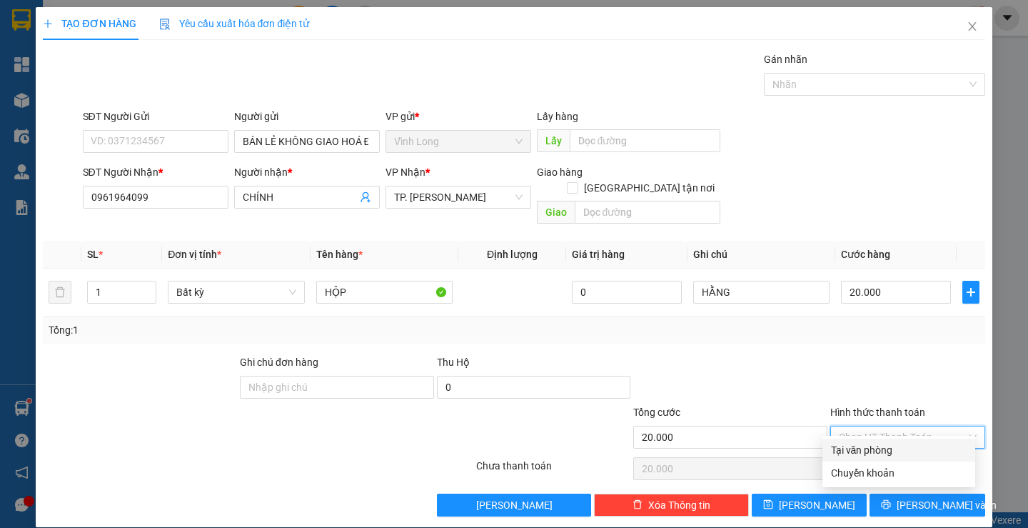
type input "0"
click at [895, 472] on div "Transit Pickup Surcharge Ids Transit Deliver Surcharge Ids Transit Deliver Surc…" at bounding box center [514, 283] width 942 height 465
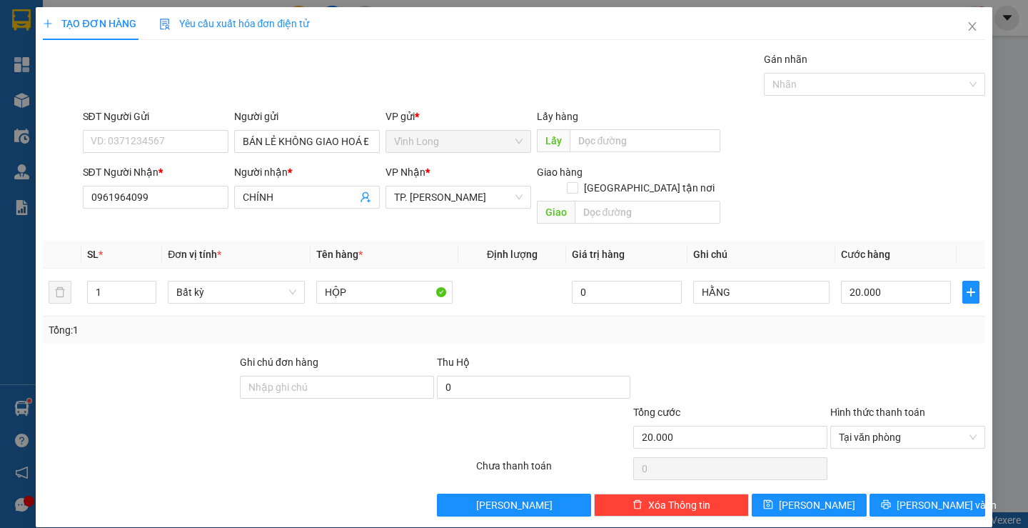
click at [895, 474] on div "Transit Pickup Surcharge Ids Transit Deliver Surcharge Ids Transit Deliver Surc…" at bounding box center [514, 283] width 942 height 465
click at [896, 493] on button "Lưu và In" at bounding box center [927, 504] width 115 height 23
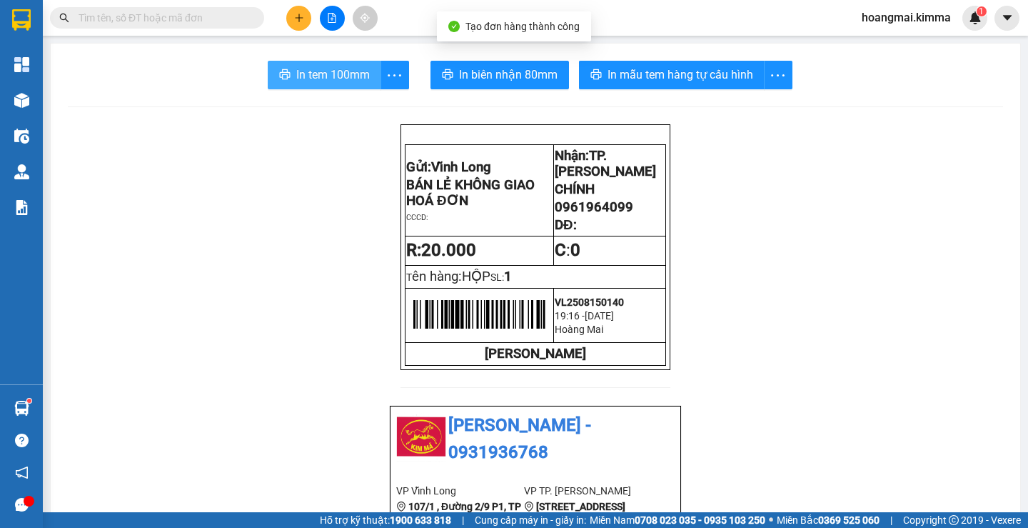
click at [313, 71] on span "In tem 100mm" at bounding box center [333, 75] width 74 height 18
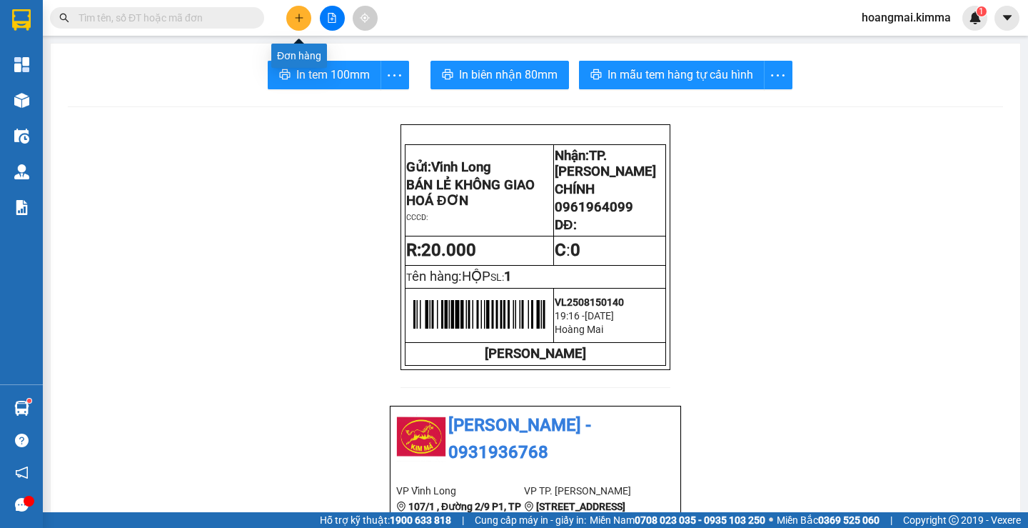
click at [292, 18] on button at bounding box center [298, 18] width 25 height 25
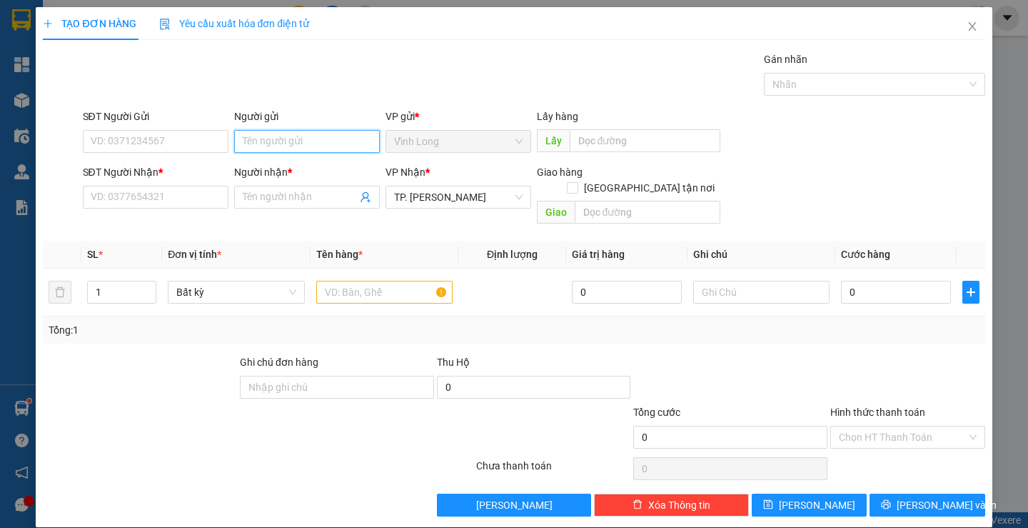
click at [296, 138] on input "Người gửi" at bounding box center [307, 141] width 146 height 23
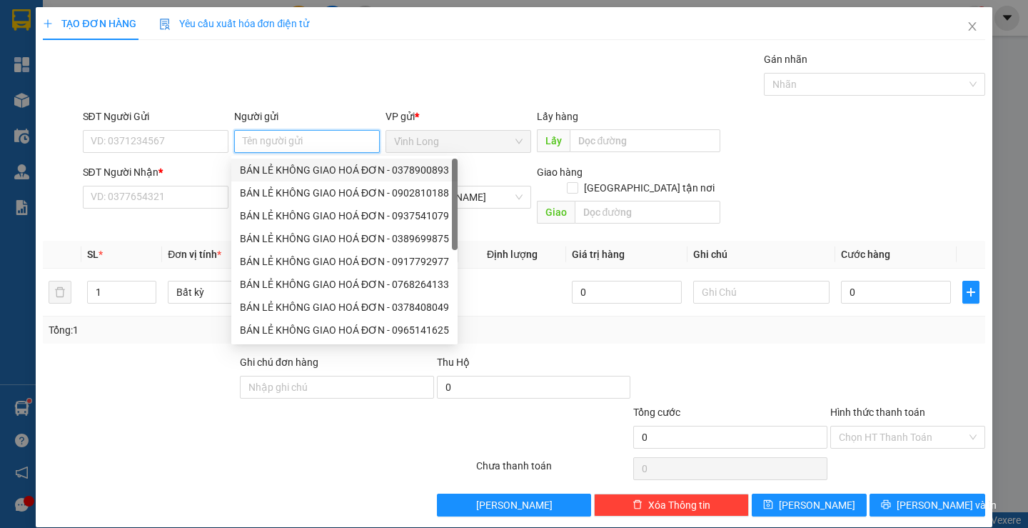
drag, startPoint x: 308, startPoint y: 153, endPoint x: 302, endPoint y: 166, distance: 14.7
click at [314, 161] on div "BÁN LẺ KHÔNG GIAO HOÁ ĐƠN - 0378900893" at bounding box center [344, 169] width 226 height 23
type input "0378900893"
type input "BÁN LẺ KHÔNG GIAO HOÁ ĐƠN"
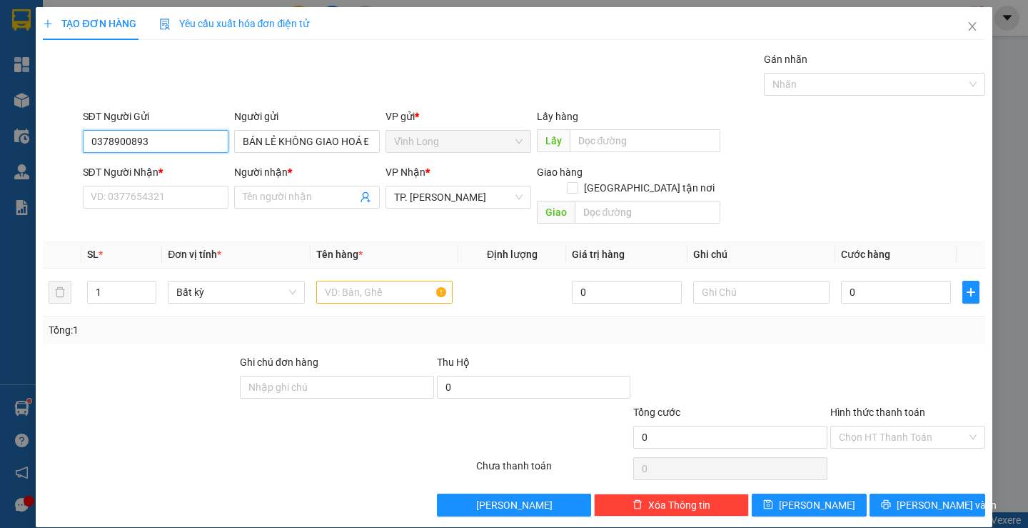
click at [0, 189] on div "TẠO ĐƠN HÀNG Yêu cầu xuất hóa đơn điện tử Transit Pickup Surcharge Ids Transit …" at bounding box center [514, 264] width 1028 height 528
click at [188, 196] on input "SĐT Người Nhận *" at bounding box center [156, 197] width 146 height 23
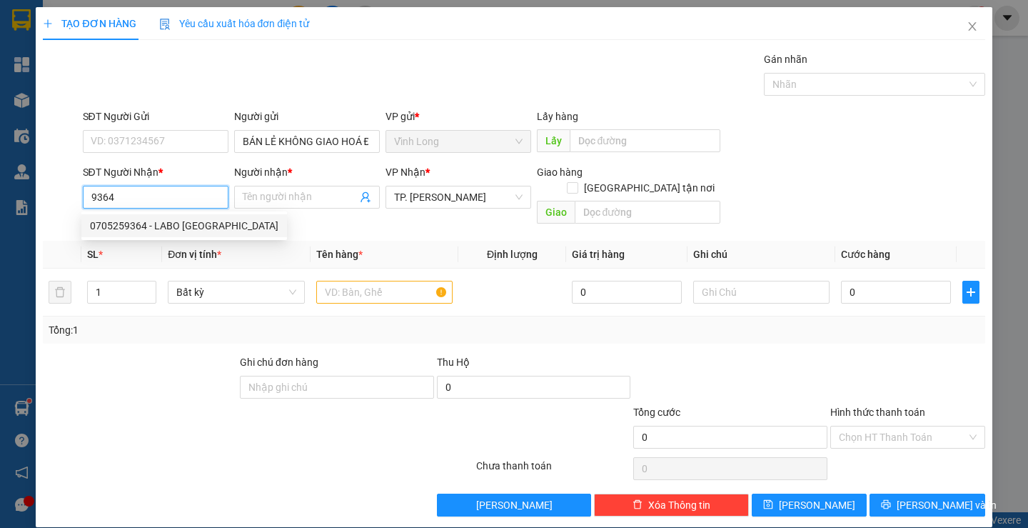
drag, startPoint x: 191, startPoint y: 222, endPoint x: 315, endPoint y: 238, distance: 125.3
click at [191, 222] on div "0705259364 - LABO VIỆT MỸ" at bounding box center [184, 226] width 188 height 16
type input "0705259364"
type input "LABO [GEOGRAPHIC_DATA]"
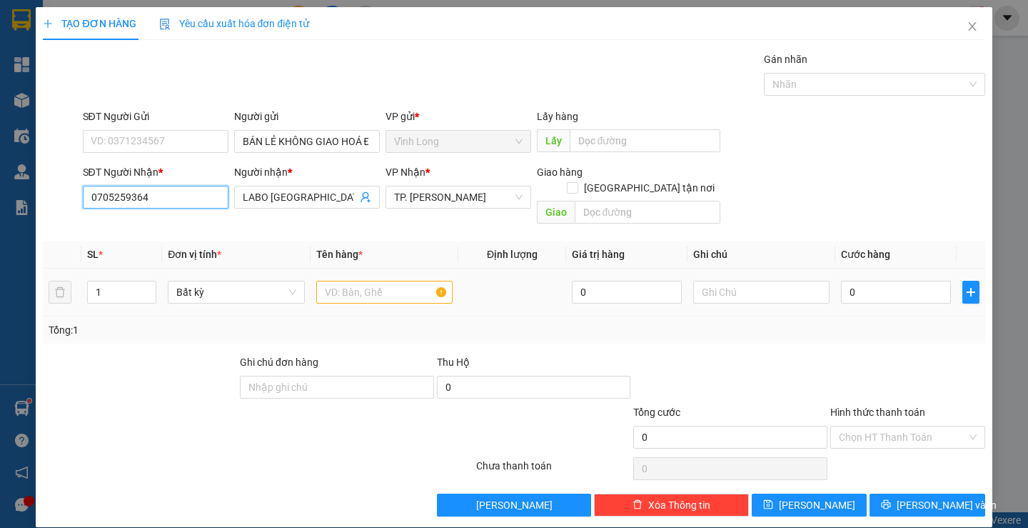
type input "0705259364"
click at [329, 278] on div at bounding box center [384, 292] width 136 height 29
click at [336, 281] on input "text" at bounding box center [384, 292] width 136 height 23
type input "HỘP"
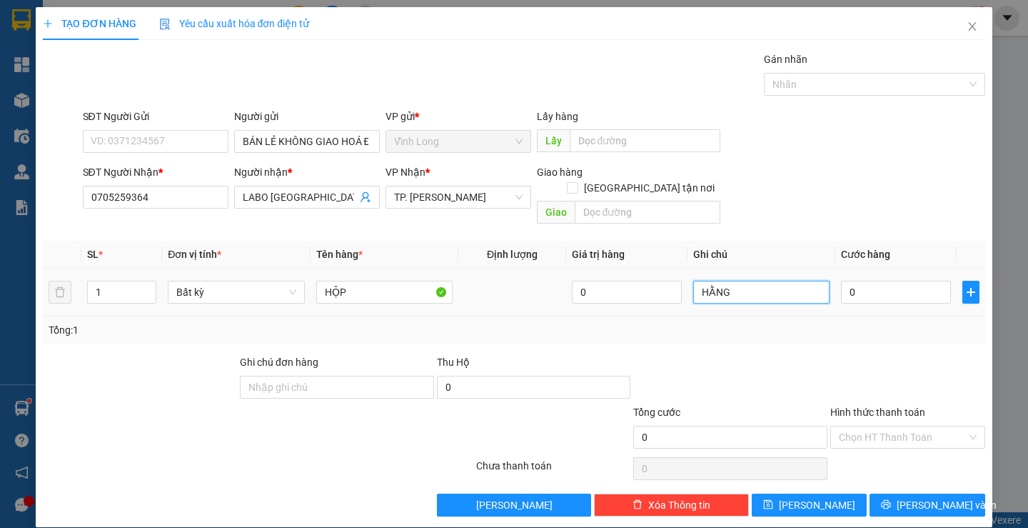
type input "HẰNG"
type input "2"
type input "20"
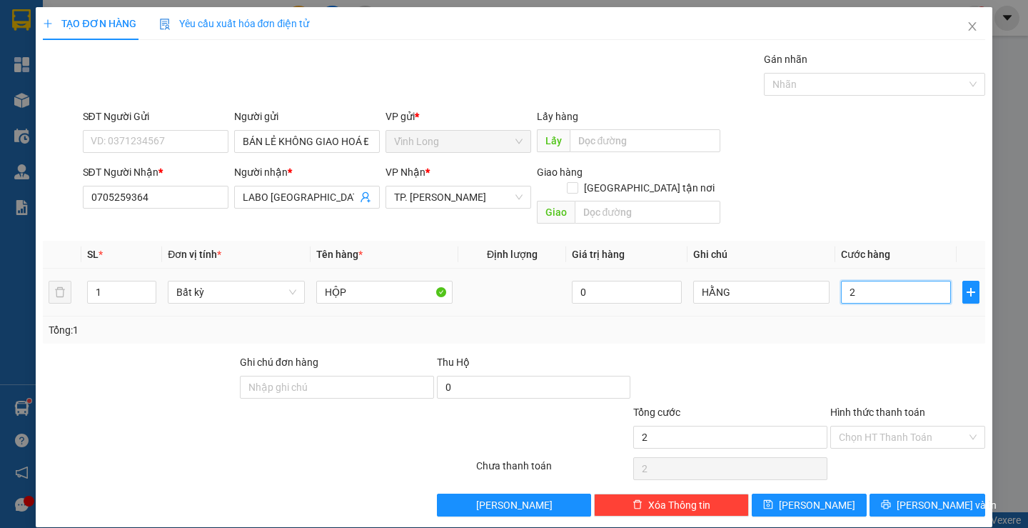
type input "20"
type input "20.000"
click at [816, 329] on div "Transit Pickup Surcharge Ids Transit Deliver Surcharge Ids Transit Deliver Surc…" at bounding box center [514, 283] width 942 height 465
click at [904, 427] on input "Hình thức thanh toán" at bounding box center [903, 436] width 128 height 21
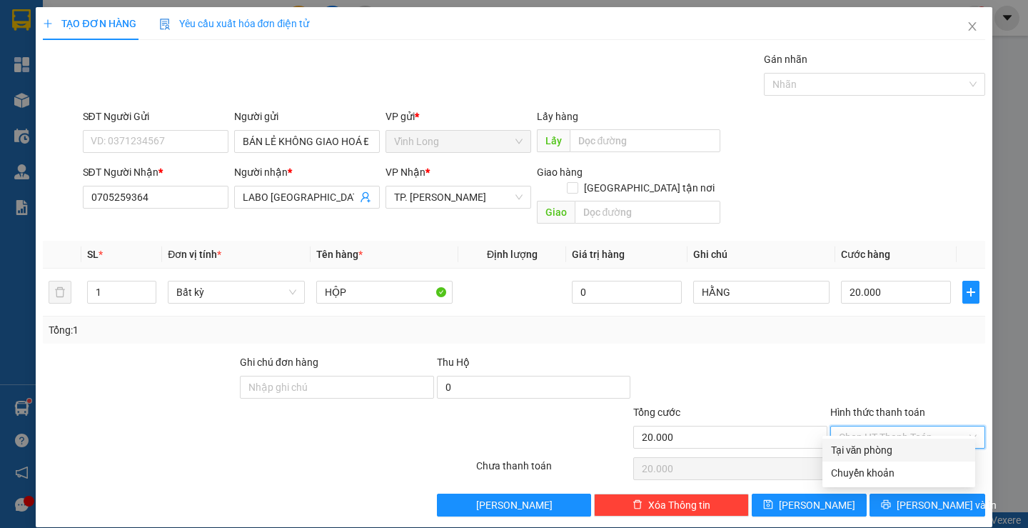
click at [903, 450] on div "Tại văn phòng" at bounding box center [899, 450] width 136 height 16
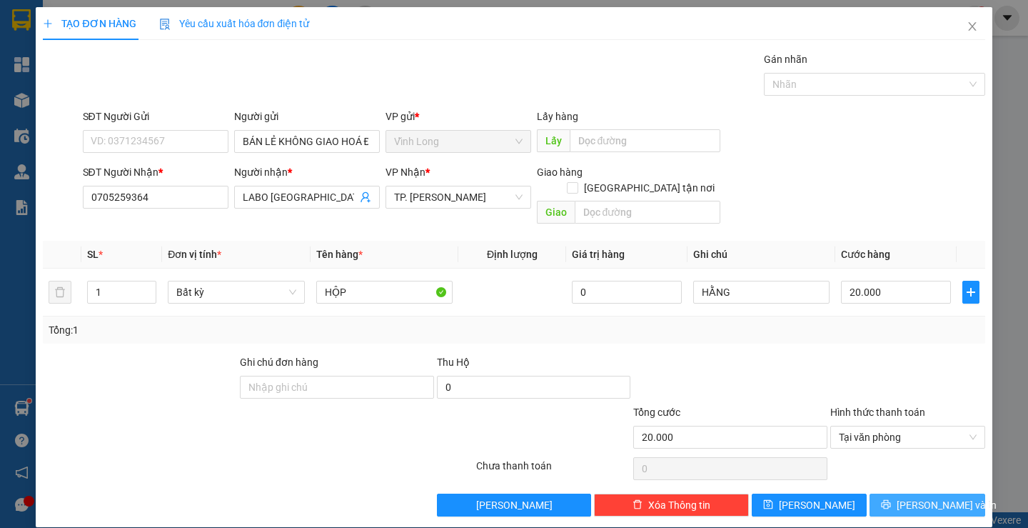
click at [925, 497] on span "Lưu và In" at bounding box center [947, 505] width 100 height 16
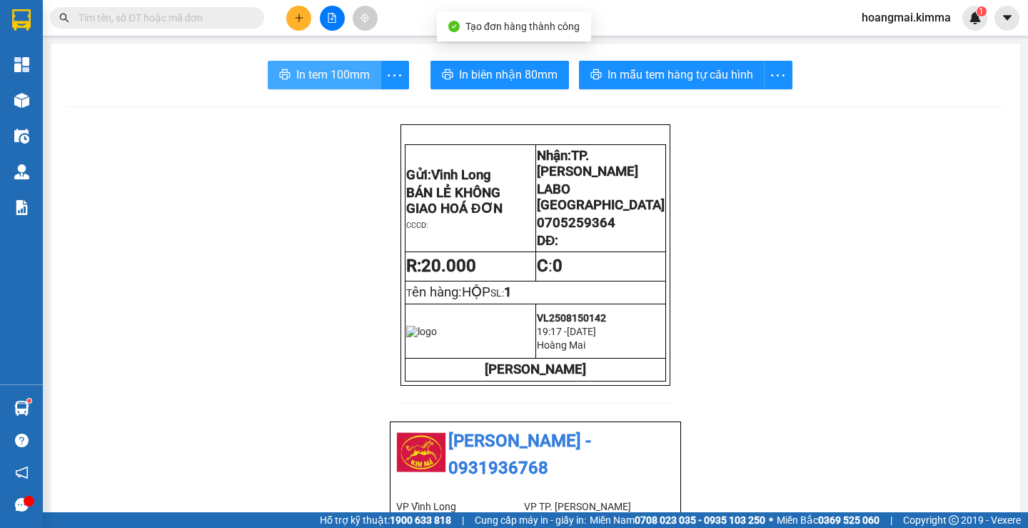
click at [338, 81] on span "In tem 100mm" at bounding box center [333, 75] width 74 height 18
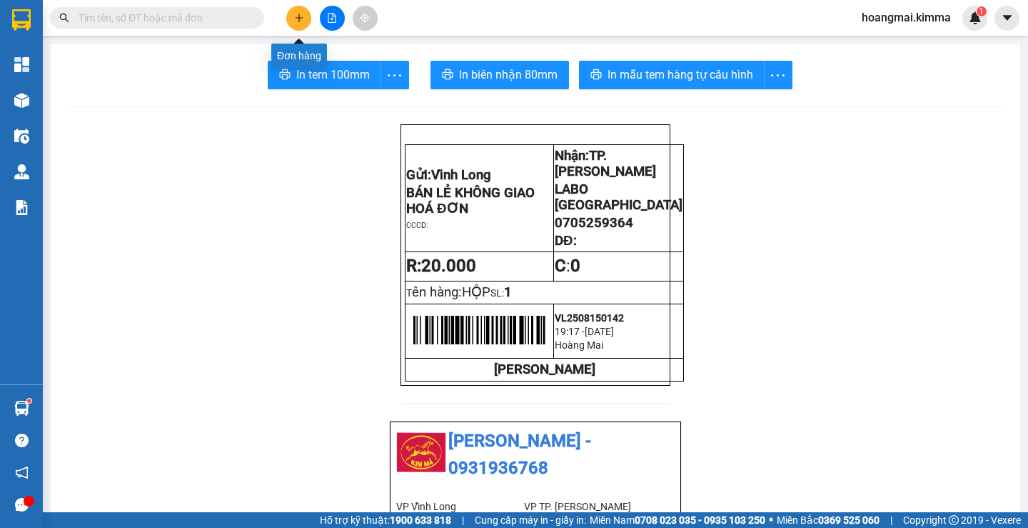
click at [302, 19] on icon "plus" at bounding box center [299, 18] width 10 height 10
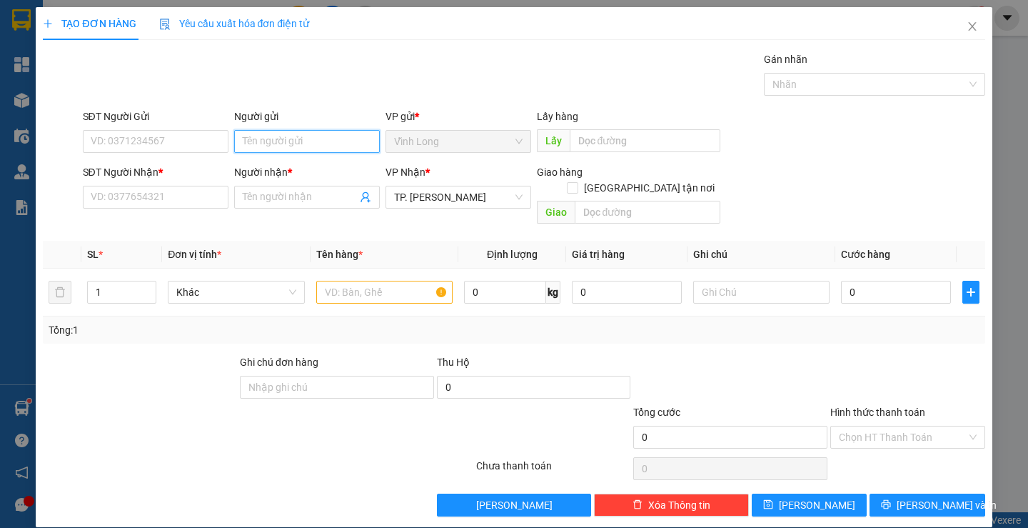
click at [278, 143] on input "Người gửi" at bounding box center [307, 141] width 146 height 23
click at [968, 29] on icon "close" at bounding box center [972, 26] width 8 height 9
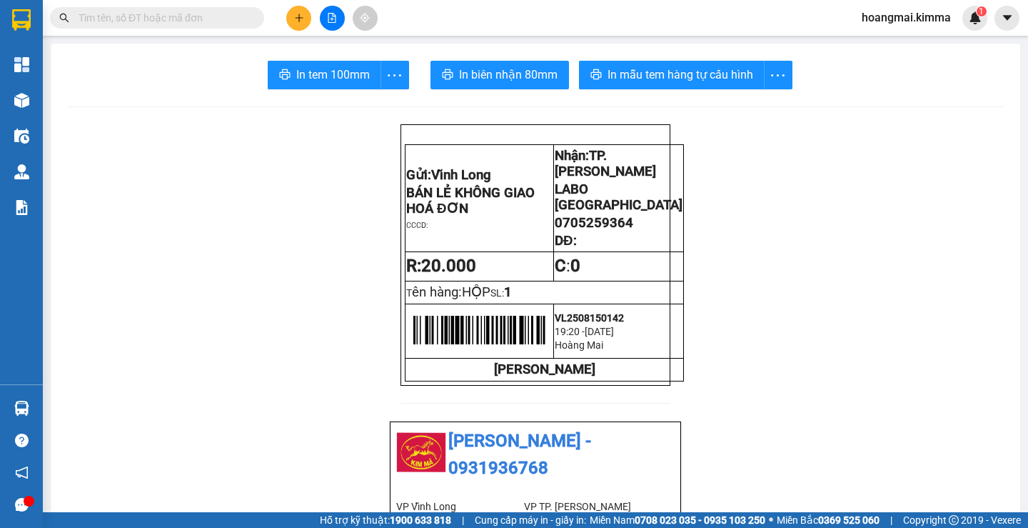
click at [46, 101] on main "In tem 100mm In biên nhận 80mm In mẫu tem hàng tự cấu hình Gửi: Vĩnh Long BÁN…" at bounding box center [514, 256] width 1028 height 512
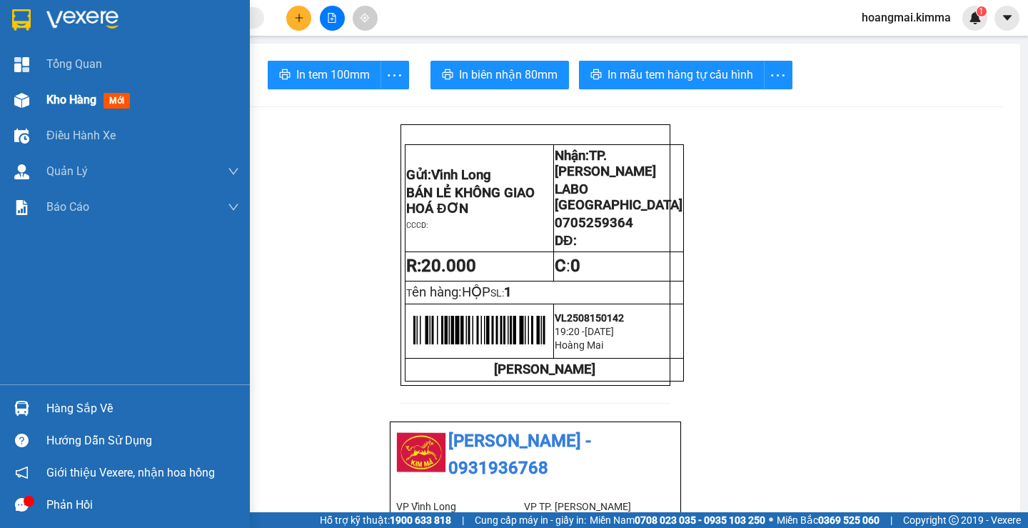
click at [37, 101] on div "Kho hàng mới" at bounding box center [125, 100] width 250 height 36
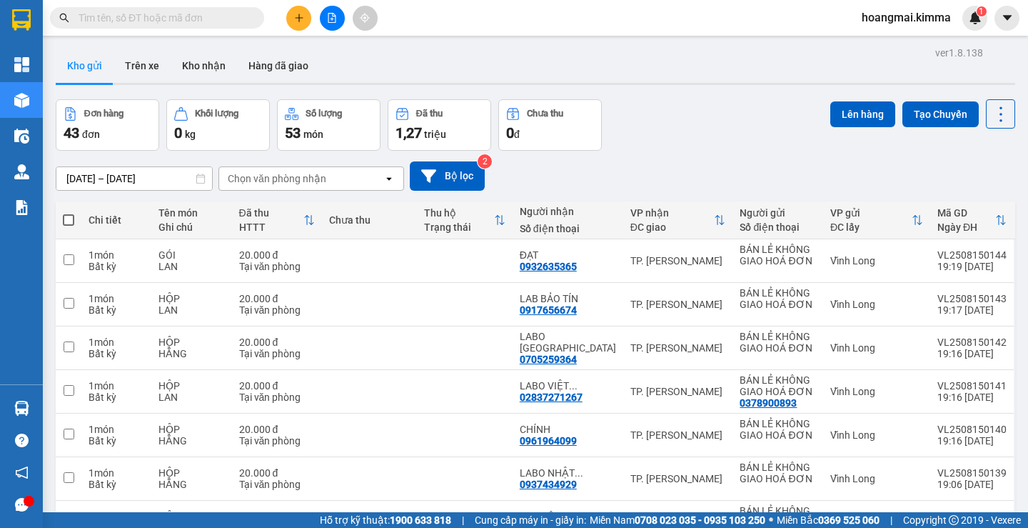
click at [435, 140] on span "triệu" at bounding box center [435, 134] width 22 height 11
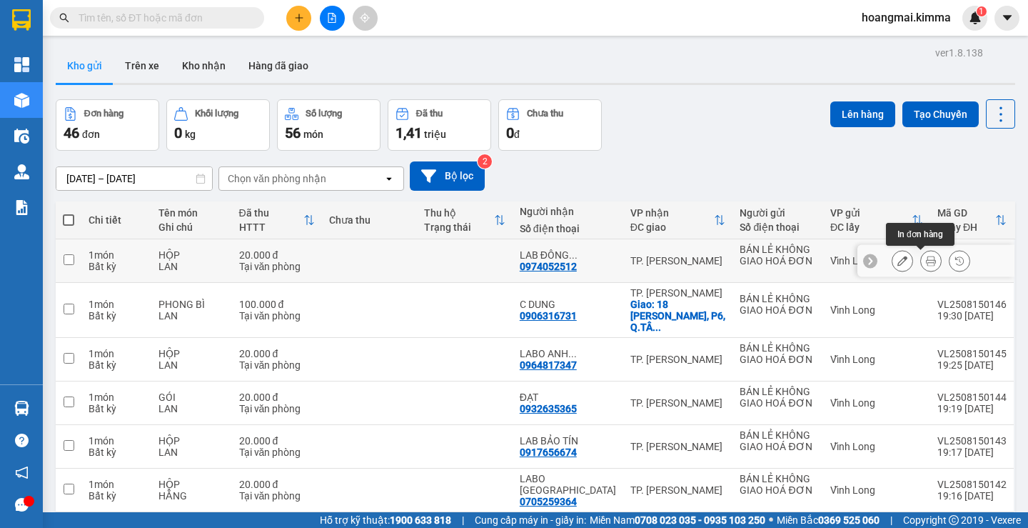
click at [926, 261] on button at bounding box center [931, 260] width 20 height 25
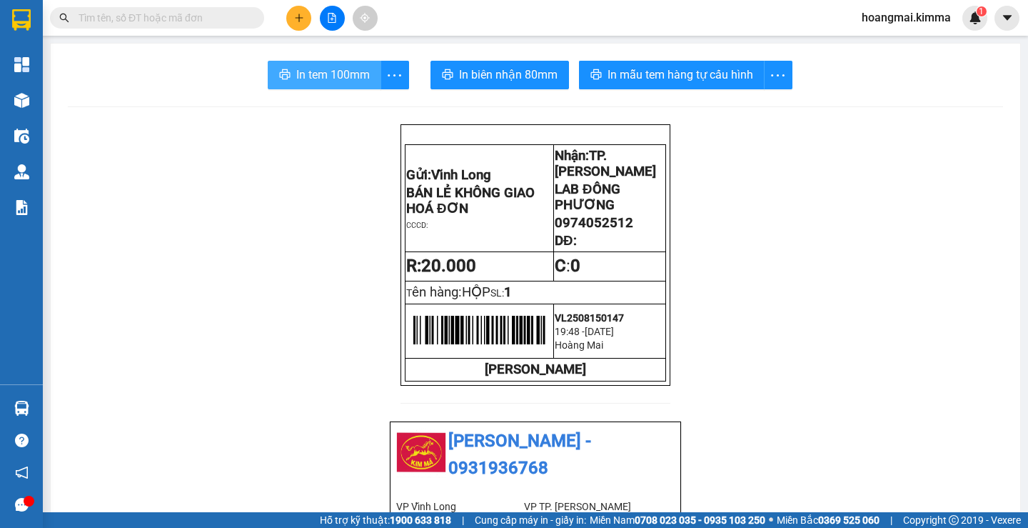
click at [332, 69] on span "In tem 100mm" at bounding box center [333, 75] width 74 height 18
click at [309, 25] on button at bounding box center [298, 18] width 25 height 25
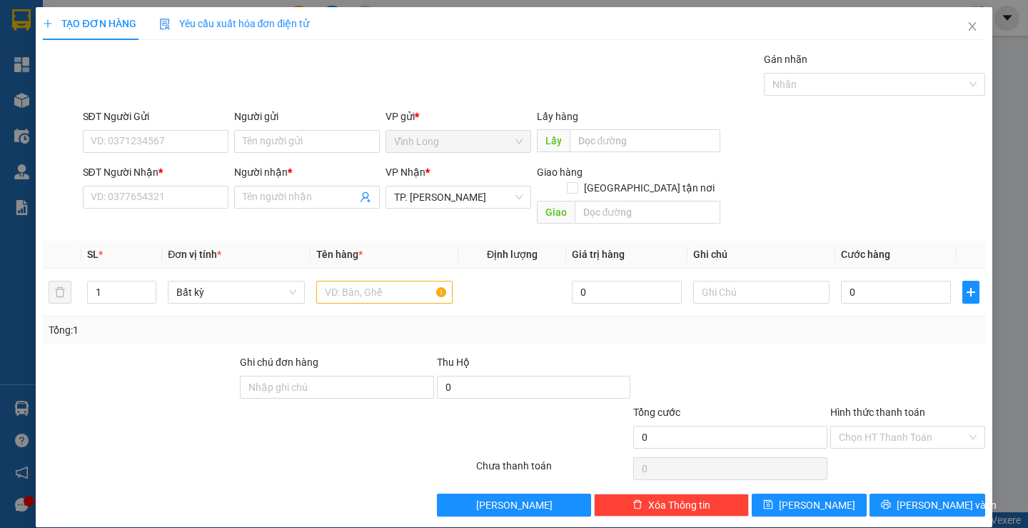
click at [314, 129] on div "Người gửi" at bounding box center [307, 119] width 146 height 21
click at [309, 141] on input "Người gửi" at bounding box center [307, 141] width 146 height 23
click at [317, 143] on input "Người gửi" at bounding box center [307, 141] width 146 height 23
type input "BA"
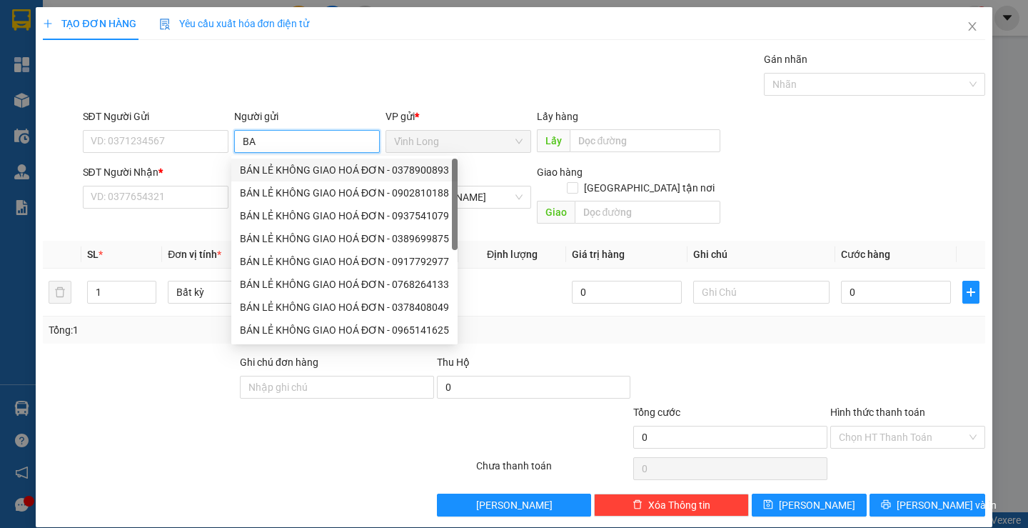
click at [317, 171] on div "BÁN LẺ KHÔNG GIAO HOÁ ĐƠN - 0378900893" at bounding box center [344, 170] width 209 height 16
type input "0378900893"
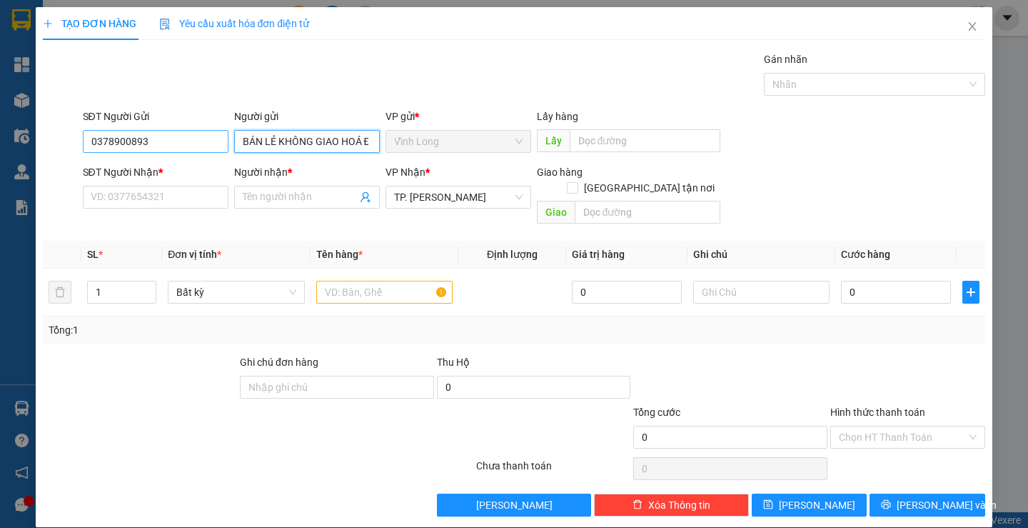
type input "BÁN LẺ KHÔNG GIAO HOÁ ĐƠN"
drag, startPoint x: 178, startPoint y: 138, endPoint x: 0, endPoint y: 221, distance: 196.8
click at [0, 221] on div "TẠO ĐƠN HÀNG Yêu cầu xuất hóa đơn điện tử Transit Pickup Surcharge Ids Transit …" at bounding box center [514, 264] width 1028 height 528
click at [398, 281] on input "text" at bounding box center [384, 292] width 136 height 23
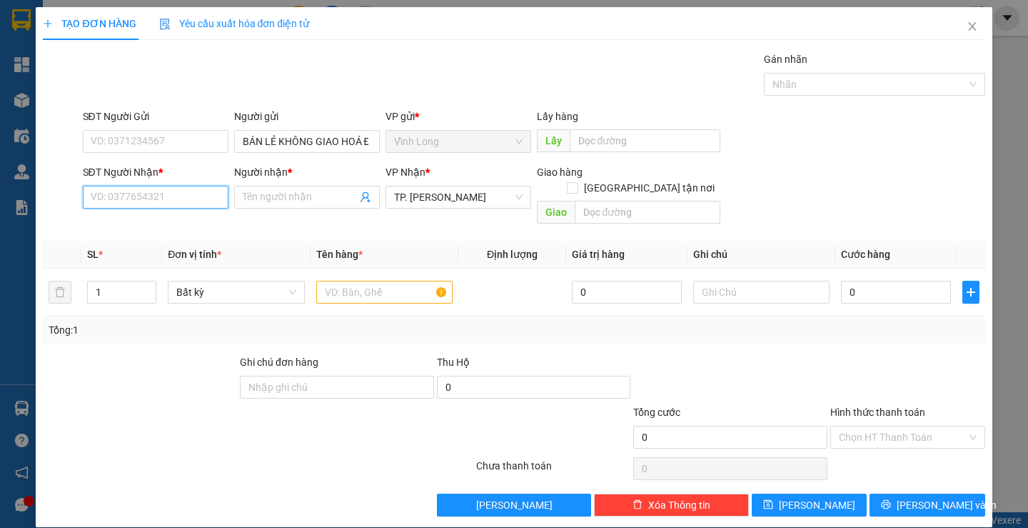
click at [161, 201] on input "SĐT Người Nhận *" at bounding box center [156, 197] width 146 height 23
click at [177, 226] on div "0833545543 - CTY ĐỒNG TÂM" at bounding box center [160, 226] width 141 height 16
type input "0833545543"
type input "CTY ĐỒNG TÂM"
type input "0833545543"
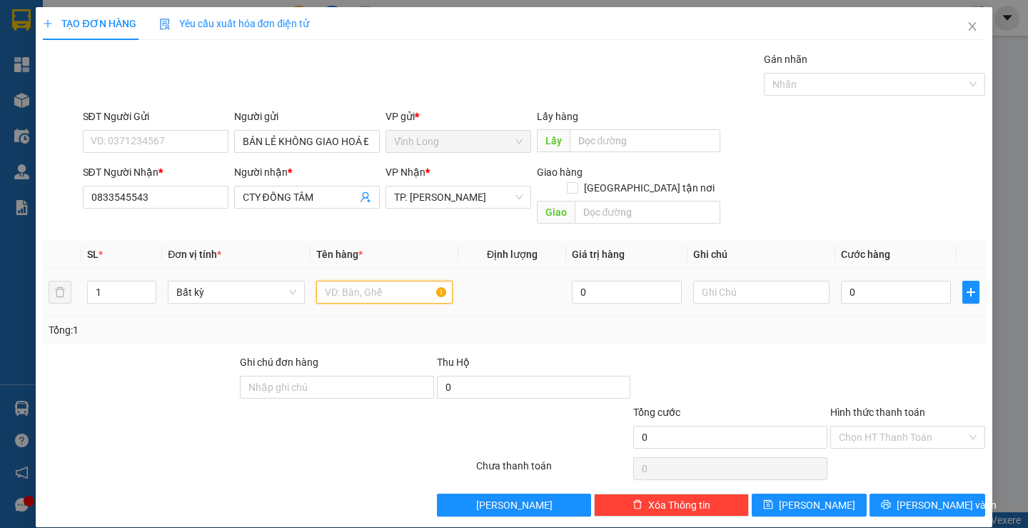
click at [367, 281] on input "text" at bounding box center [384, 292] width 136 height 23
type input "HỘP MUS"
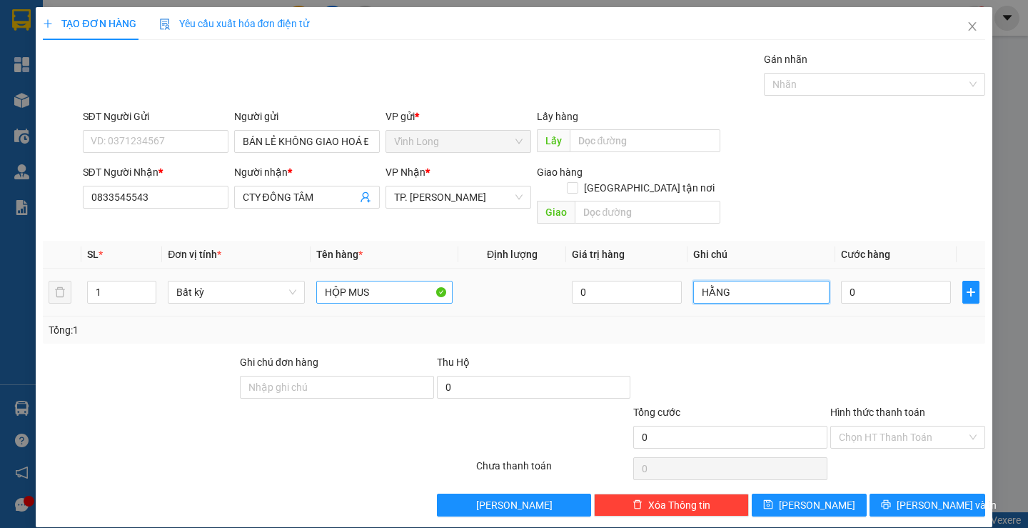
type input "HẰNG"
type input "2"
type input "20"
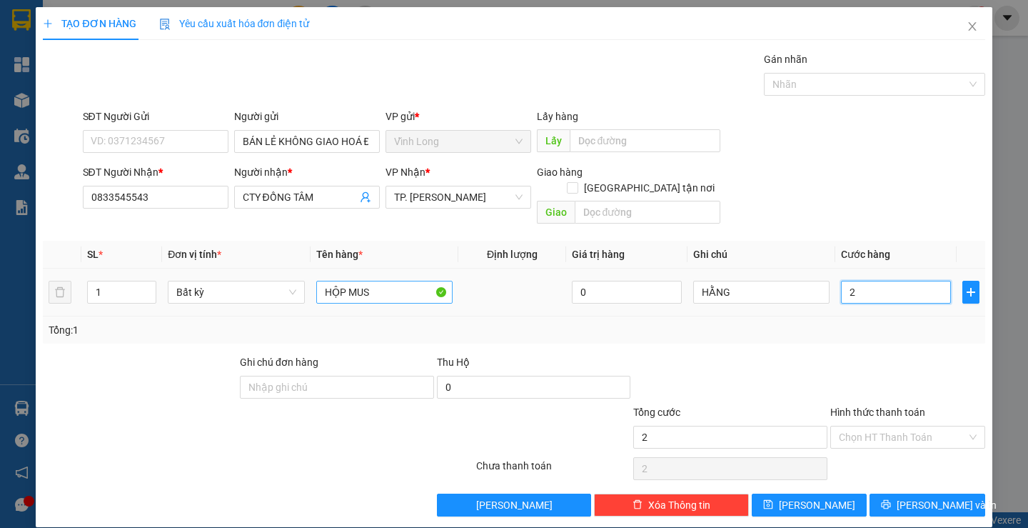
type input "20"
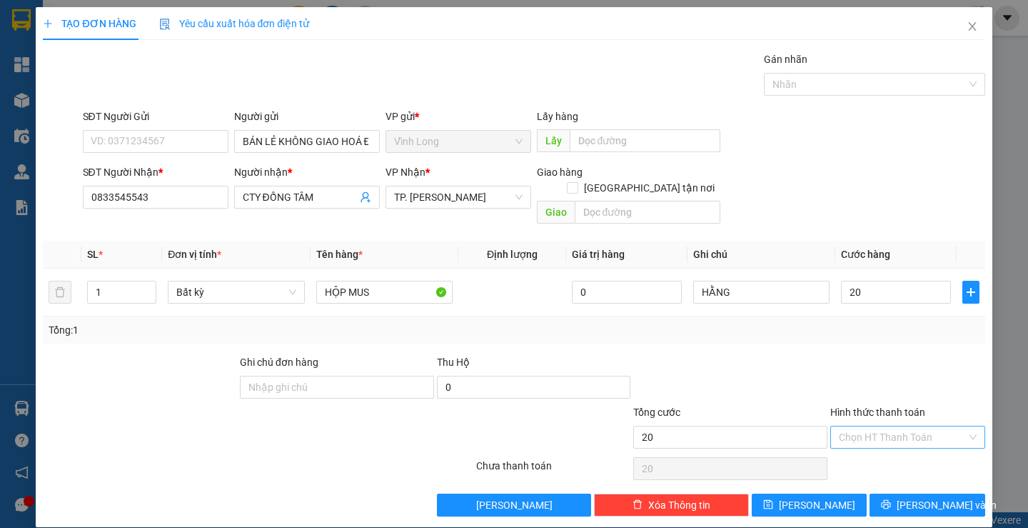
type input "20.000"
drag, startPoint x: 875, startPoint y: 419, endPoint x: 878, endPoint y: 435, distance: 16.0
click at [876, 426] on input "Hình thức thanh toán" at bounding box center [903, 436] width 128 height 21
drag, startPoint x: 880, startPoint y: 447, endPoint x: 908, endPoint y: 469, distance: 36.1
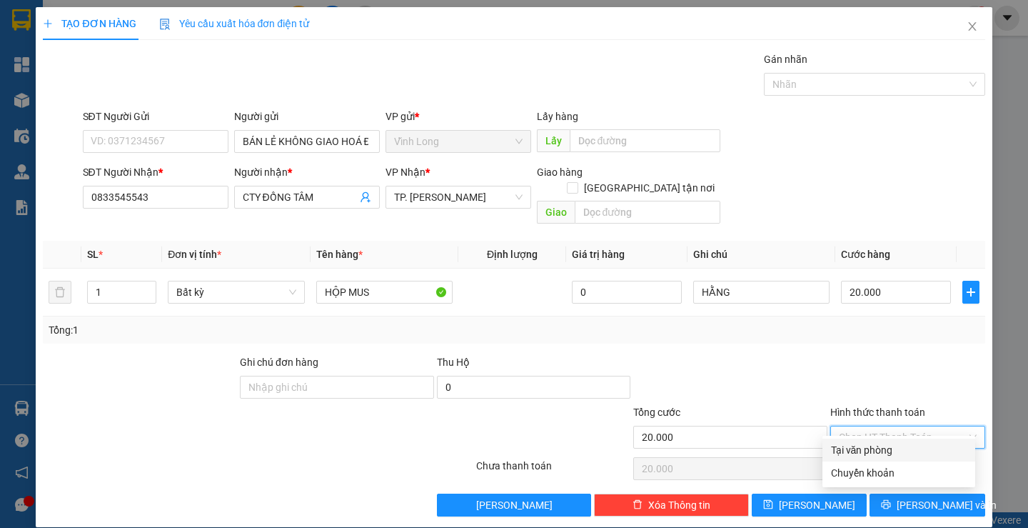
click at [882, 447] on div "Tại văn phòng" at bounding box center [899, 450] width 136 height 16
type input "0"
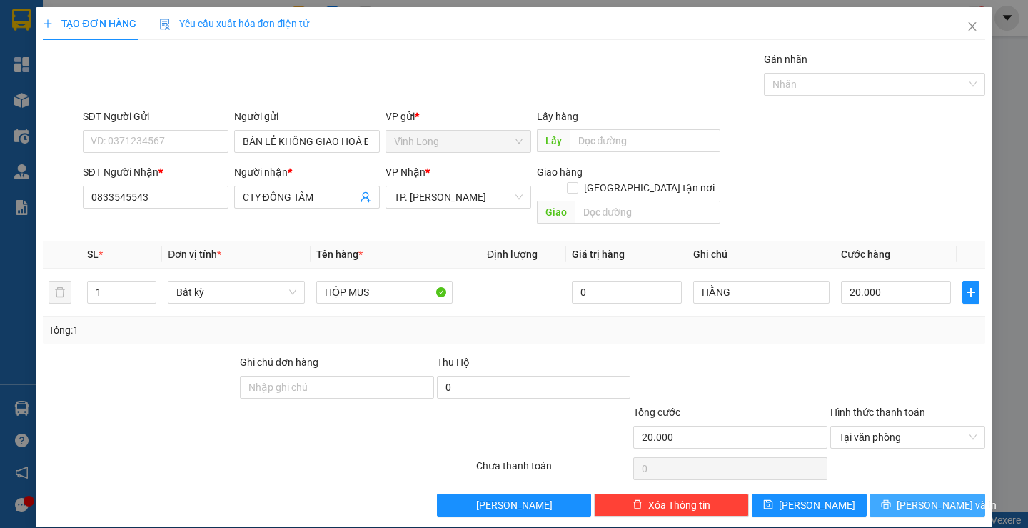
click at [907, 497] on span "Lưu và In" at bounding box center [947, 505] width 100 height 16
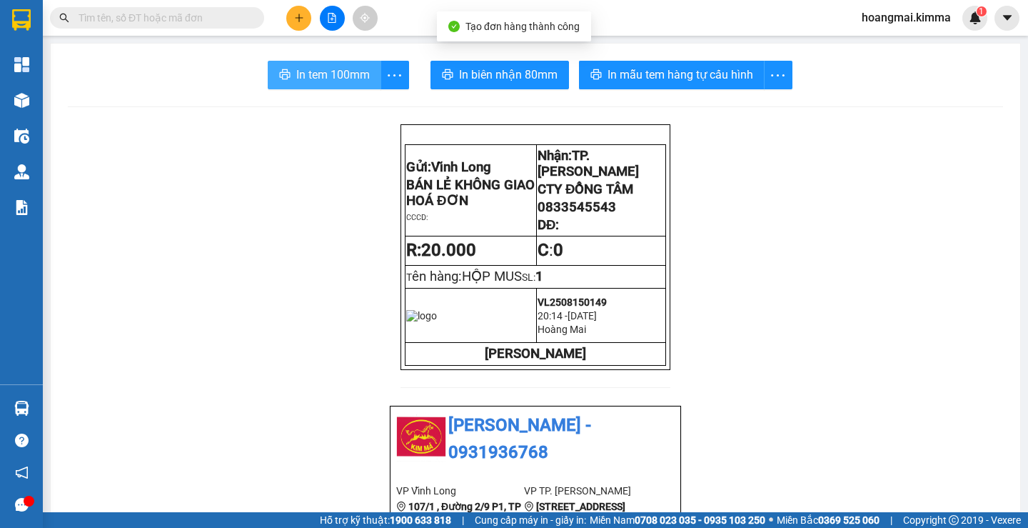
click at [283, 67] on button "In tem 100mm" at bounding box center [325, 75] width 114 height 29
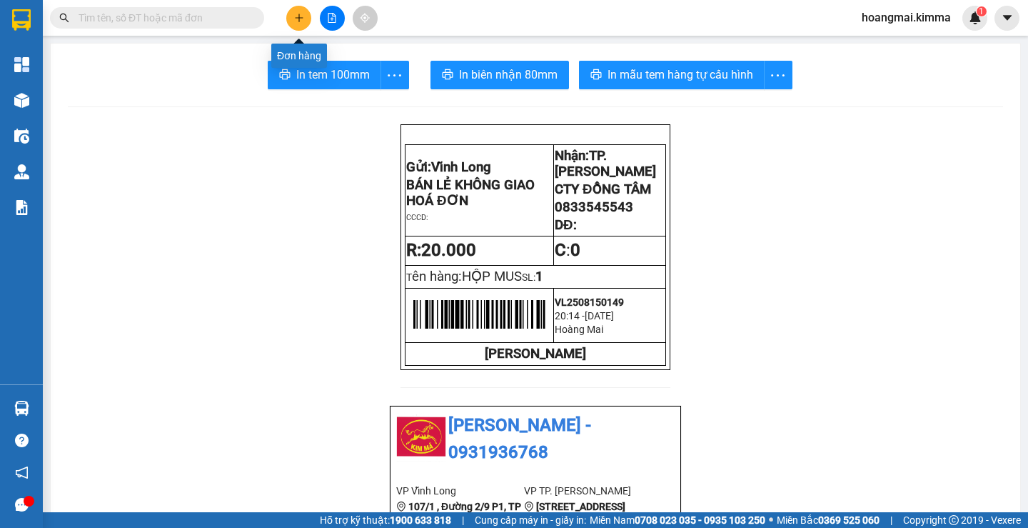
click at [309, 16] on button at bounding box center [298, 18] width 25 height 25
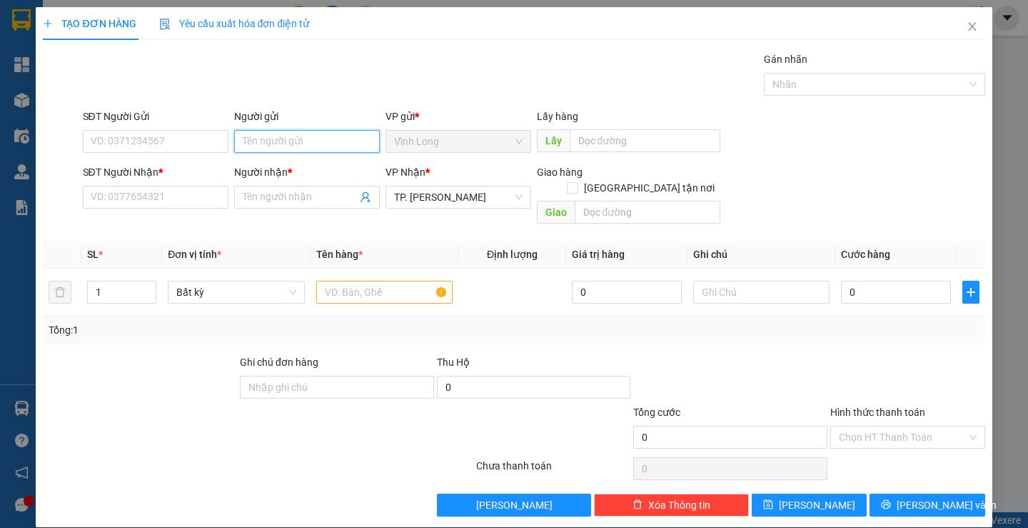
click at [296, 133] on input "Người gửi" at bounding box center [307, 141] width 146 height 23
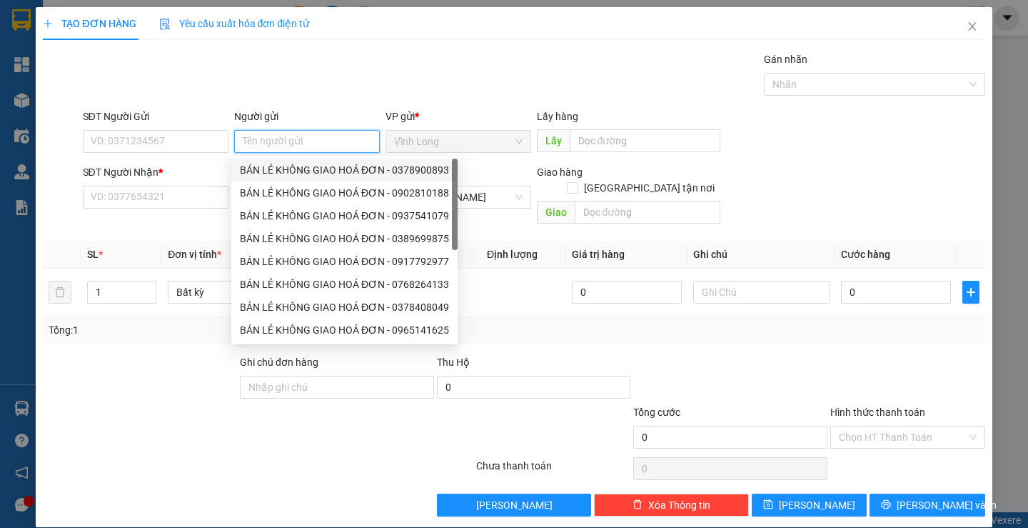
click at [304, 169] on div "BÁN LẺ KHÔNG GIAO HOÁ ĐƠN - 0378900893" at bounding box center [344, 170] width 209 height 16
type input "0378900893"
type input "BÁN LẺ KHÔNG GIAO HOÁ ĐƠN"
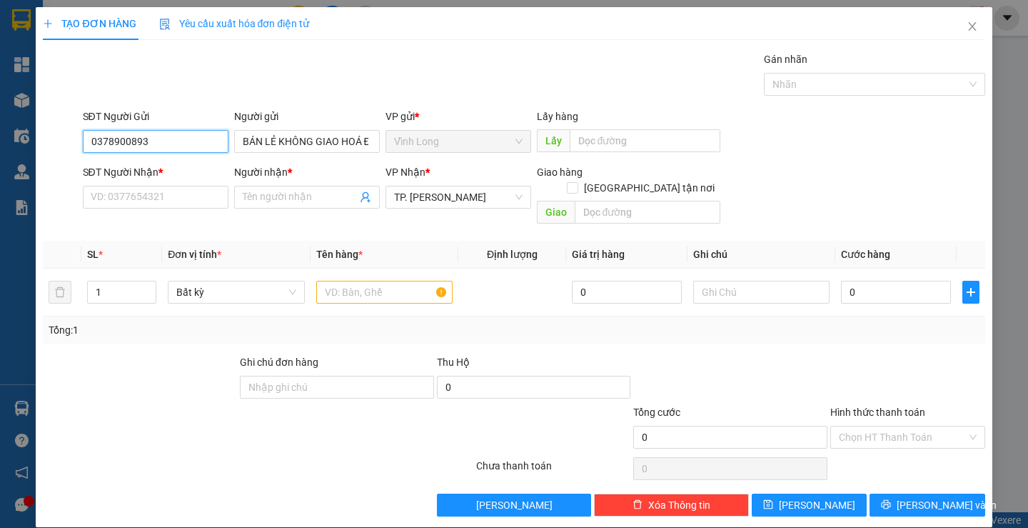
drag, startPoint x: 166, startPoint y: 144, endPoint x: 0, endPoint y: 167, distance: 167.2
click at [0, 167] on div "TẠO ĐƠN HÀNG Yêu cầu xuất hóa đơn điện tử Transit Pickup Surcharge Ids Transit …" at bounding box center [514, 264] width 1028 height 528
click at [129, 195] on input "SĐT Người Nhận *" at bounding box center [156, 197] width 146 height 23
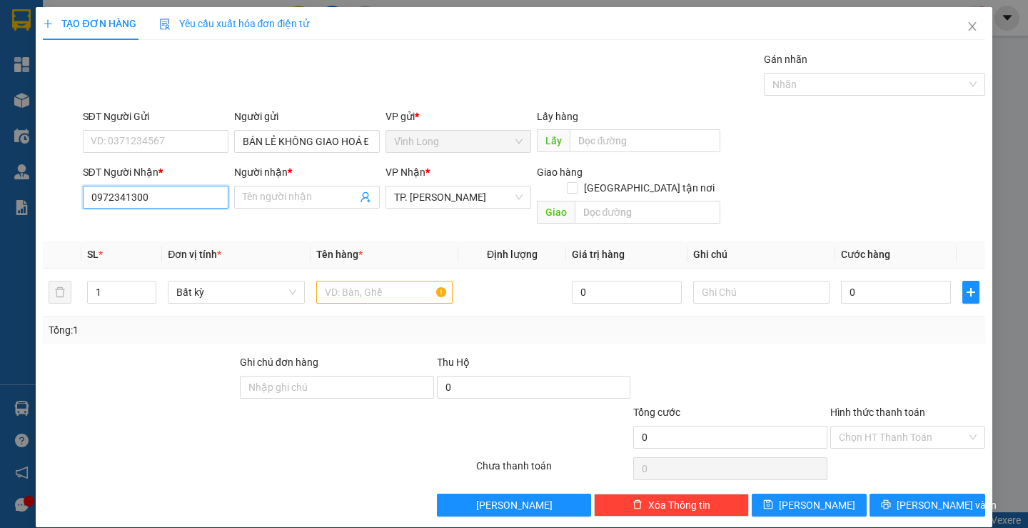
click at [108, 204] on input "0972341300" at bounding box center [156, 197] width 146 height 23
type input "0972341300"
click at [246, 193] on input "Người nhận *" at bounding box center [300, 197] width 114 height 16
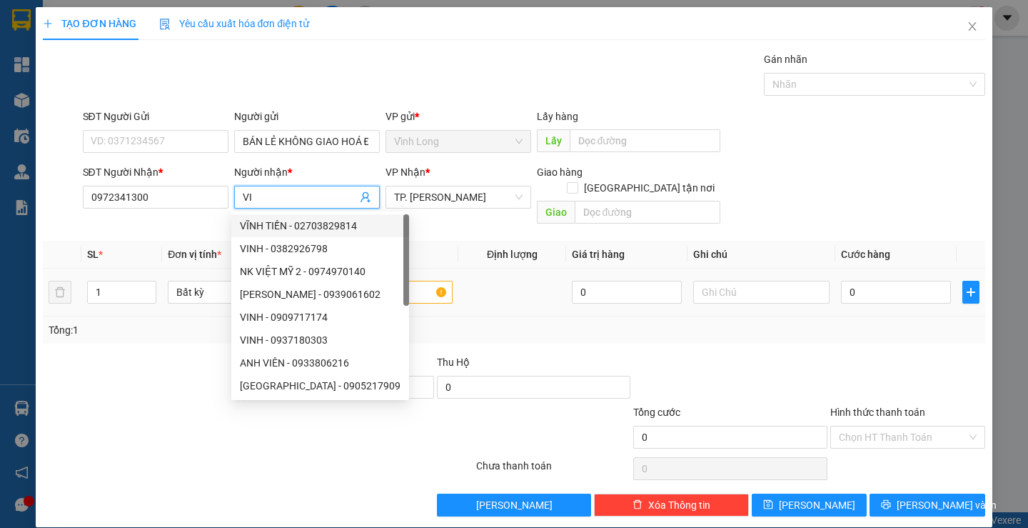
type input "VI"
click at [407, 281] on input "text" at bounding box center [384, 292] width 136 height 23
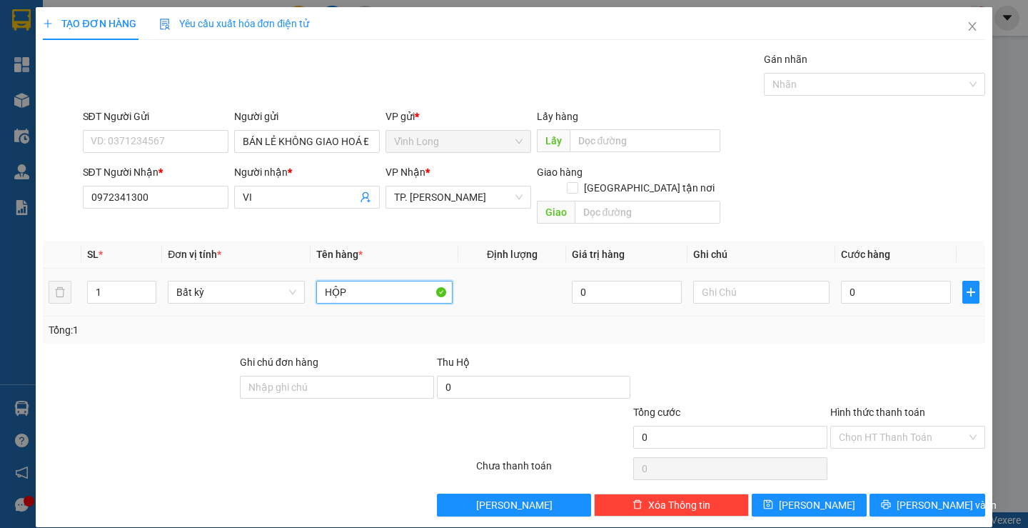
type input "HỘP"
type input "HẰNG"
type input "2"
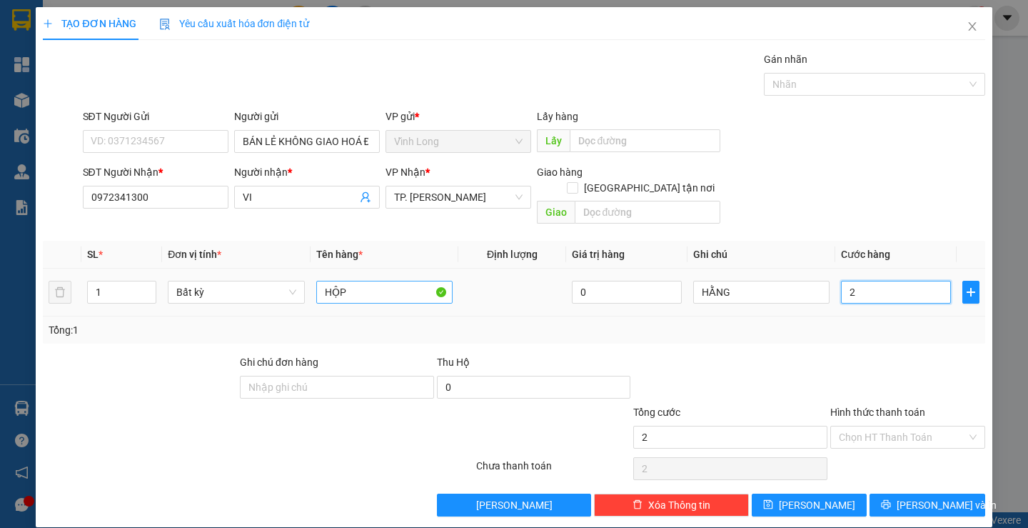
type input "20"
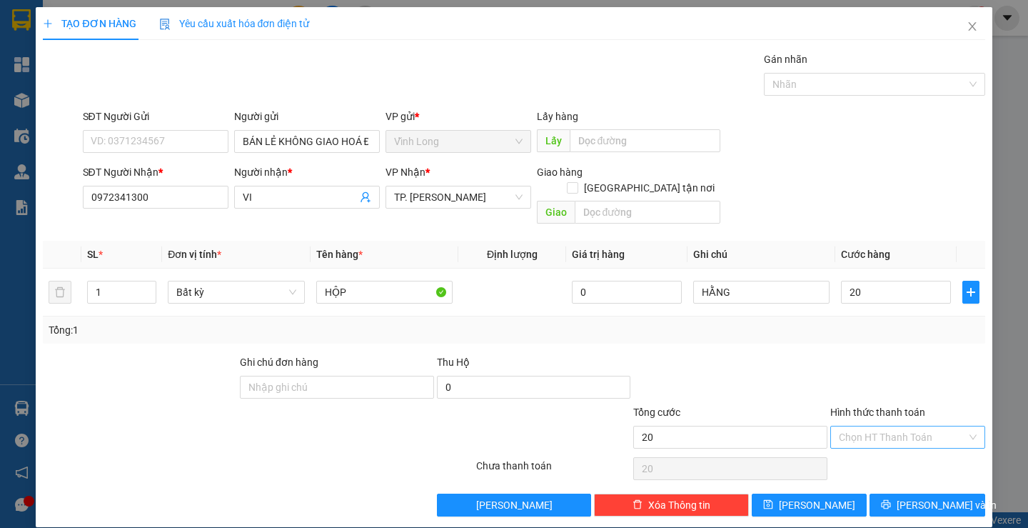
type input "20.000"
click at [867, 426] on input "Hình thức thanh toán" at bounding box center [903, 436] width 128 height 21
click at [877, 443] on div "Tại văn phòng" at bounding box center [899, 450] width 136 height 16
type input "0"
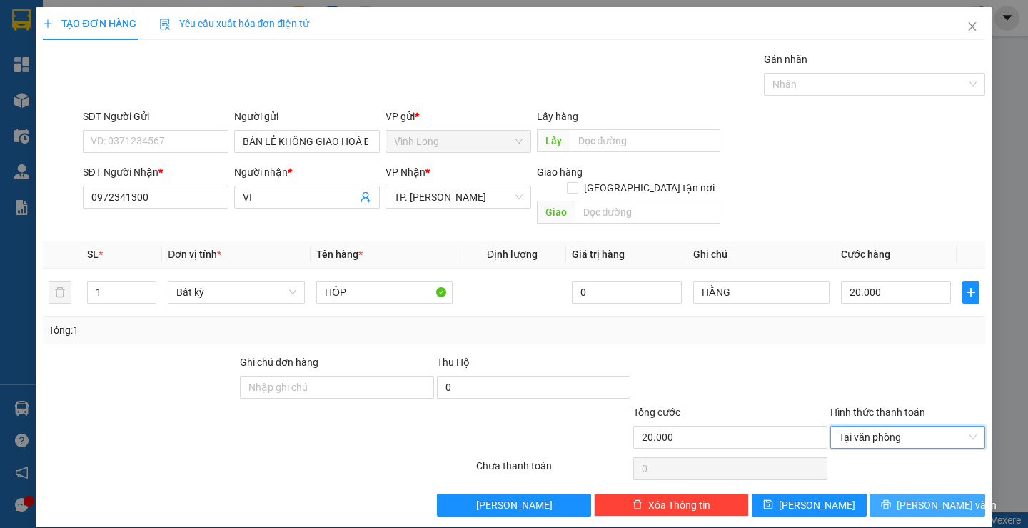
click at [902, 493] on button "Lưu và In" at bounding box center [927, 504] width 115 height 23
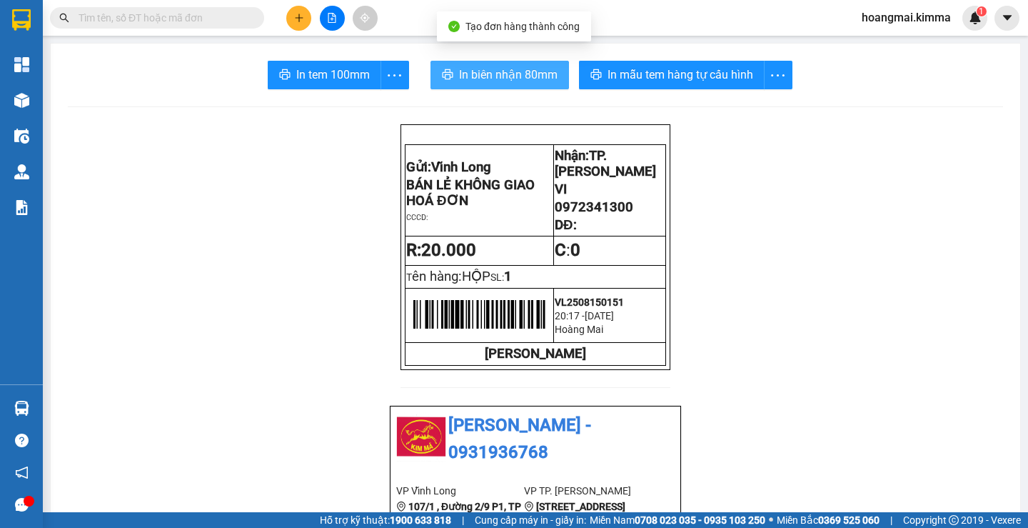
click at [517, 79] on span "In biên nhận 80mm" at bounding box center [508, 75] width 99 height 18
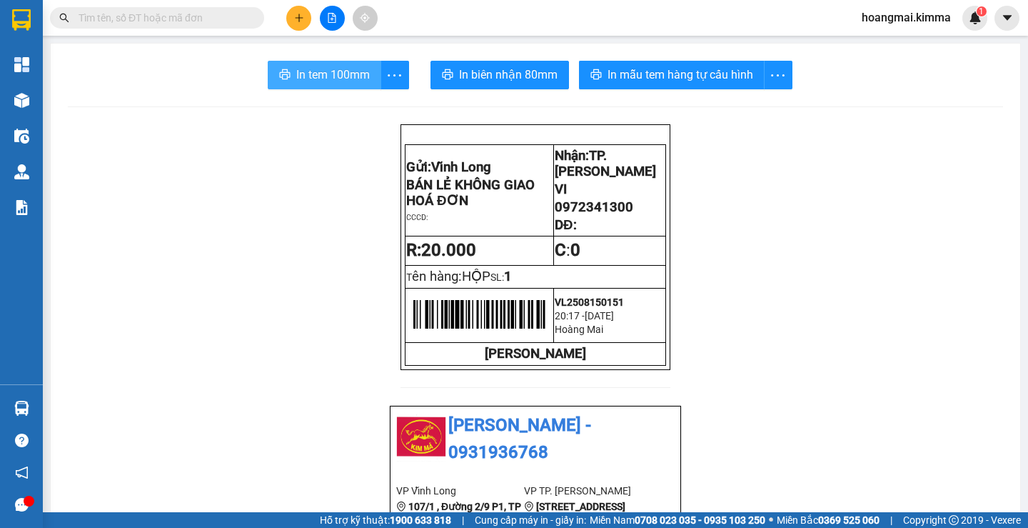
click at [318, 74] on span "In tem 100mm" at bounding box center [333, 75] width 74 height 18
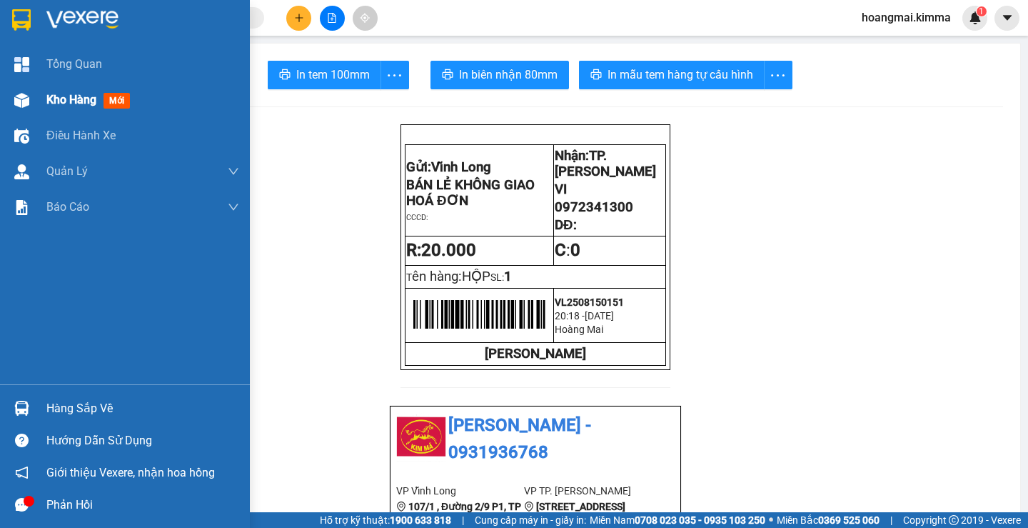
click at [49, 89] on div "Kho hàng mới" at bounding box center [142, 100] width 193 height 36
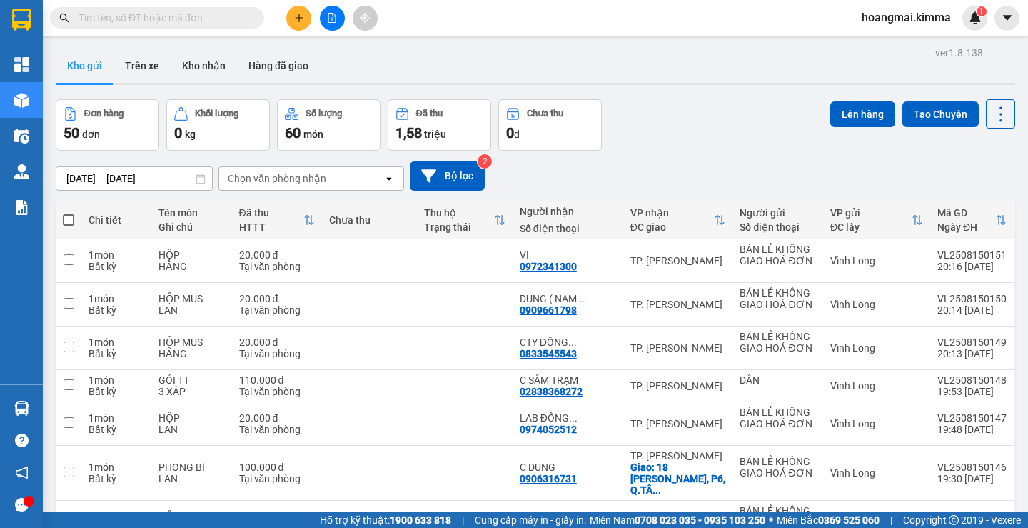
click at [409, 124] on span "1,58" at bounding box center [409, 132] width 26 height 17
click at [650, 74] on div "Kho gửi Trên xe Kho nhận Hàng đã giao" at bounding box center [535, 68] width 959 height 38
